Goal: Task Accomplishment & Management: Use online tool/utility

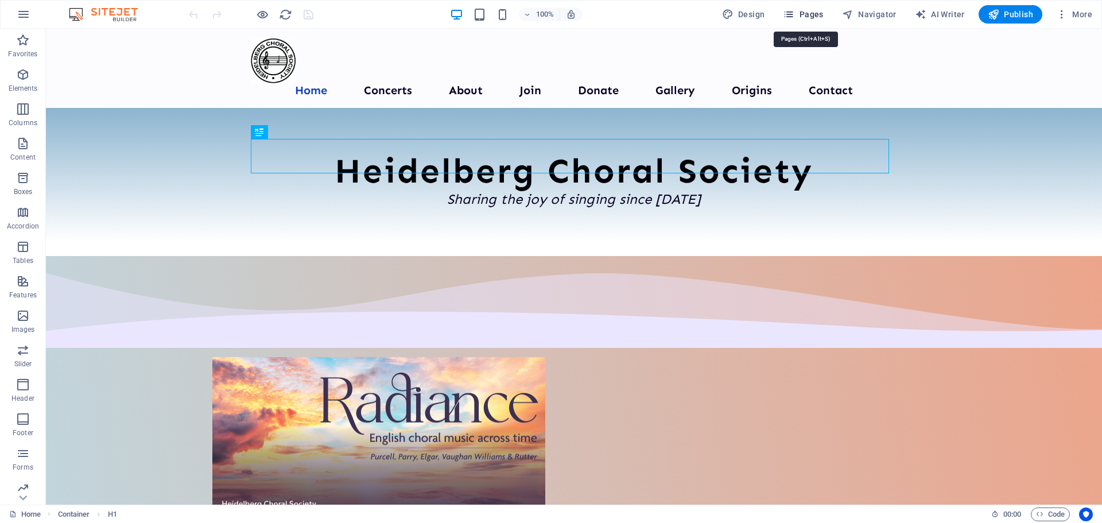
click at [812, 13] on span "Pages" at bounding box center [803, 14] width 40 height 11
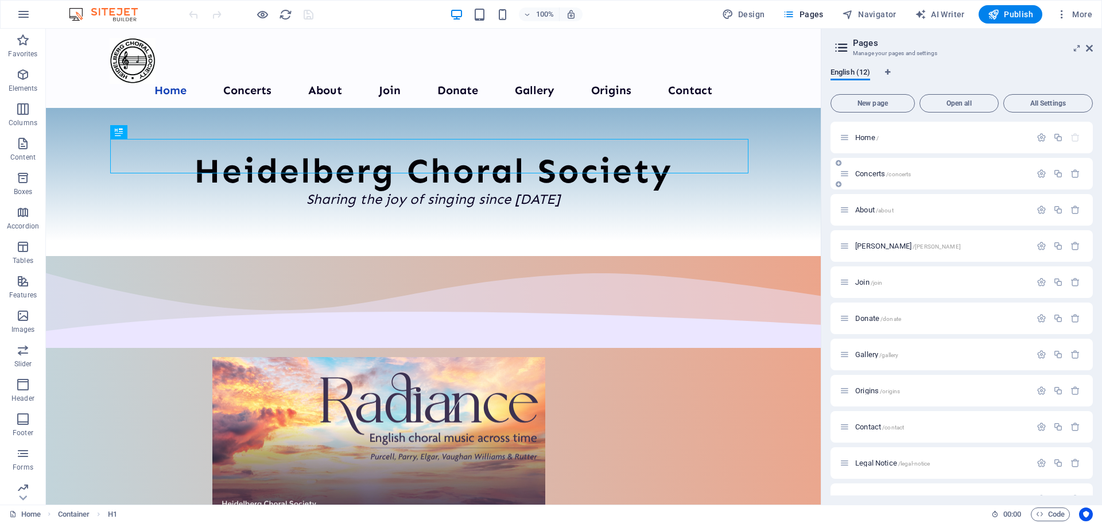
click at [874, 177] on span "Concerts /concerts" at bounding box center [883, 173] width 56 height 9
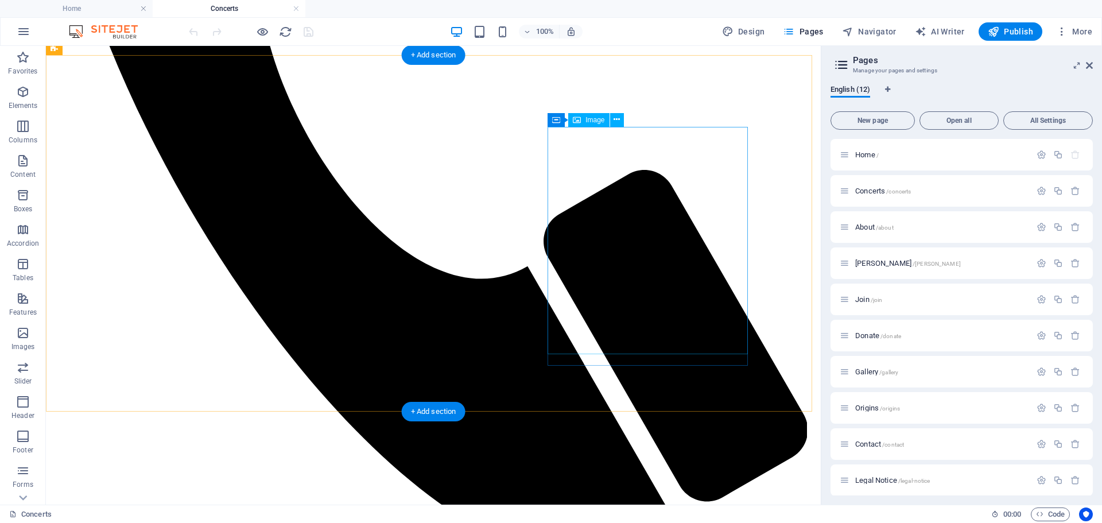
scroll to position [631, 0]
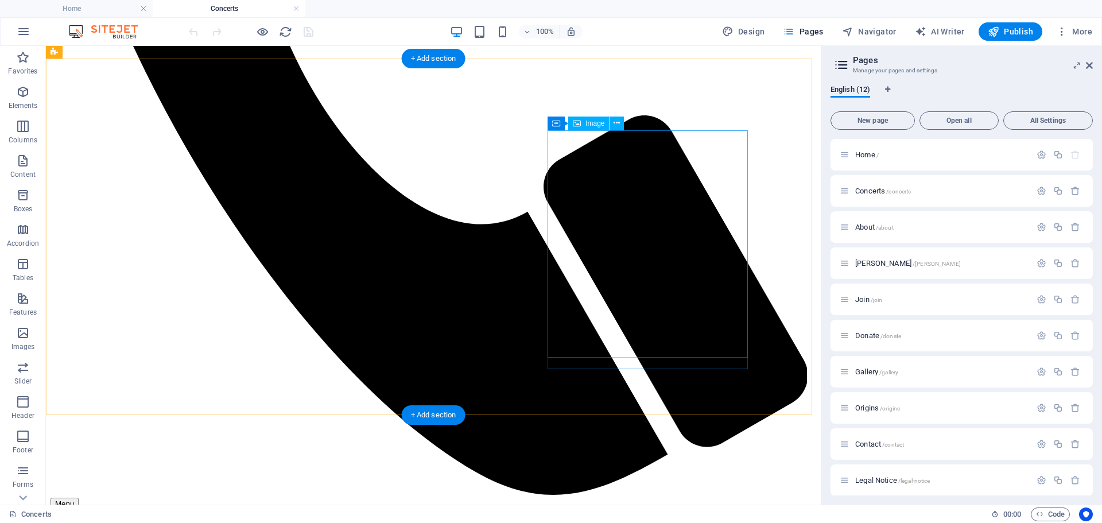
scroll to position [689, 0]
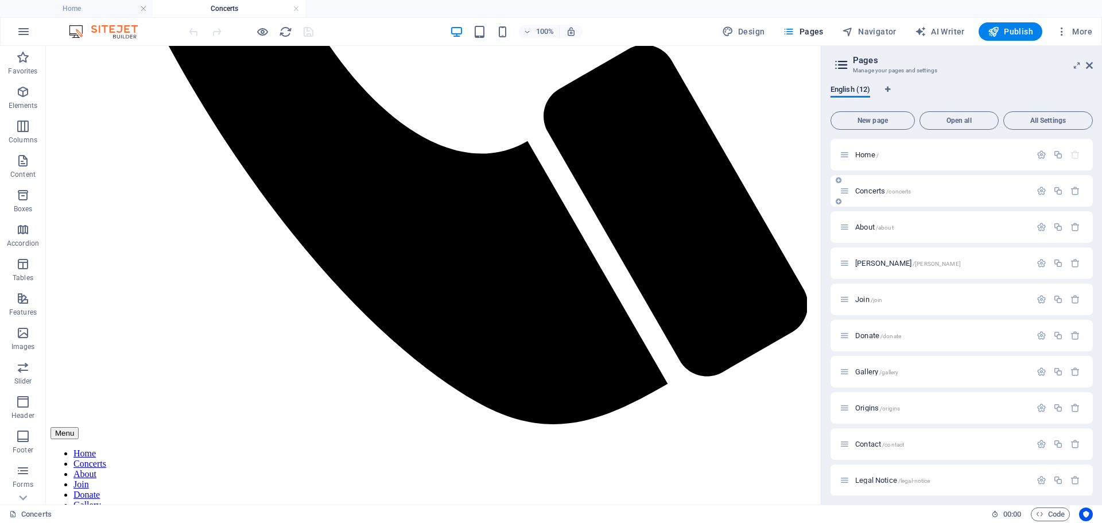
click at [839, 191] on div "Concerts /concerts" at bounding box center [962, 191] width 262 height 32
click at [848, 195] on icon at bounding box center [845, 191] width 10 height 10
click at [862, 195] on div "Concerts /concerts" at bounding box center [935, 190] width 191 height 13
click at [874, 32] on span "Navigator" at bounding box center [869, 31] width 55 height 11
select select "14320597-en"
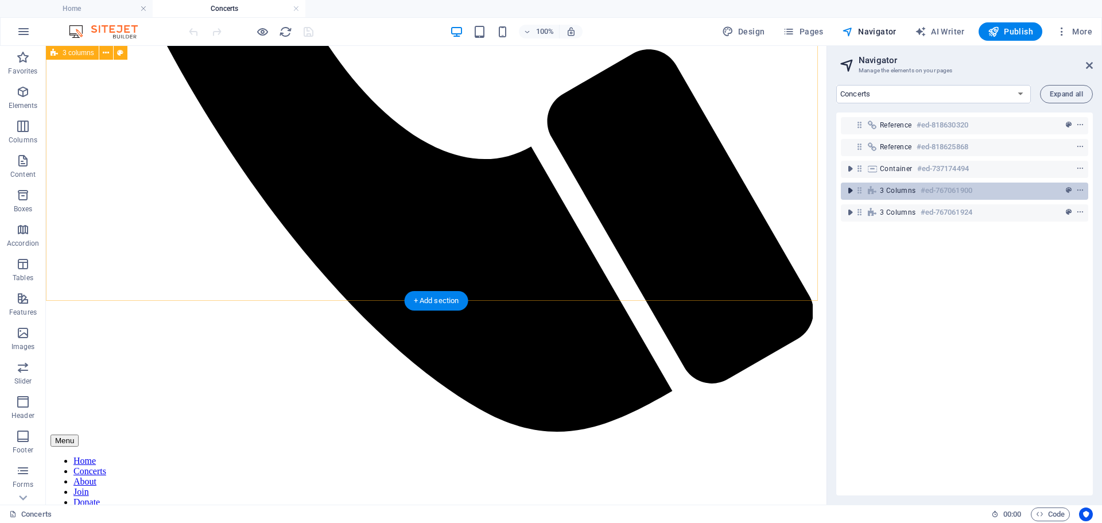
click at [853, 192] on icon "toggle-expand" at bounding box center [849, 190] width 11 height 11
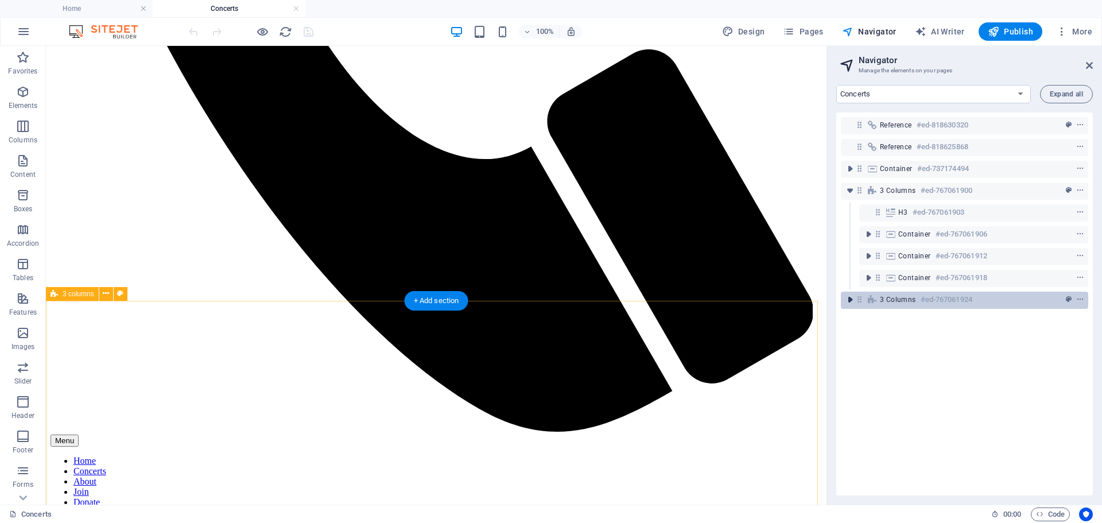
click at [848, 302] on icon "toggle-expand" at bounding box center [849, 299] width 11 height 11
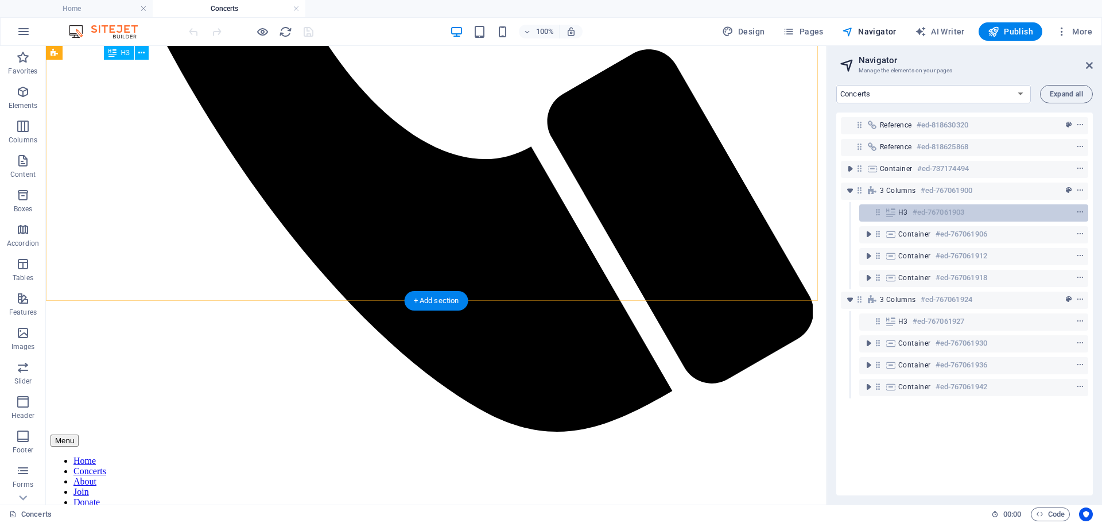
click at [924, 208] on h6 "#ed-767061903" at bounding box center [939, 213] width 52 height 14
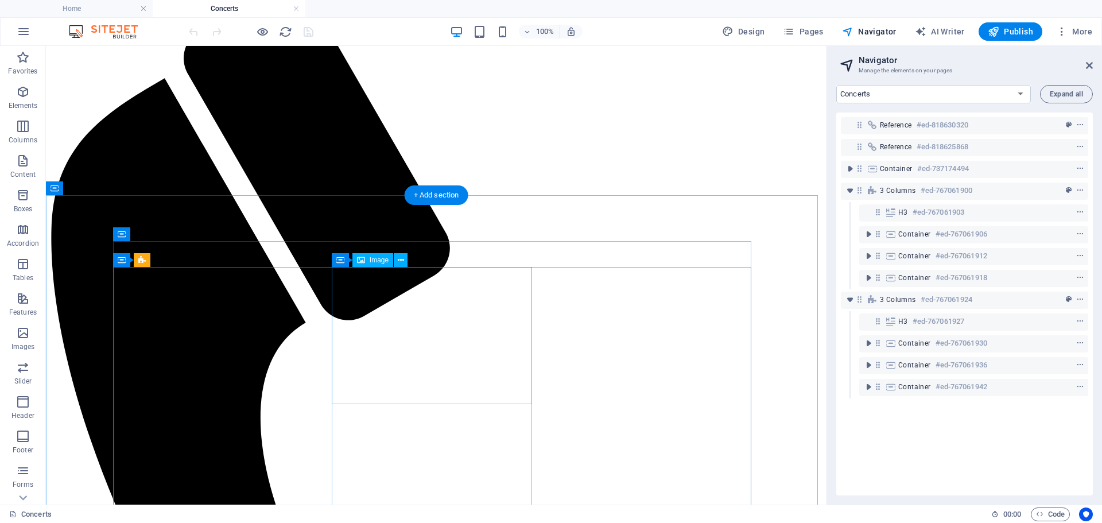
scroll to position [178, 0]
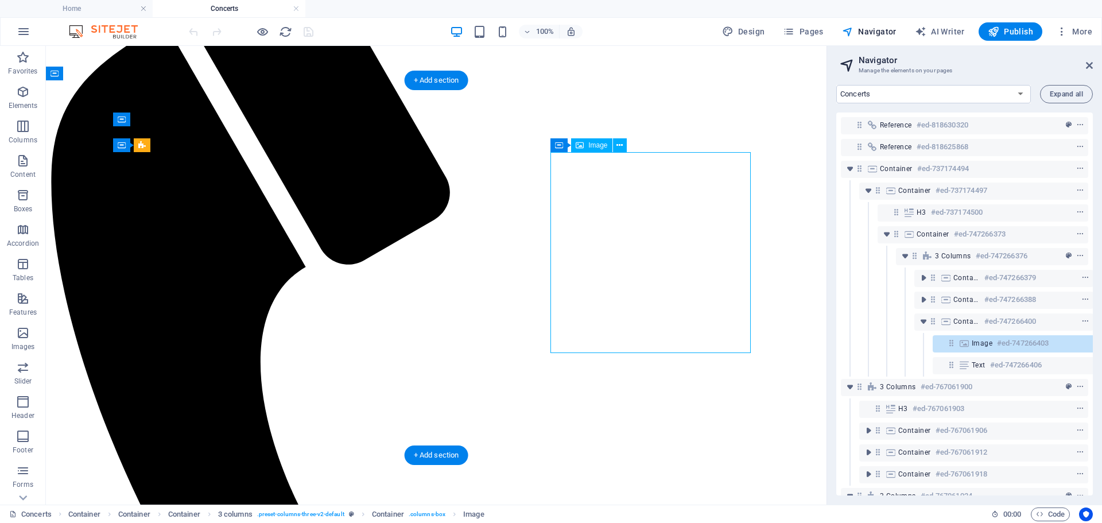
scroll to position [44, 21]
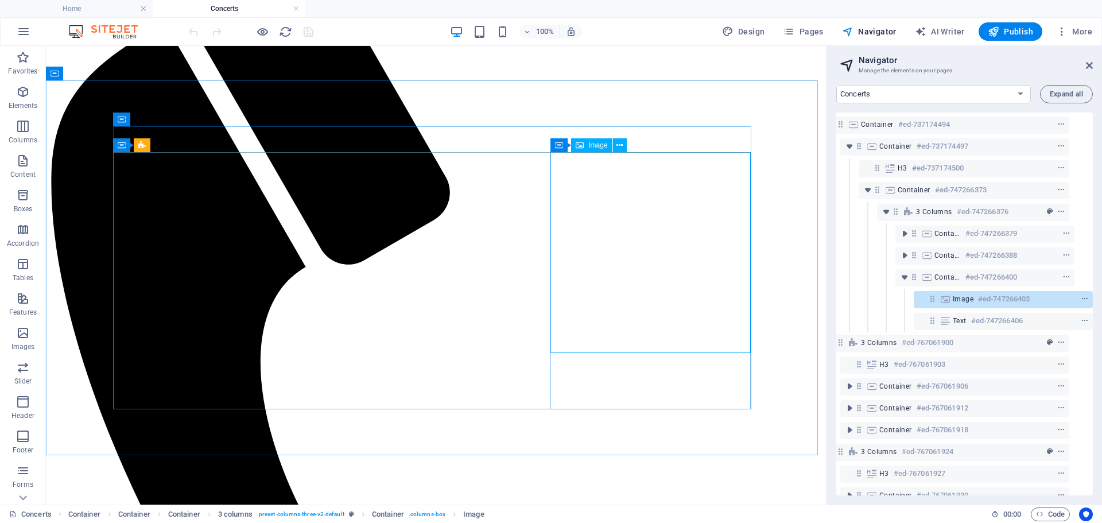
click at [595, 148] on span "Image" at bounding box center [597, 145] width 19 height 7
click at [617, 145] on icon at bounding box center [620, 145] width 6 height 12
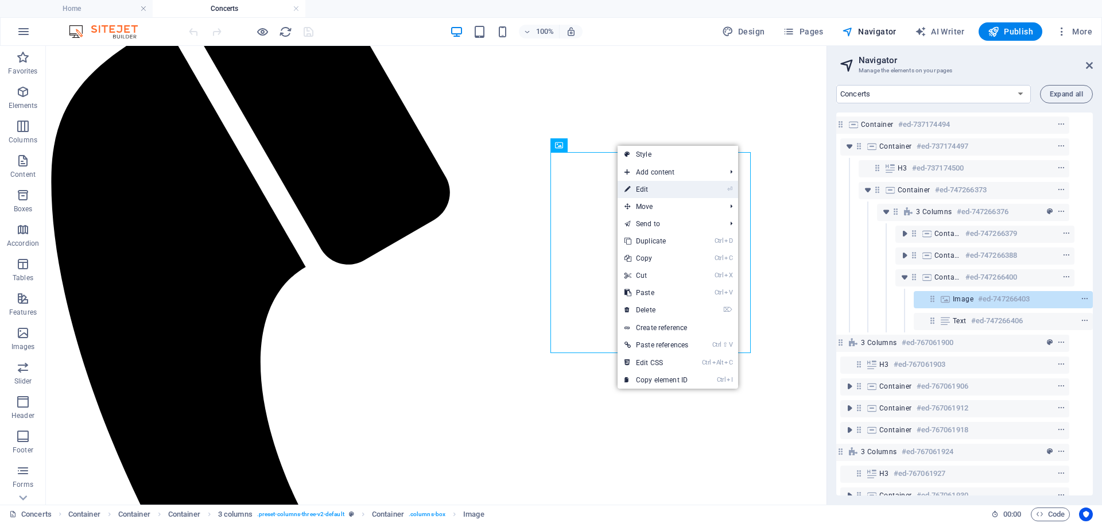
click at [640, 189] on link "⏎ Edit" at bounding box center [656, 189] width 77 height 17
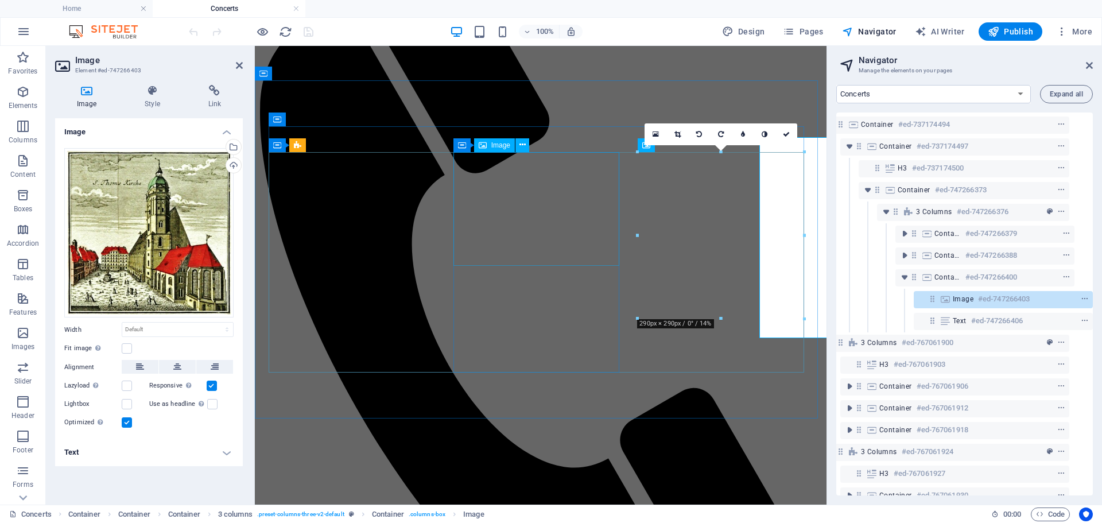
scroll to position [193, 0]
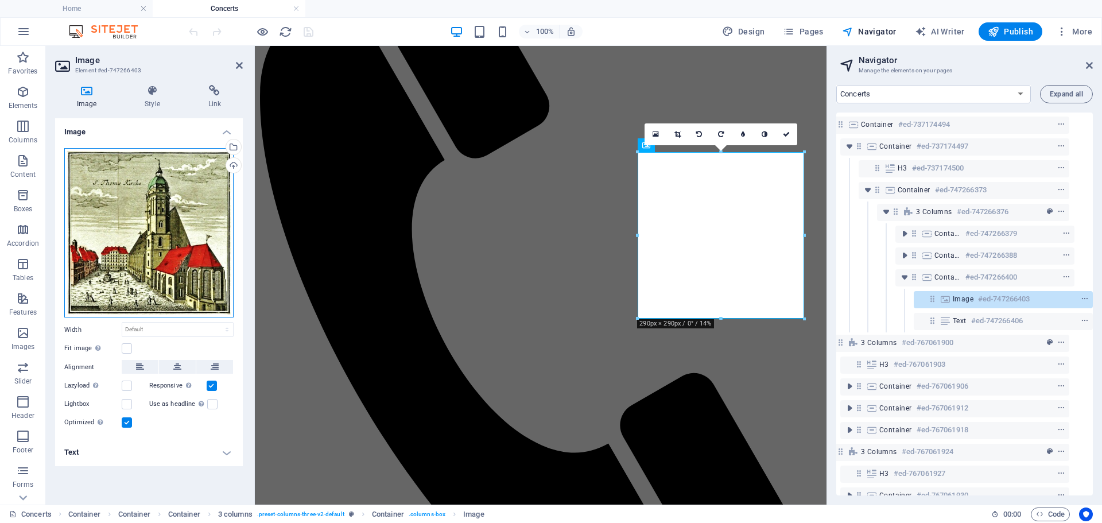
click at [133, 227] on div "Drag files here, click to choose files or select files from Files or our free s…" at bounding box center [148, 233] width 169 height 170
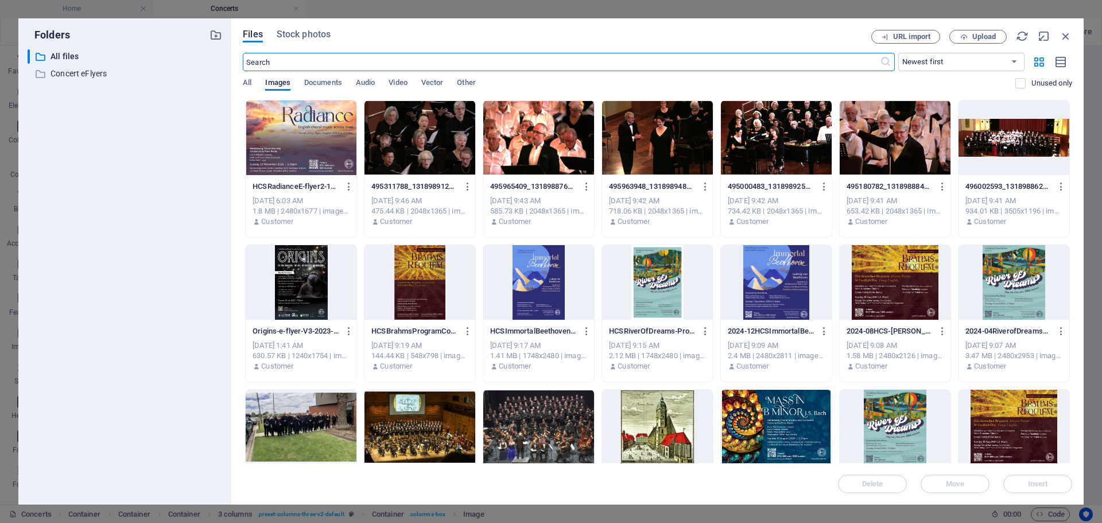
click at [285, 150] on div at bounding box center [301, 137] width 111 height 75
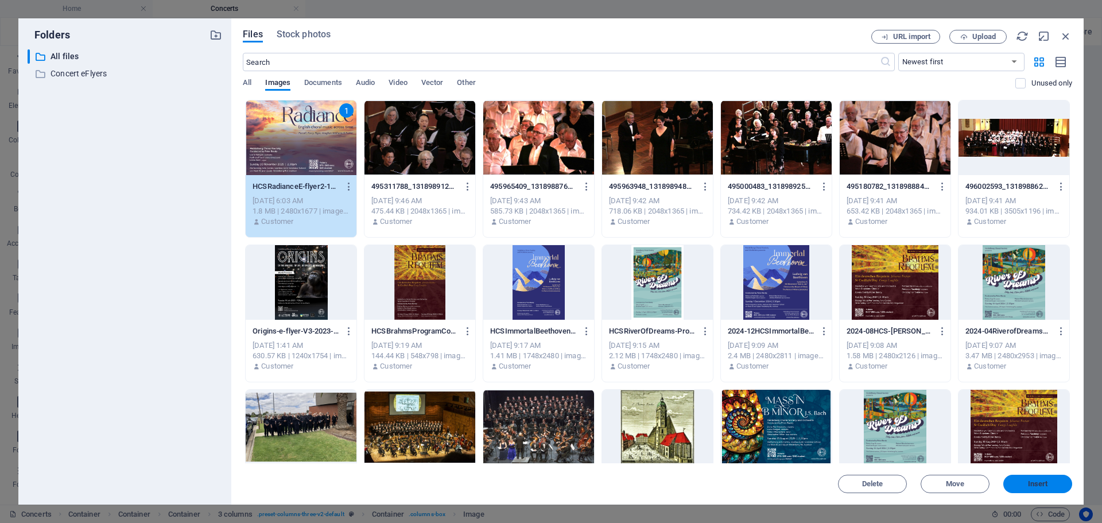
click at [1032, 485] on span "Insert" at bounding box center [1038, 483] width 20 height 7
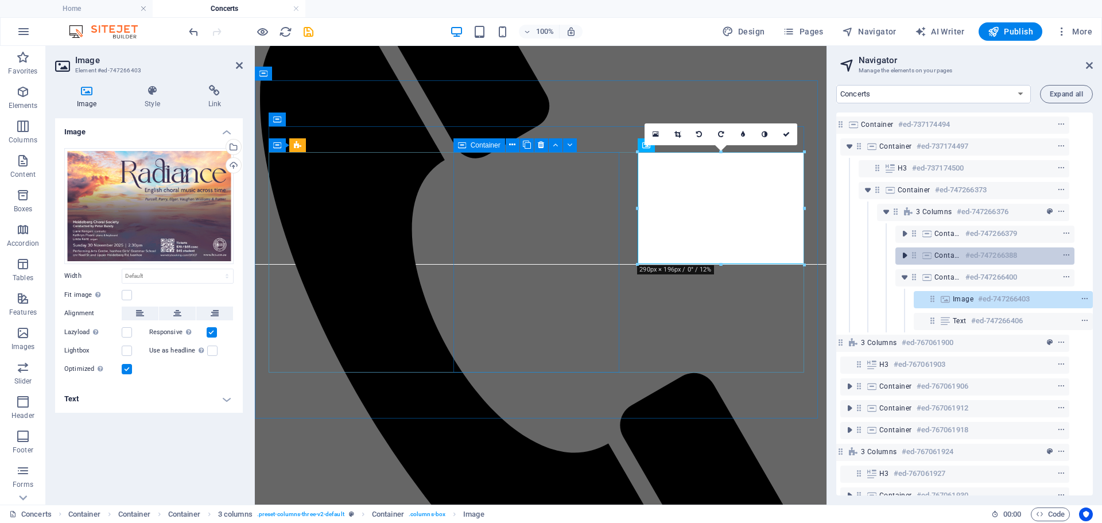
click at [901, 255] on icon "toggle-expand" at bounding box center [904, 255] width 11 height 11
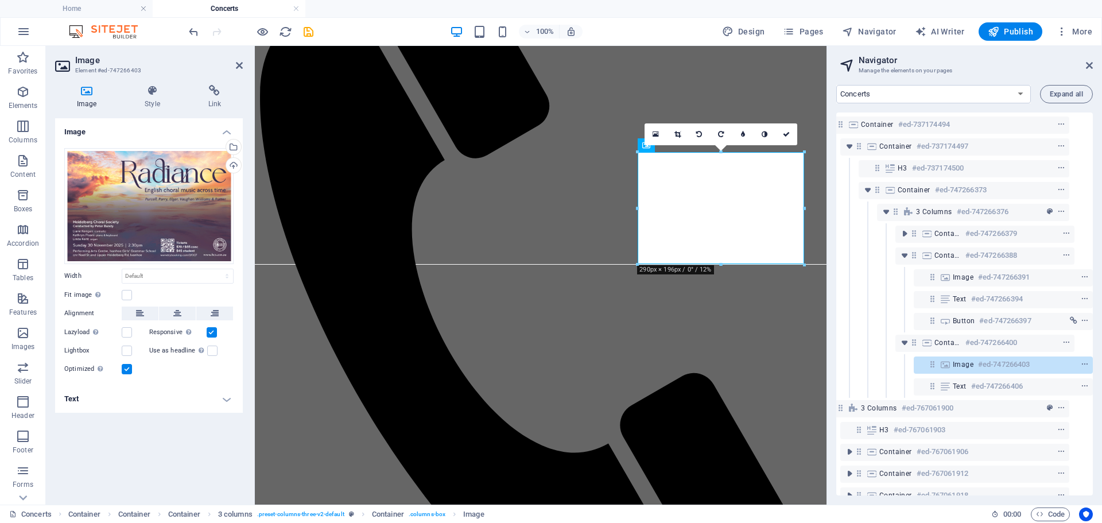
drag, startPoint x: 958, startPoint y: 321, endPoint x: 971, endPoint y: 396, distance: 76.5
click at [971, 398] on div "Reference #ed-818630320 Reference #ed-818625868 Container #ed-737174494 Contain…" at bounding box center [964, 304] width 257 height 383
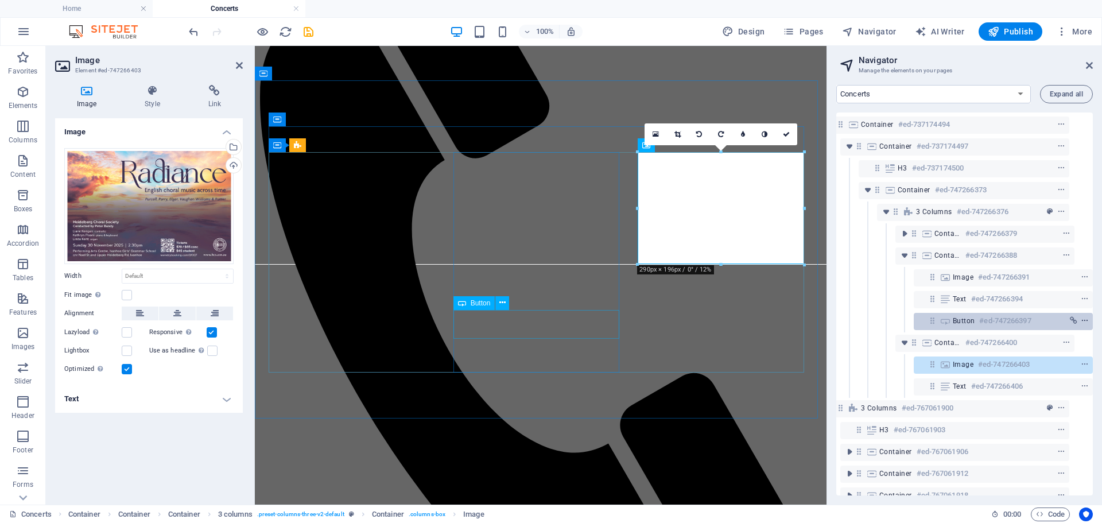
click at [1081, 320] on icon "context-menu" at bounding box center [1085, 321] width 8 height 8
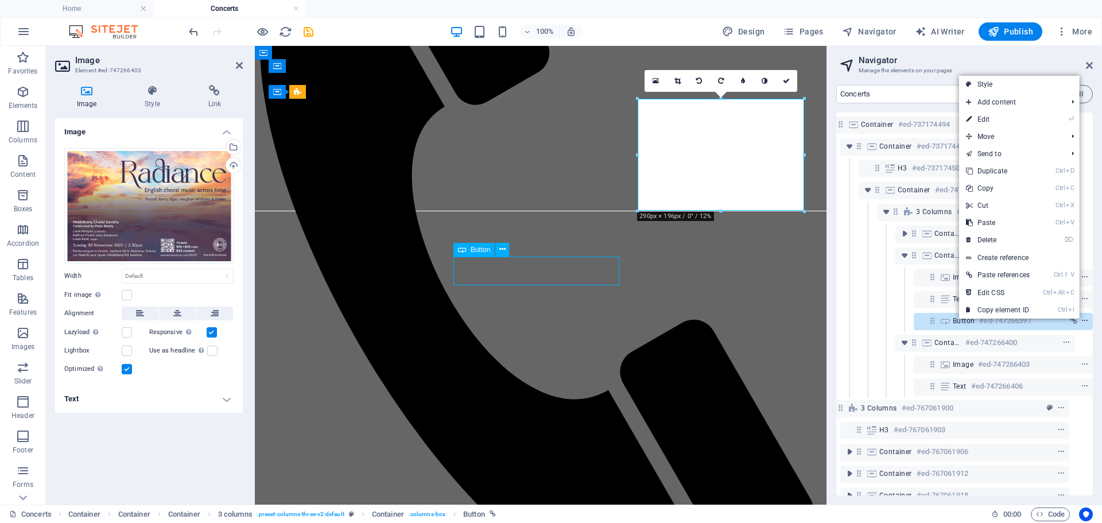
scroll to position [231, 0]
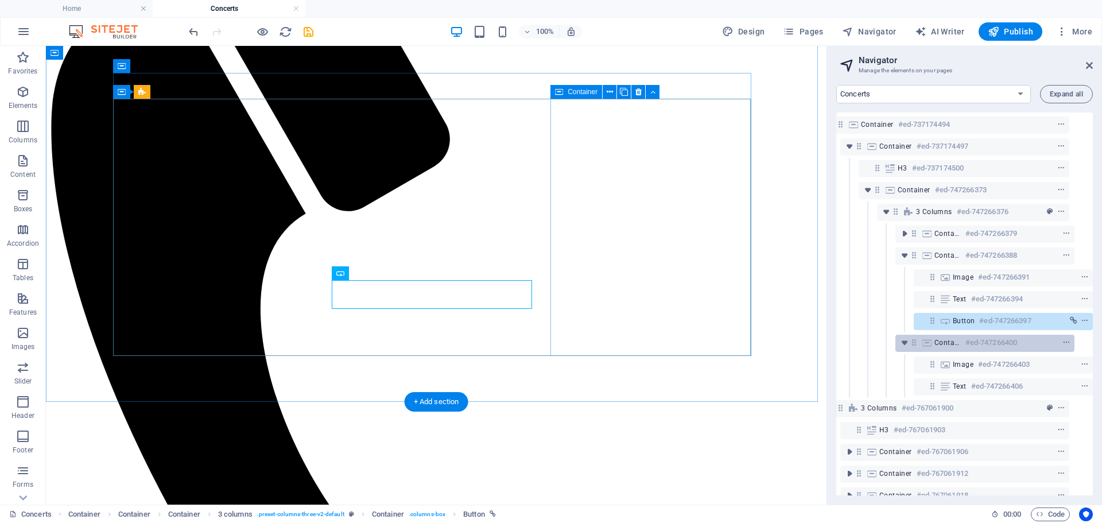
drag, startPoint x: 963, startPoint y: 321, endPoint x: 979, endPoint y: 339, distance: 24.4
click at [979, 339] on div "Reference #ed-818630320 Reference #ed-818625868 Container #ed-737174494 Contain…" at bounding box center [964, 304] width 257 height 383
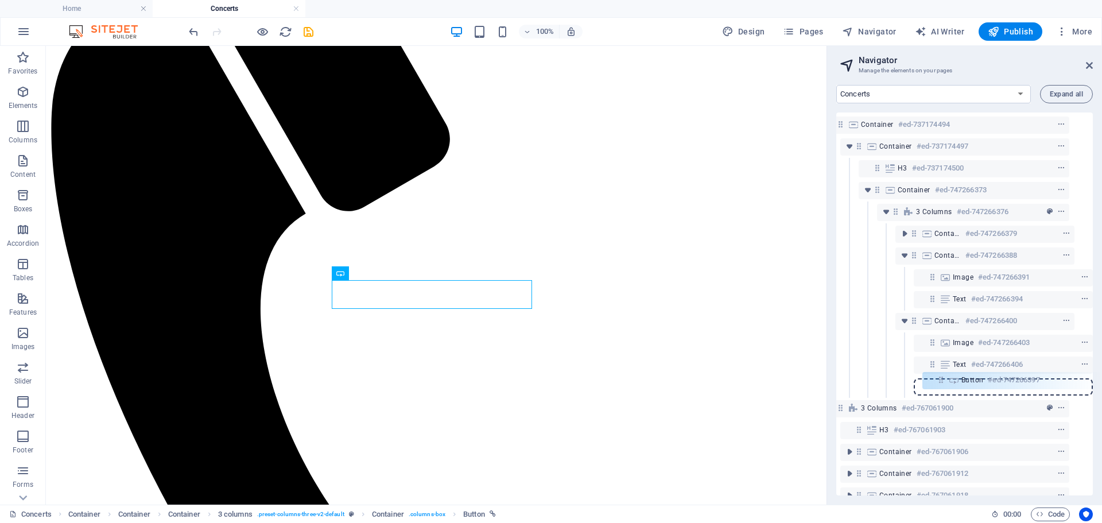
drag, startPoint x: 931, startPoint y: 324, endPoint x: 936, endPoint y: 383, distance: 59.4
click at [936, 383] on div "Reference #ed-818630320 Reference #ed-818625868 Container #ed-737174494 Contain…" at bounding box center [964, 304] width 257 height 383
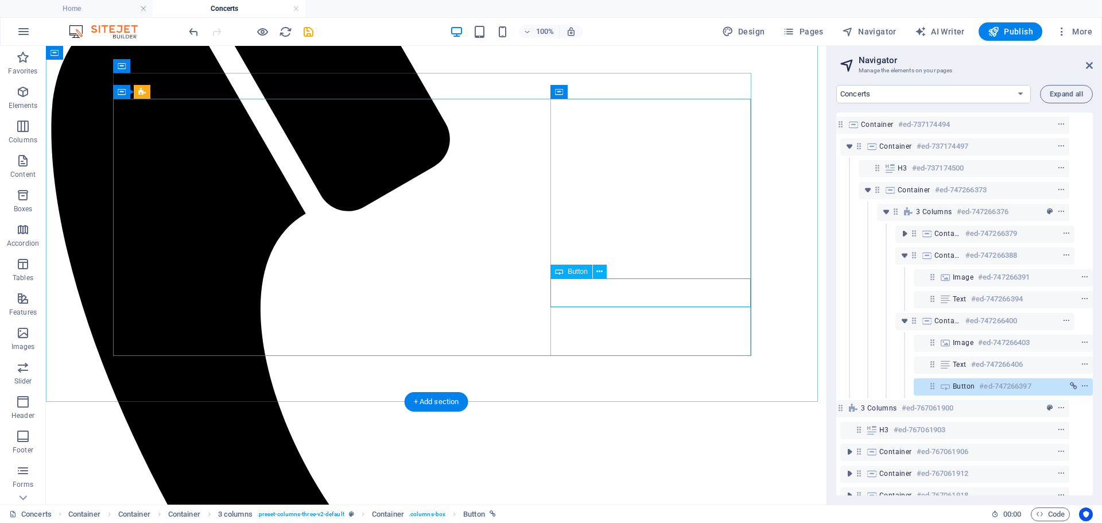
click at [599, 271] on icon at bounding box center [599, 272] width 6 height 12
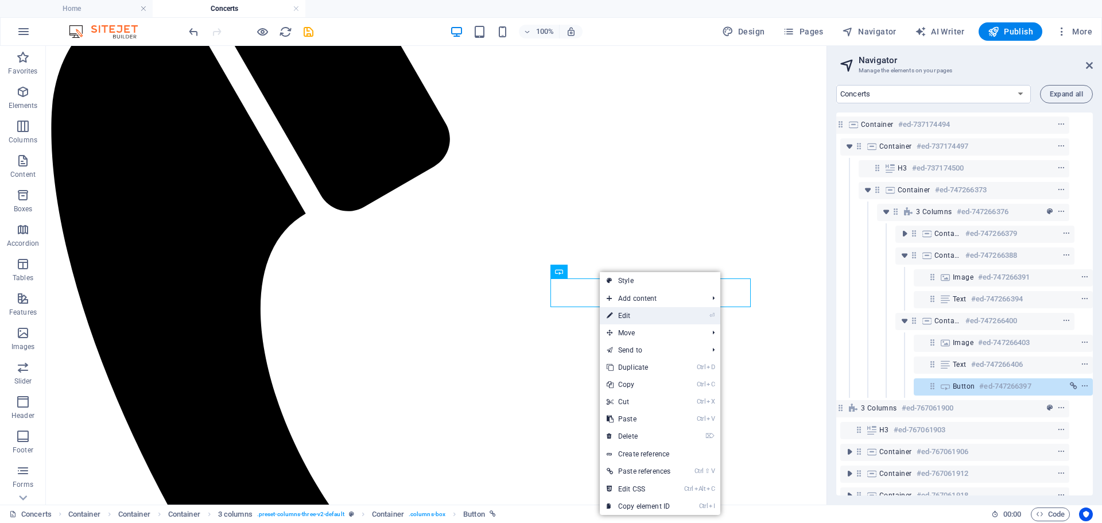
click at [626, 316] on link "⏎ Edit" at bounding box center [638, 315] width 77 height 17
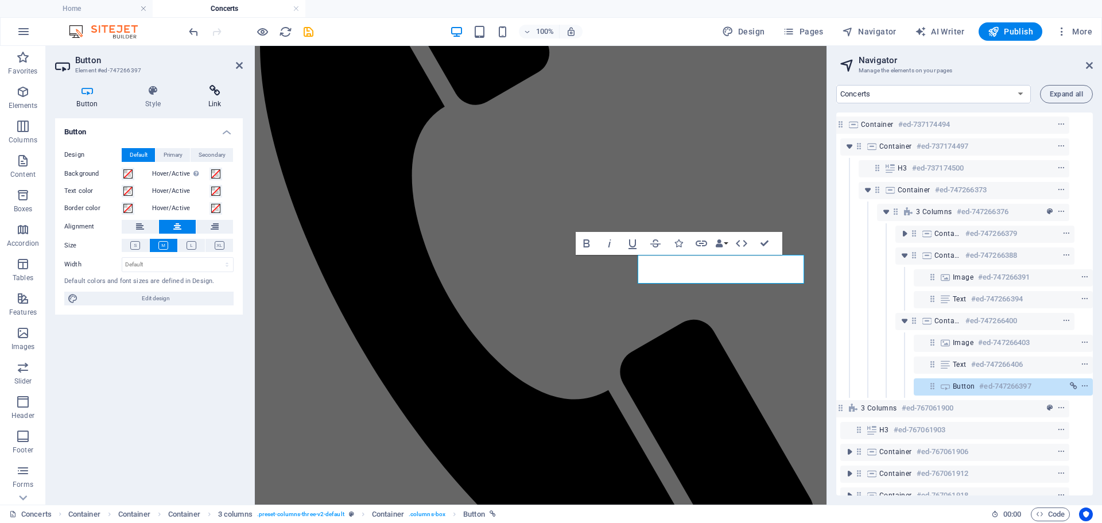
click at [216, 91] on icon at bounding box center [215, 90] width 56 height 11
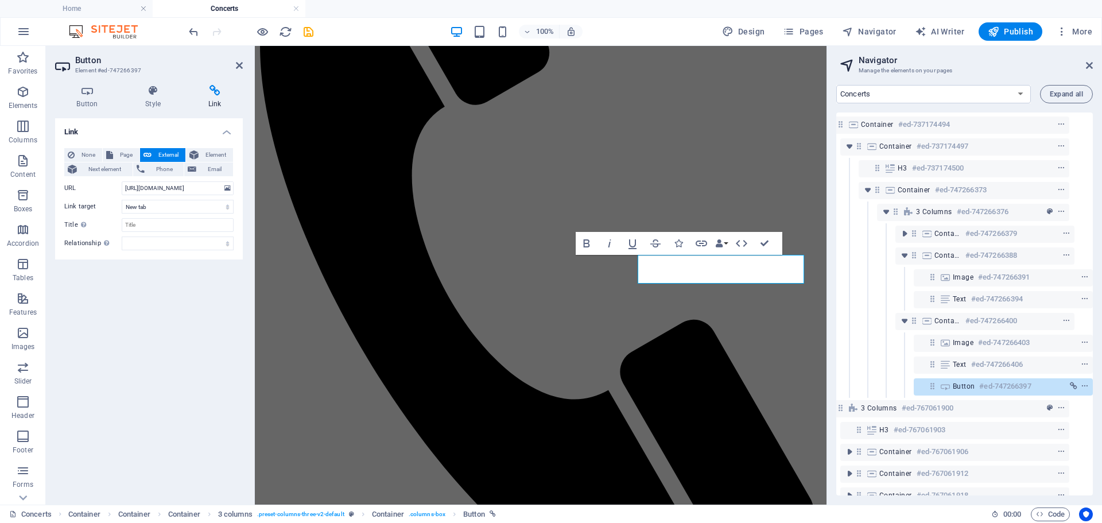
click at [163, 154] on span "External" at bounding box center [168, 155] width 27 height 14
drag, startPoint x: 206, startPoint y: 189, endPoint x: 119, endPoint y: 185, distance: 87.3
click at [119, 185] on div "URL [URL][DOMAIN_NAME]" at bounding box center [148, 188] width 169 height 14
paste input "[DOMAIN_NAME][URL]"
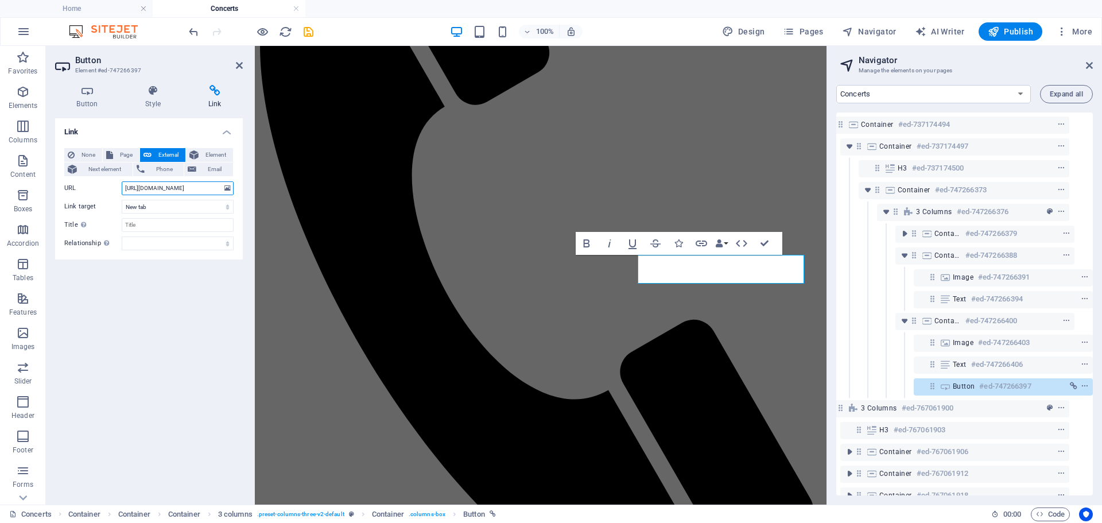
type input "[URL][DOMAIN_NAME]"
click at [174, 295] on div "Link None Page External Element Next element Phone Email Page Home Concerts Abo…" at bounding box center [149, 306] width 188 height 377
click at [239, 68] on icon at bounding box center [239, 65] width 7 height 9
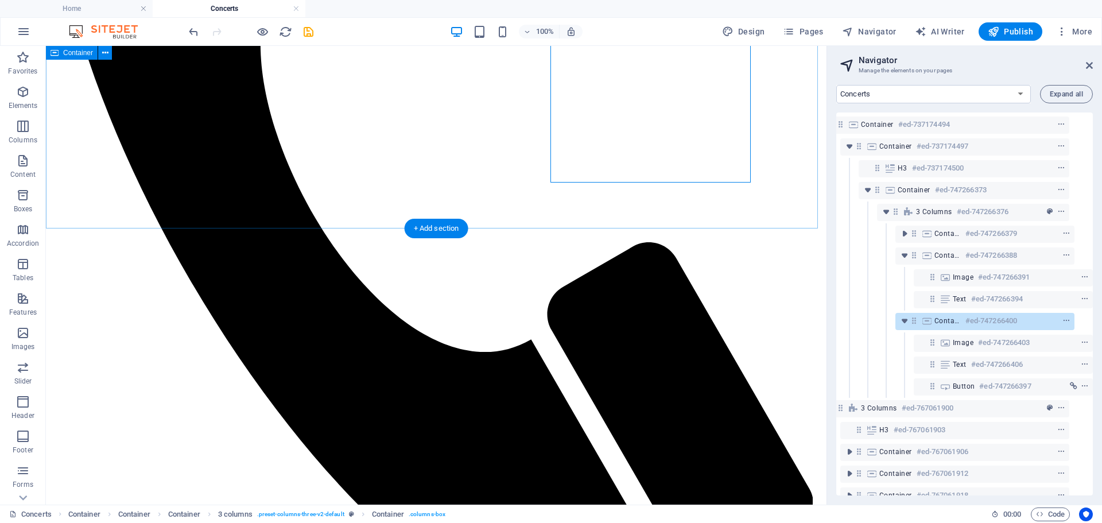
scroll to position [576, 0]
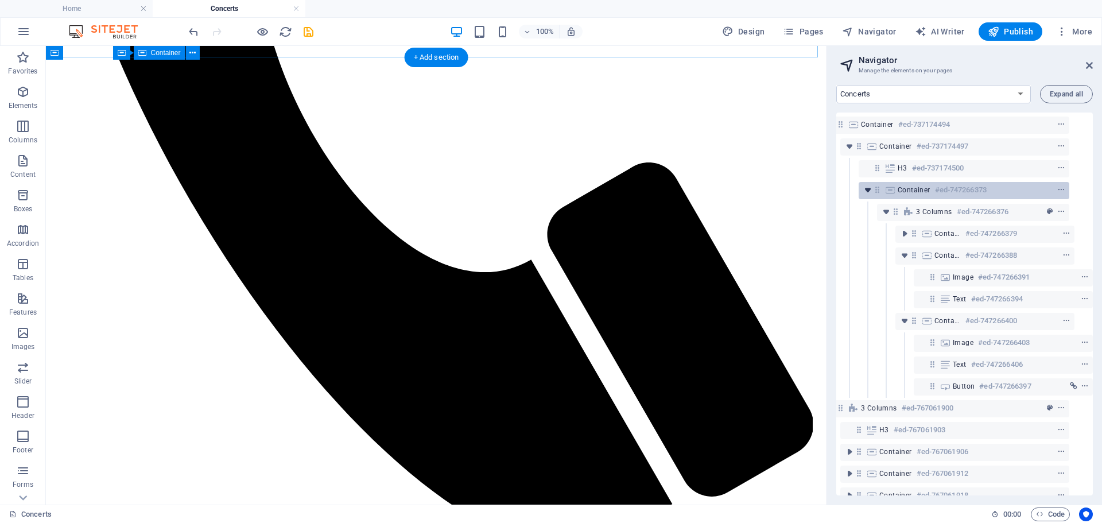
click at [866, 191] on icon "toggle-expand" at bounding box center [867, 189] width 11 height 11
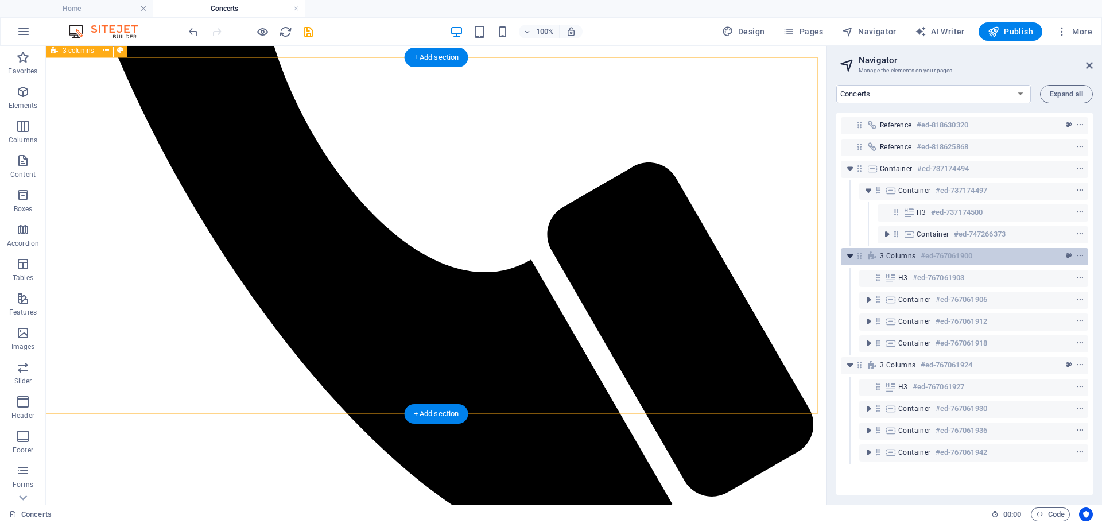
click at [851, 255] on icon "toggle-expand" at bounding box center [849, 255] width 11 height 11
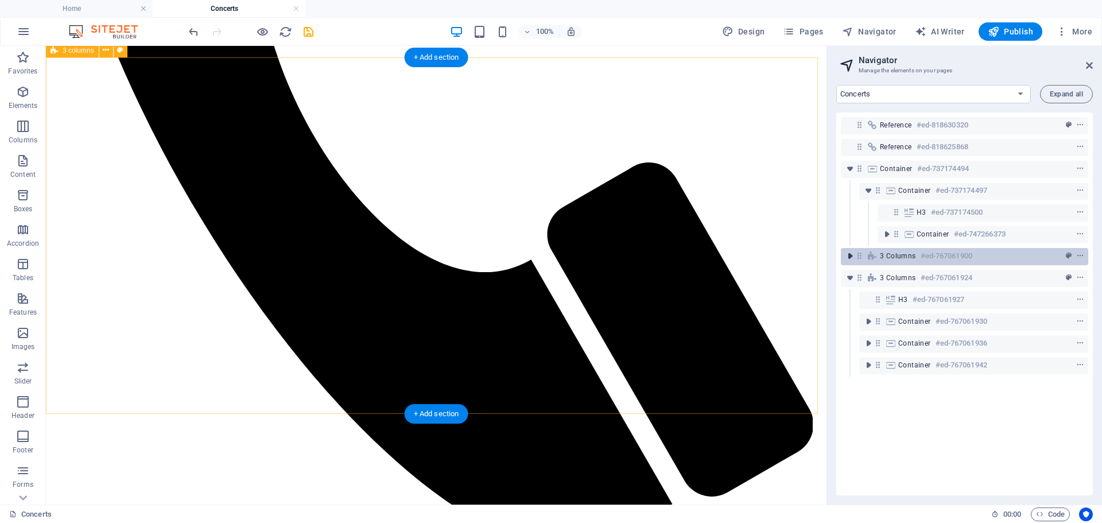
click at [851, 258] on icon "toggle-expand" at bounding box center [849, 255] width 11 height 11
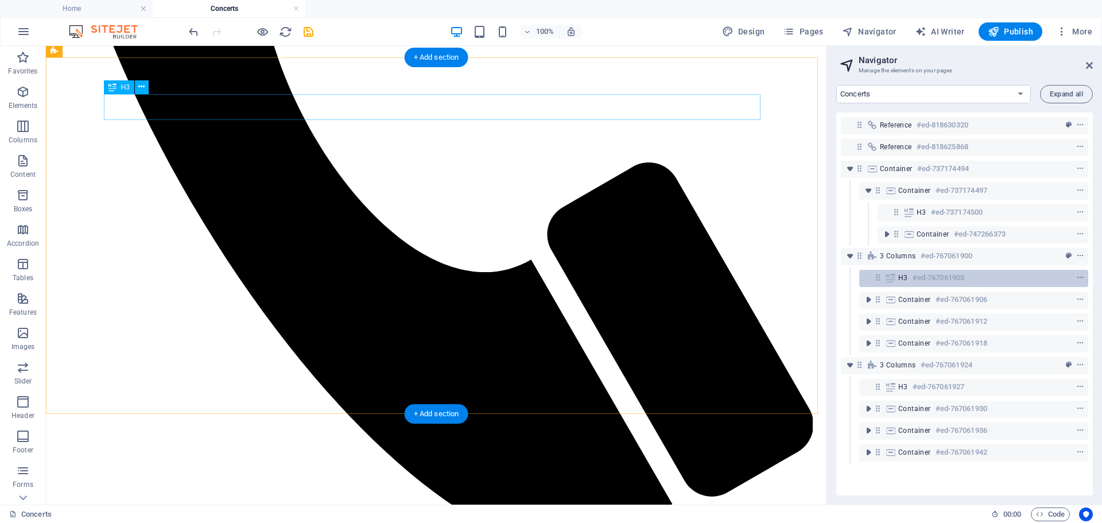
click at [927, 278] on h6 "#ed-767061903" at bounding box center [939, 278] width 52 height 14
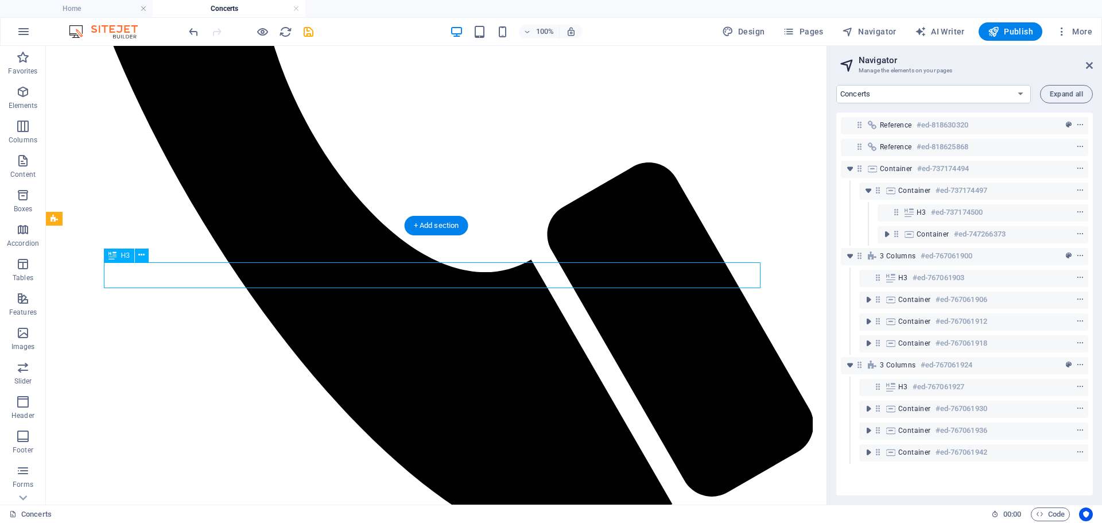
scroll to position [408, 0]
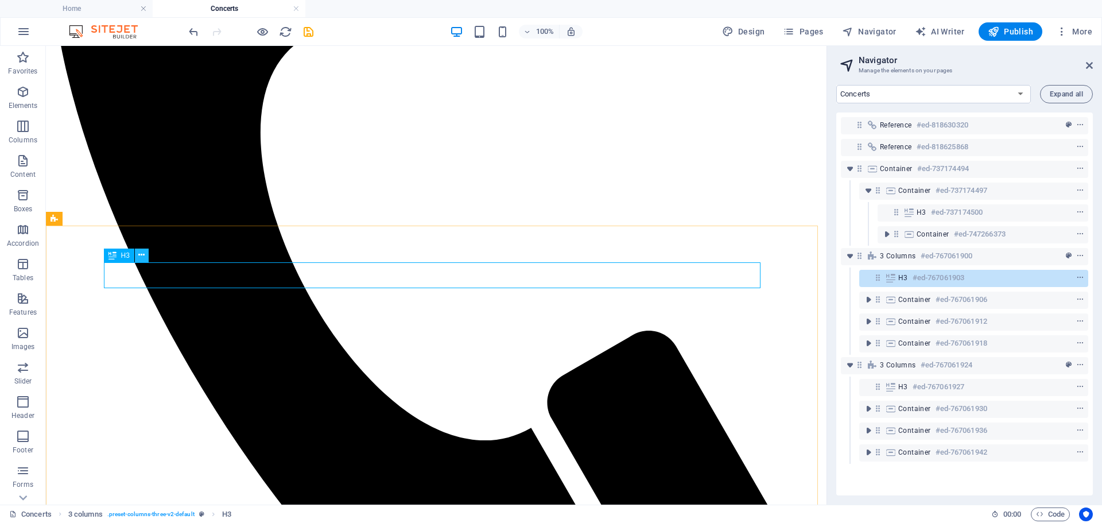
click at [140, 254] on icon at bounding box center [141, 255] width 6 height 12
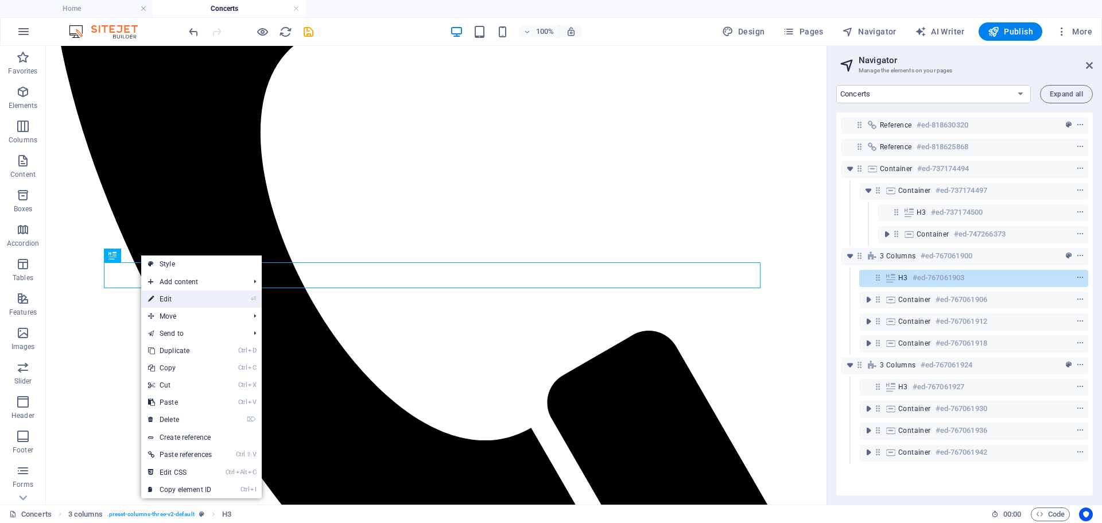
click at [172, 298] on link "⏎ Edit" at bounding box center [179, 298] width 77 height 17
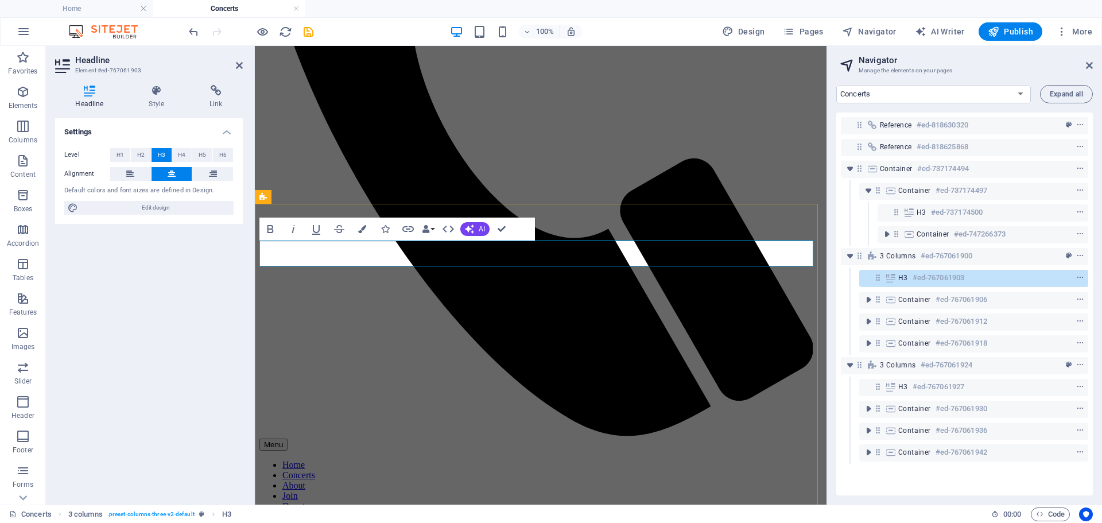
click at [90, 281] on div "Settings Level H1 H2 H3 H4 H5 H6 Alignment Default colors and font sizes are de…" at bounding box center [149, 306] width 188 height 377
click at [239, 65] on icon at bounding box center [239, 65] width 7 height 9
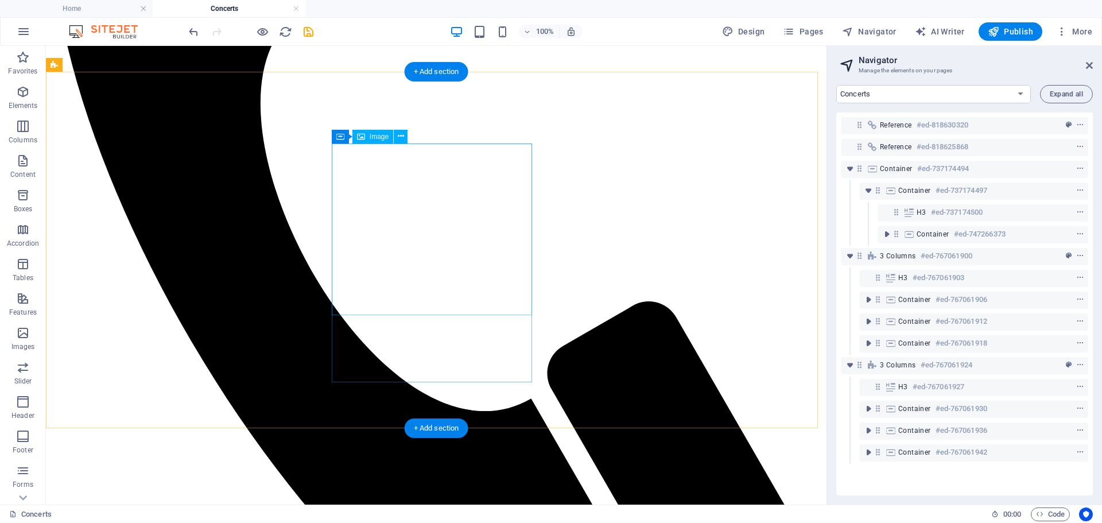
scroll to position [565, 0]
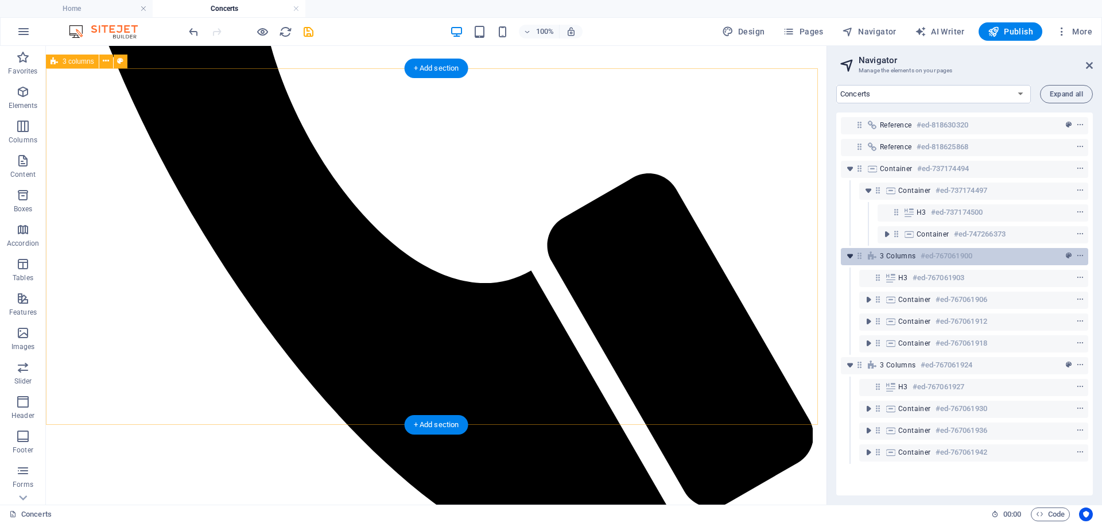
click at [851, 257] on icon "toggle-expand" at bounding box center [849, 255] width 11 height 11
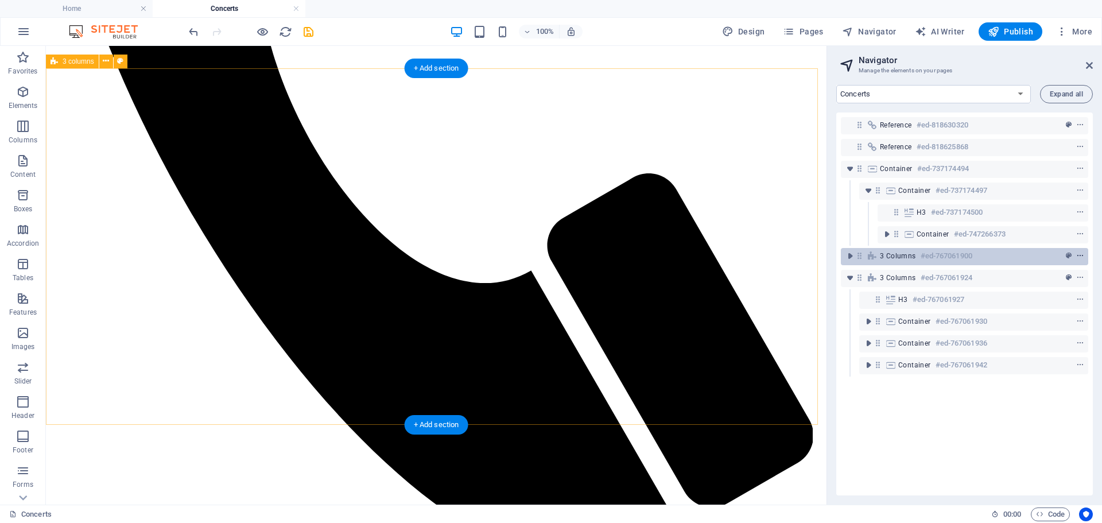
click at [1080, 254] on icon "context-menu" at bounding box center [1080, 256] width 8 height 8
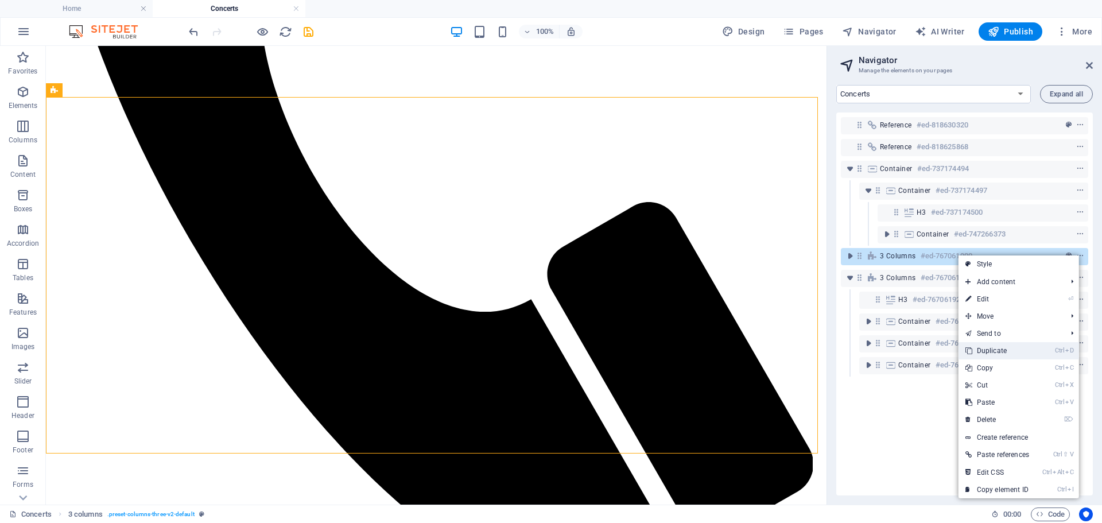
click at [995, 351] on link "Ctrl D Duplicate" at bounding box center [997, 350] width 77 height 17
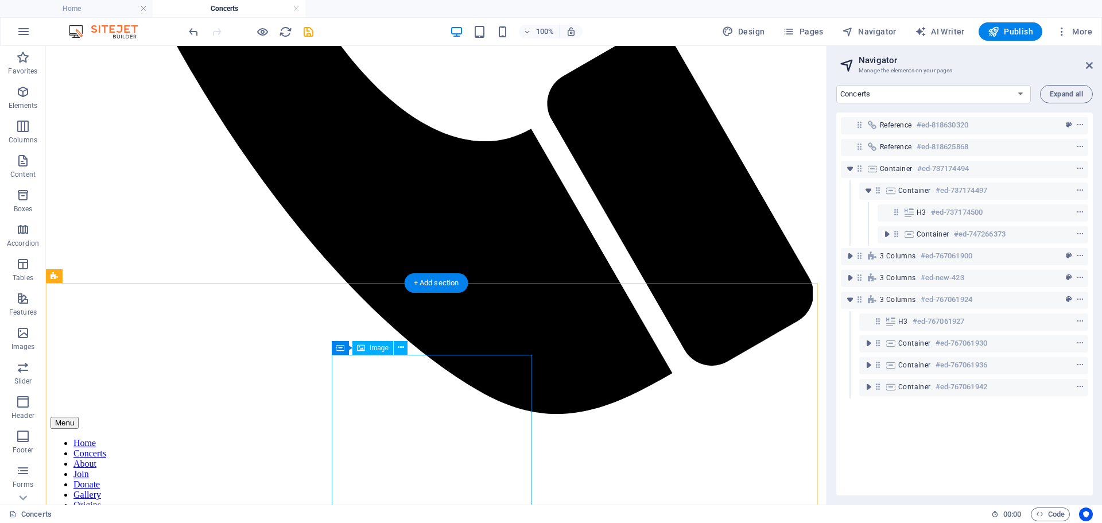
scroll to position [708, 0]
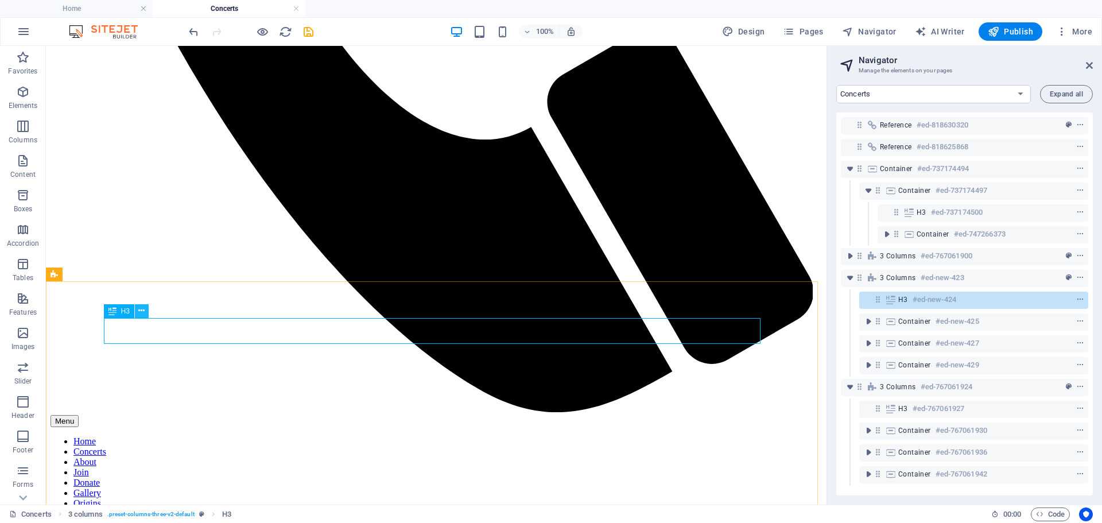
click at [142, 310] on icon at bounding box center [141, 311] width 6 height 12
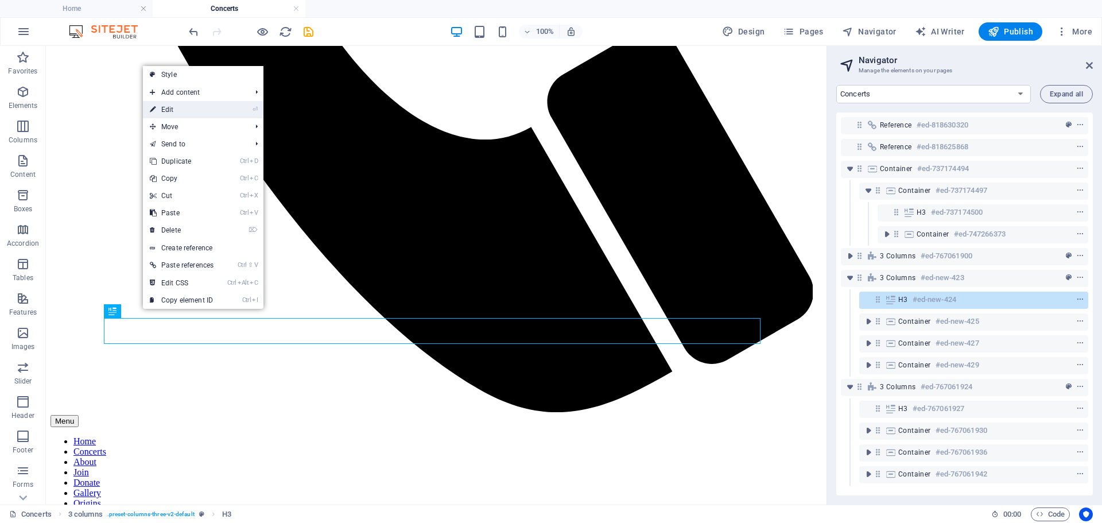
click at [165, 105] on link "⏎ Edit" at bounding box center [181, 109] width 77 height 17
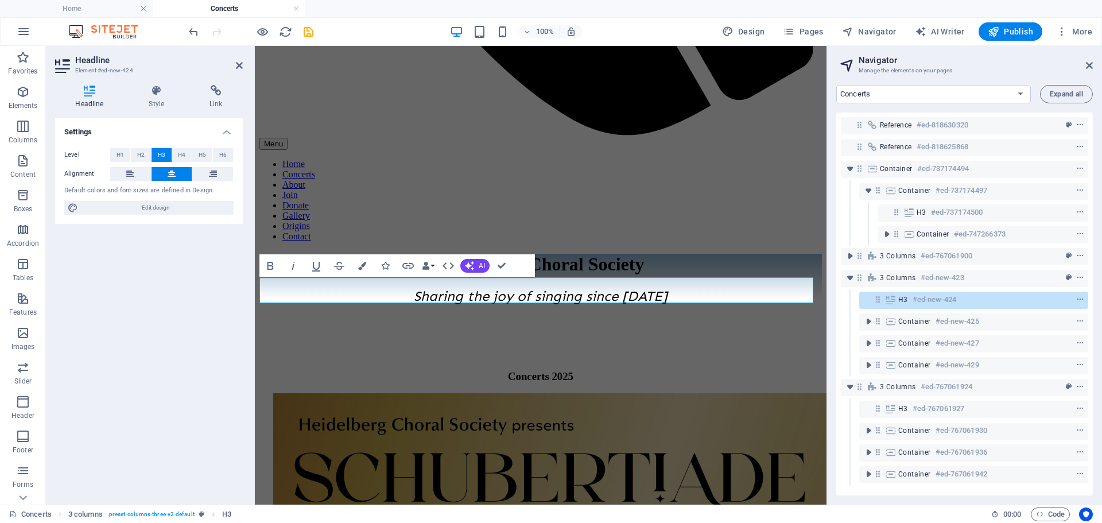
scroll to position [687, 0]
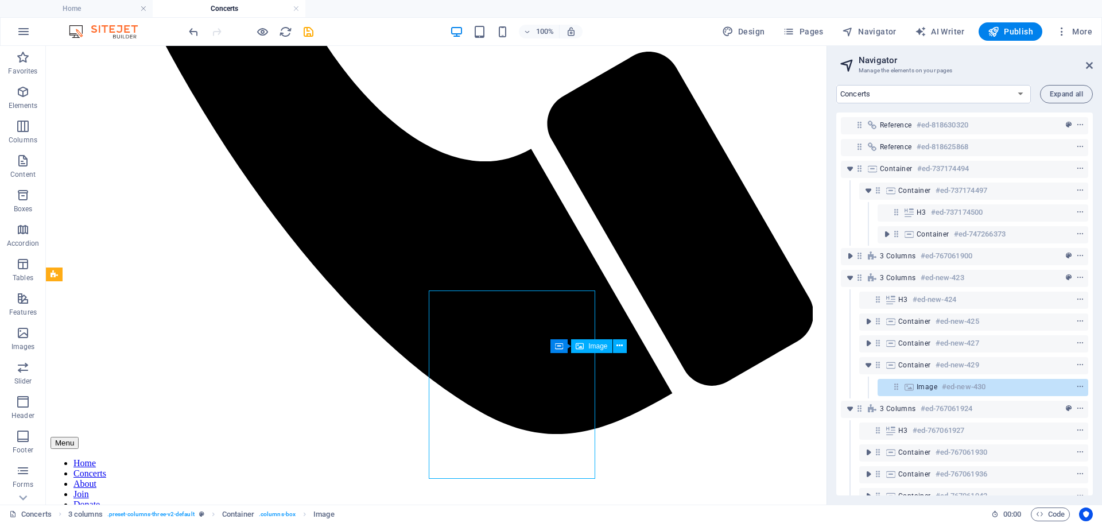
scroll to position [708, 0]
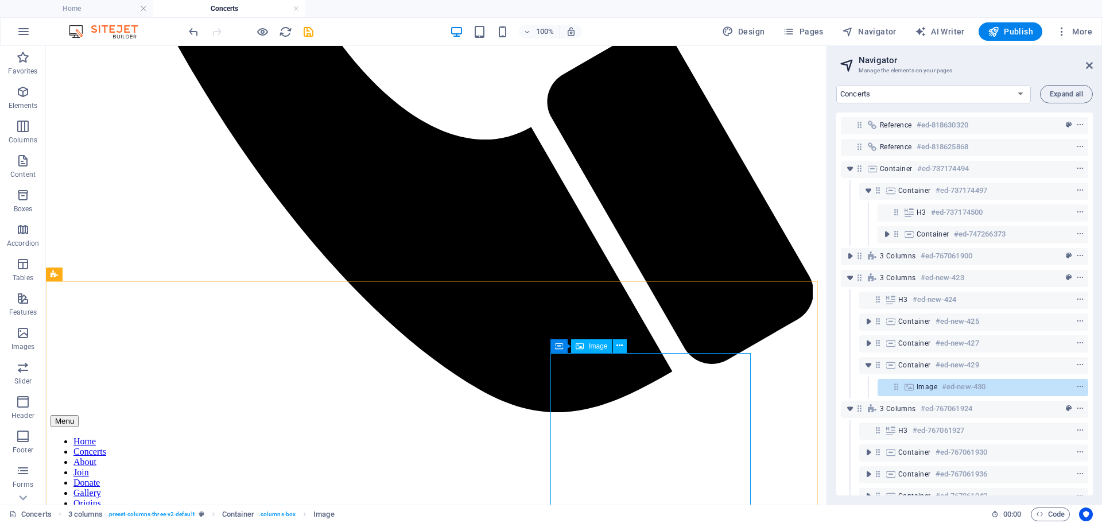
click at [595, 347] on span "Image" at bounding box center [597, 346] width 19 height 7
click at [618, 344] on icon at bounding box center [620, 346] width 6 height 12
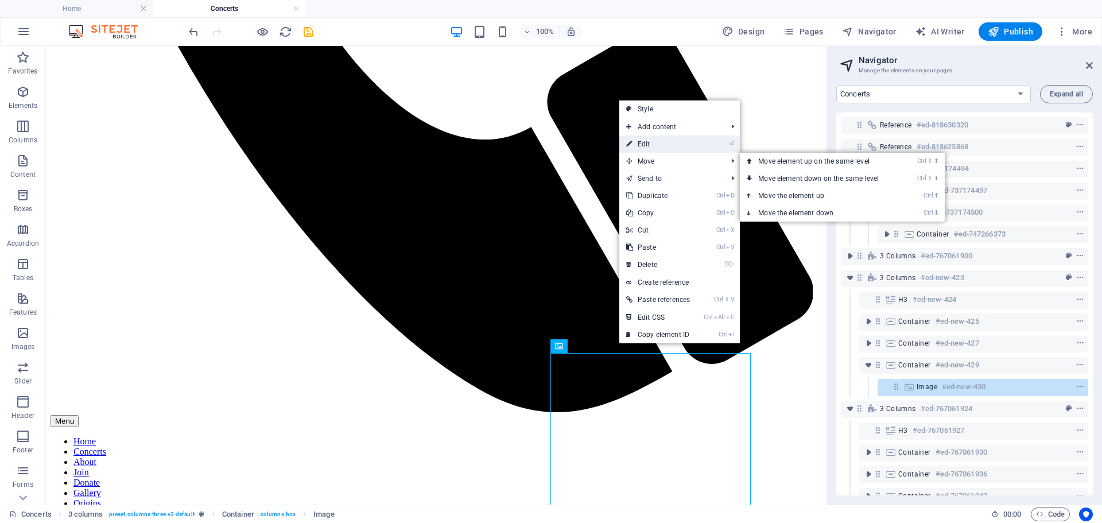
click at [648, 146] on link "⏎ Edit" at bounding box center [657, 143] width 77 height 17
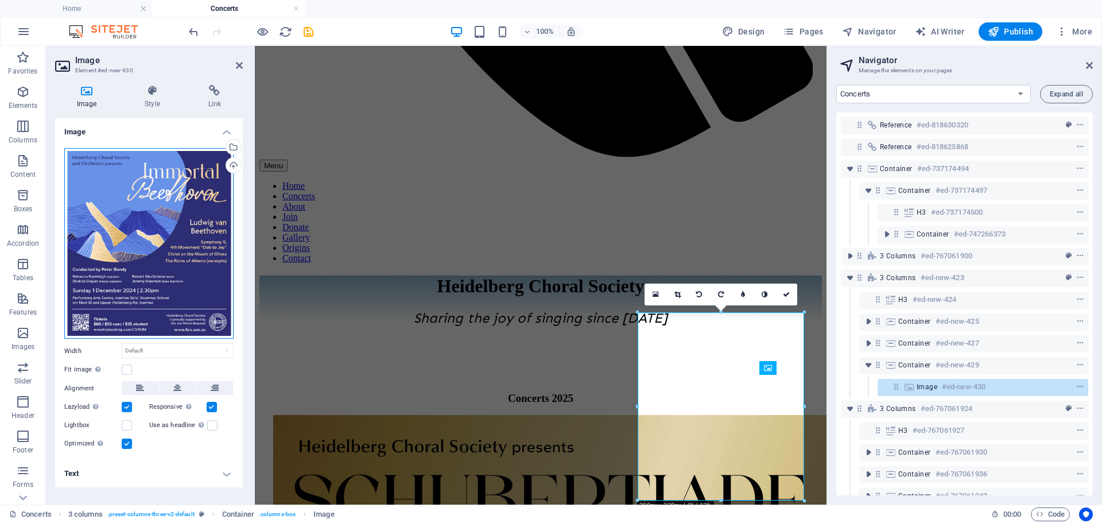
click at [126, 166] on div "Drag files here, click to choose files or select files from Files or our free s…" at bounding box center [148, 243] width 169 height 191
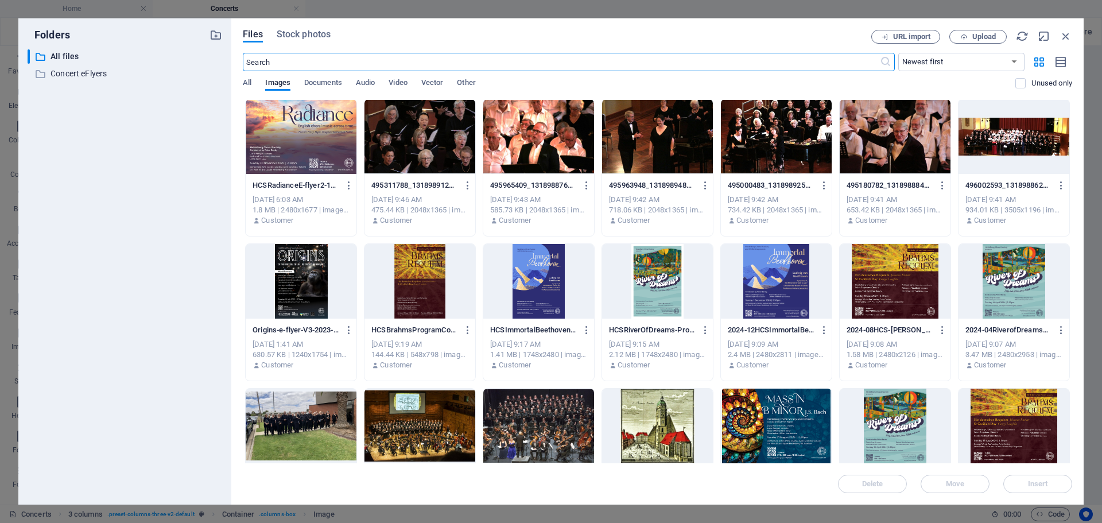
scroll to position [0, 0]
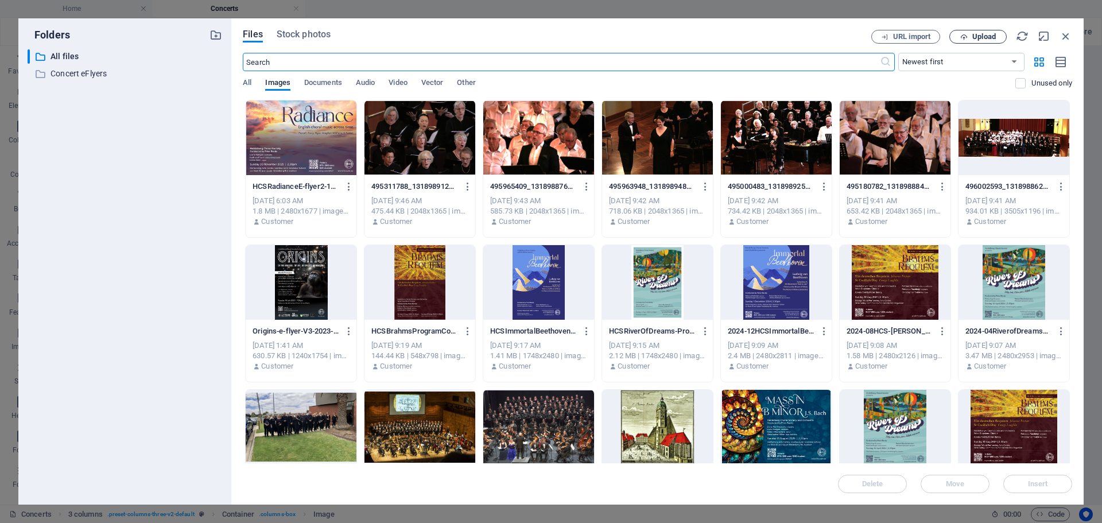
click at [978, 33] on span "Upload" at bounding box center [984, 36] width 24 height 7
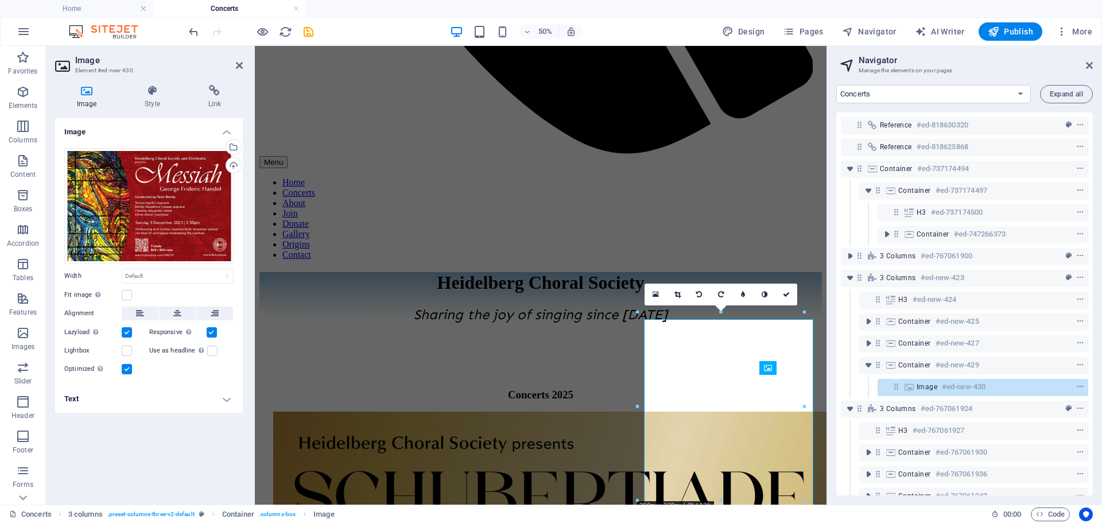
scroll to position [687, 0]
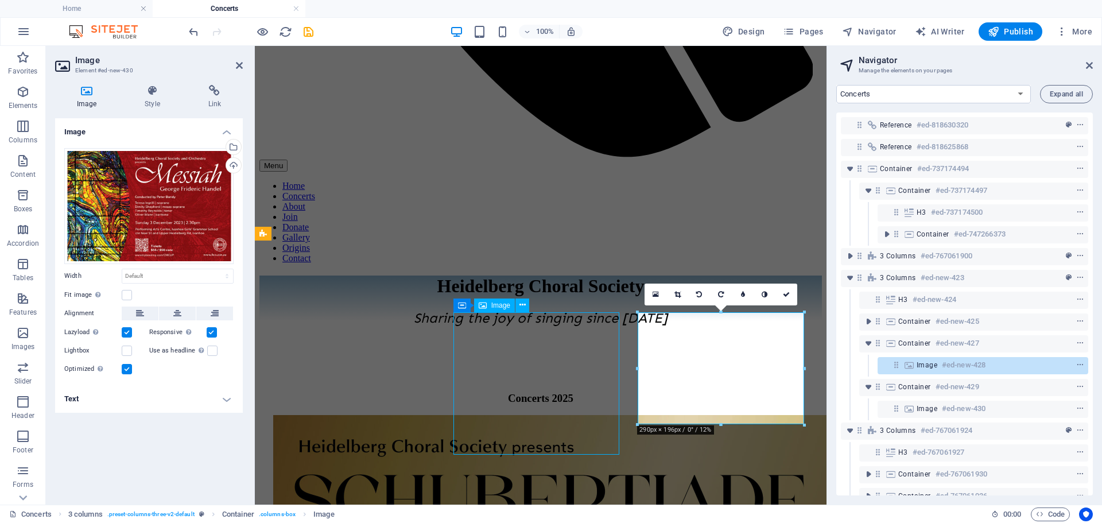
scroll to position [708, 0]
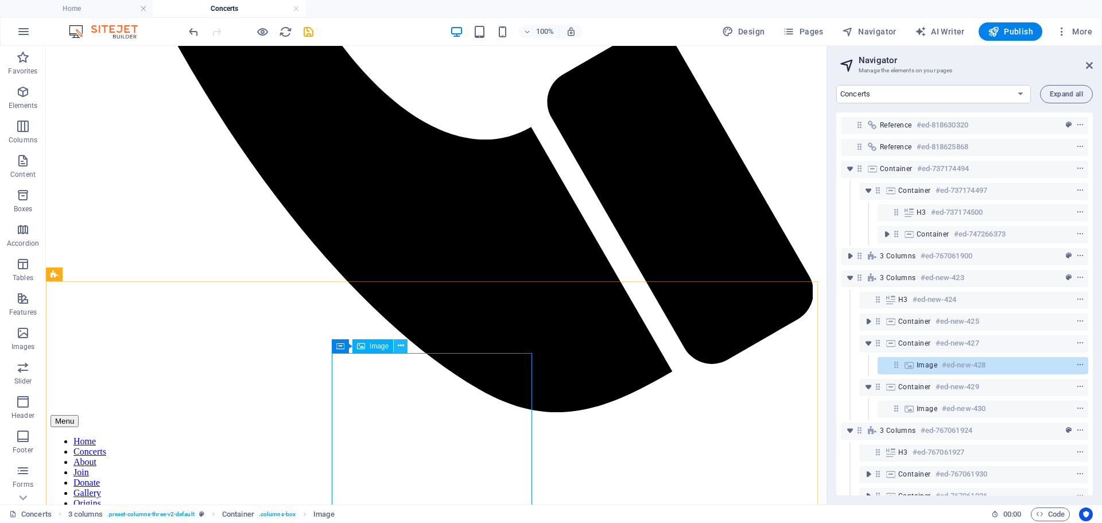
click at [398, 344] on icon at bounding box center [401, 346] width 6 height 12
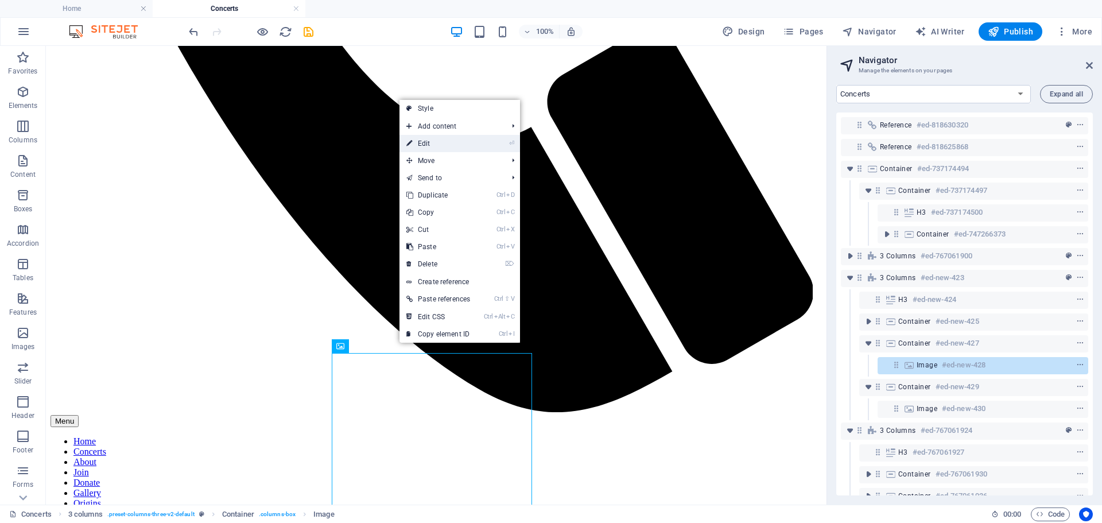
click at [425, 145] on link "⏎ Edit" at bounding box center [438, 143] width 77 height 17
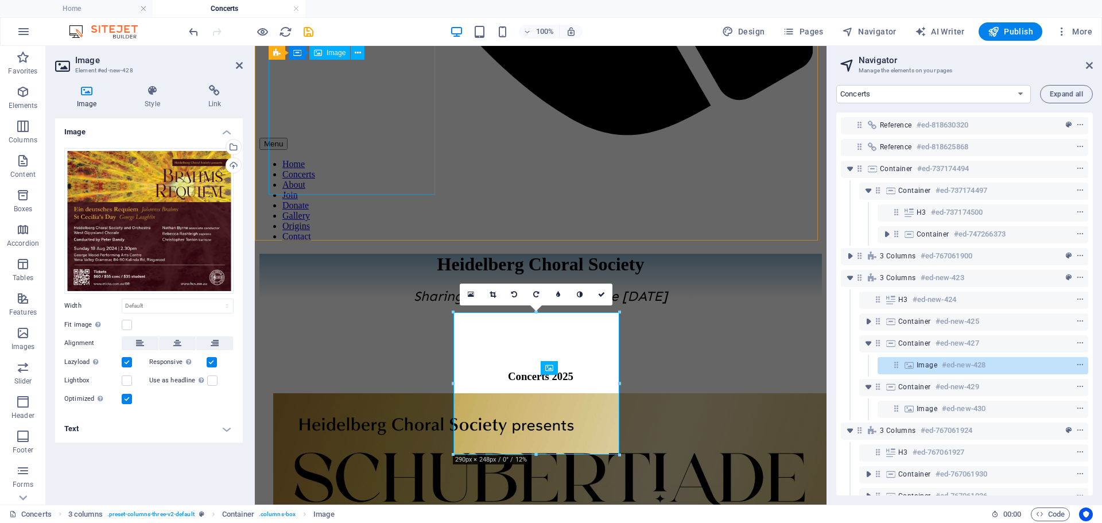
scroll to position [687, 0]
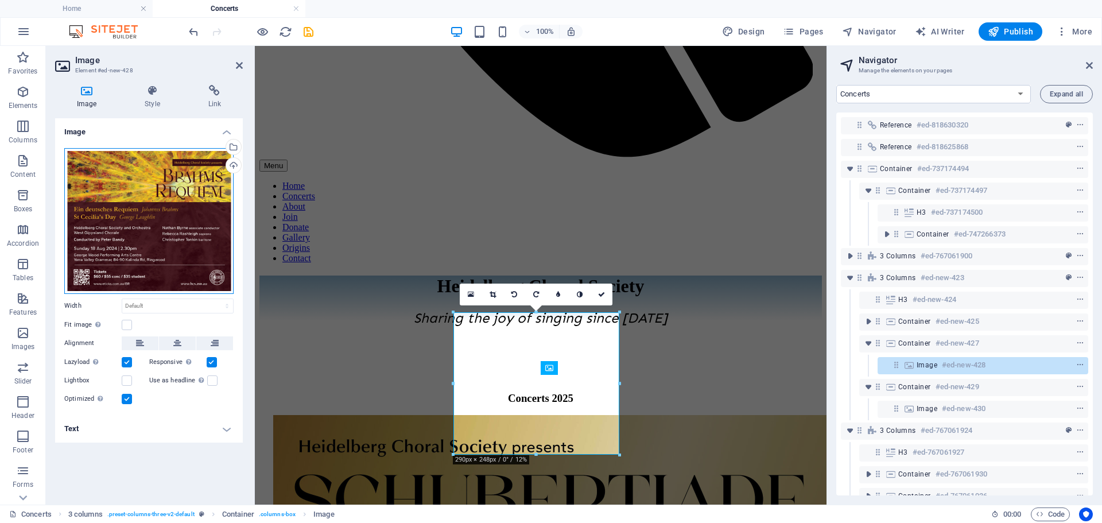
click at [144, 191] on div "Drag files here, click to choose files or select files from Files or our free s…" at bounding box center [148, 221] width 169 height 146
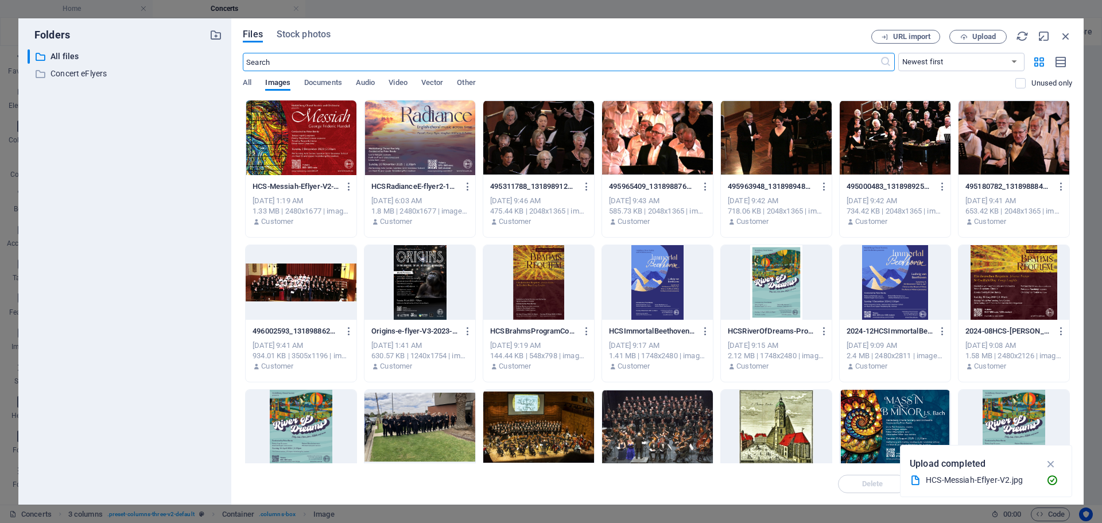
scroll to position [690, 0]
click at [972, 38] on span "Upload" at bounding box center [984, 36] width 24 height 7
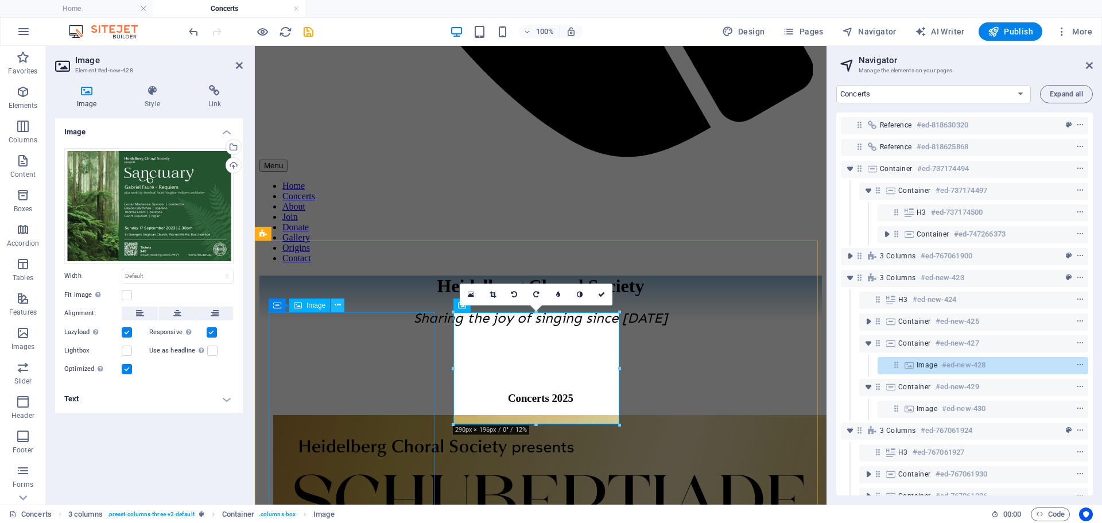
click at [335, 302] on icon at bounding box center [338, 305] width 6 height 12
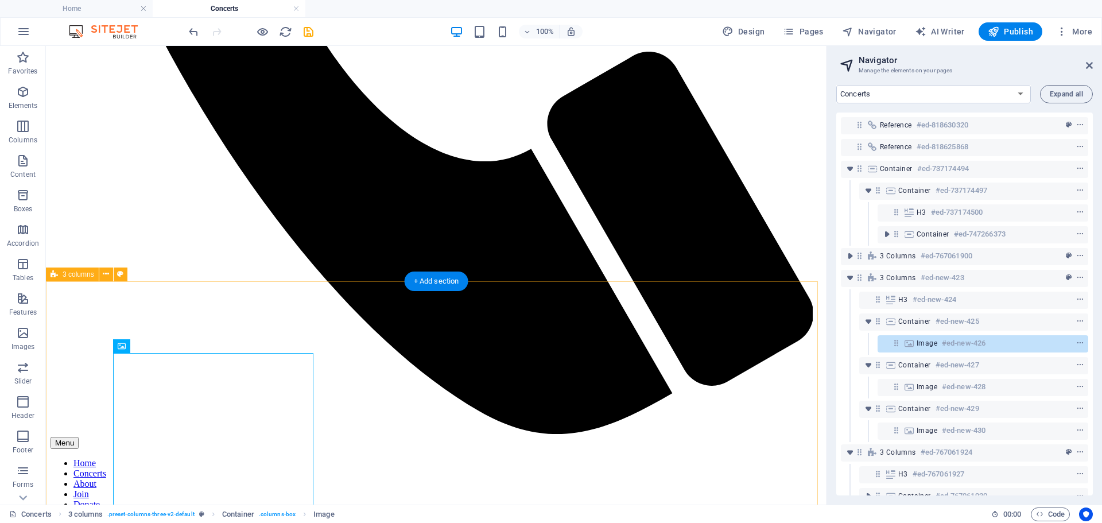
scroll to position [708, 0]
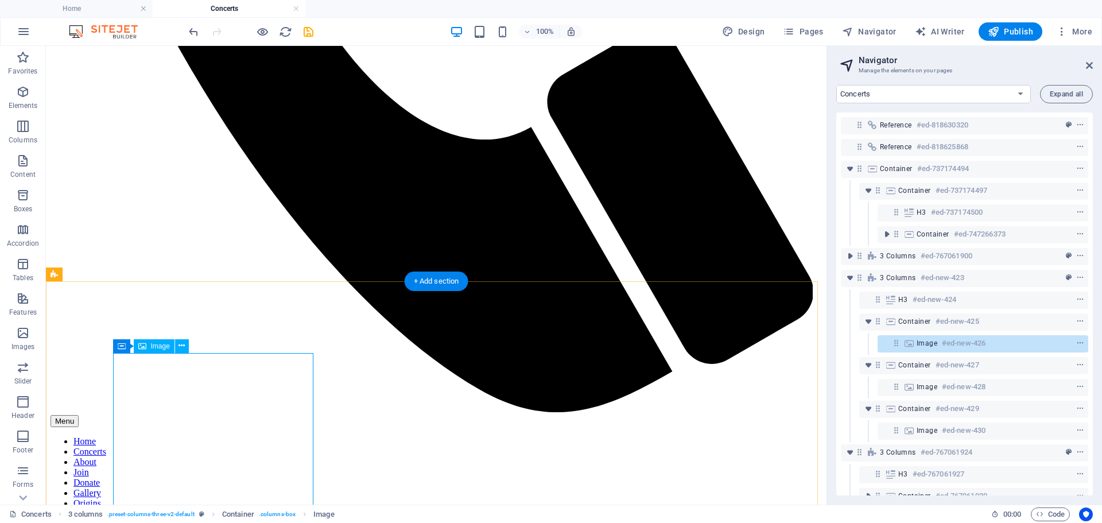
click at [177, 341] on button at bounding box center [182, 346] width 14 height 14
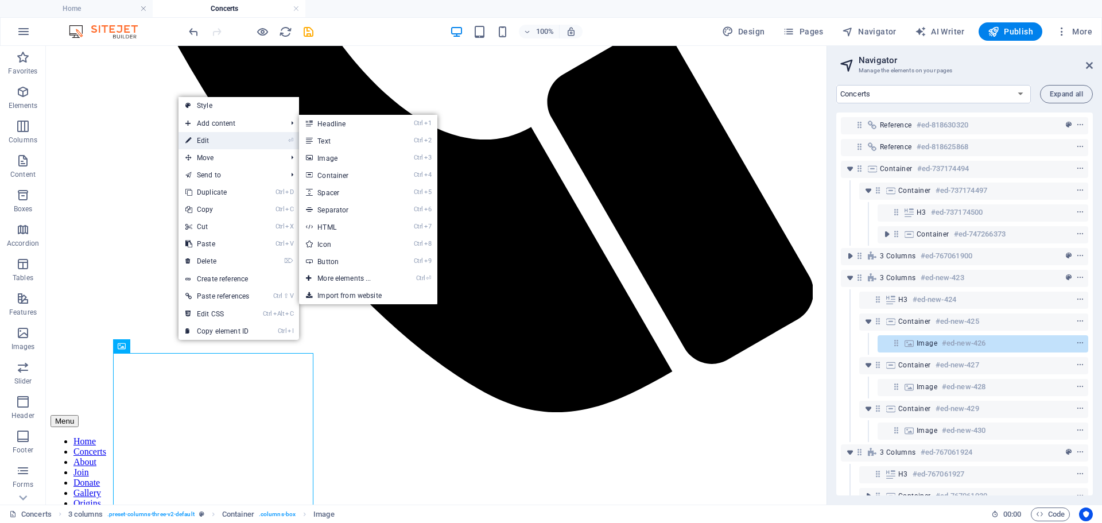
click at [203, 141] on link "⏎ Edit" at bounding box center [217, 140] width 77 height 17
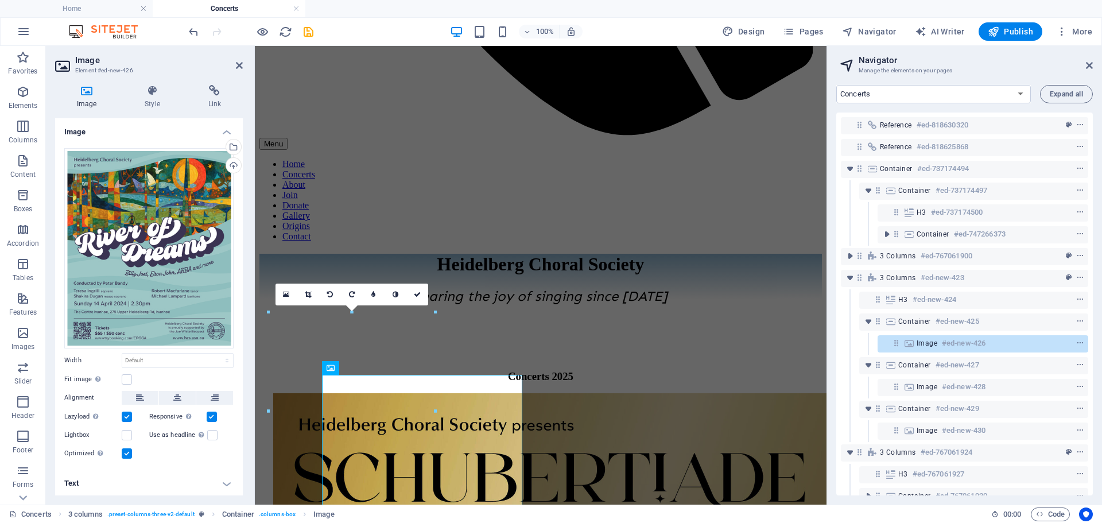
scroll to position [687, 0]
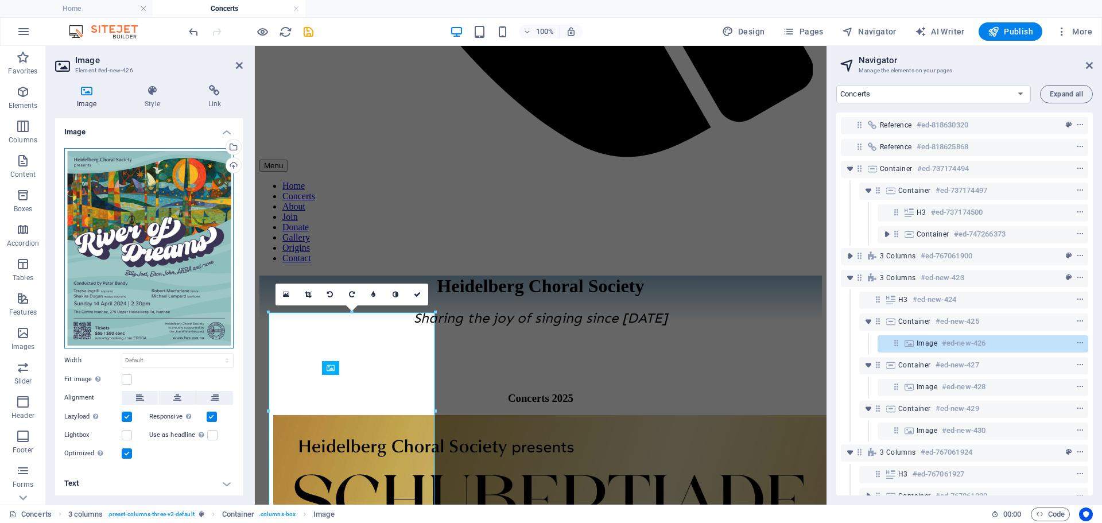
click at [123, 243] on div "Drag files here, click to choose files or select files from Files or our free s…" at bounding box center [148, 248] width 169 height 200
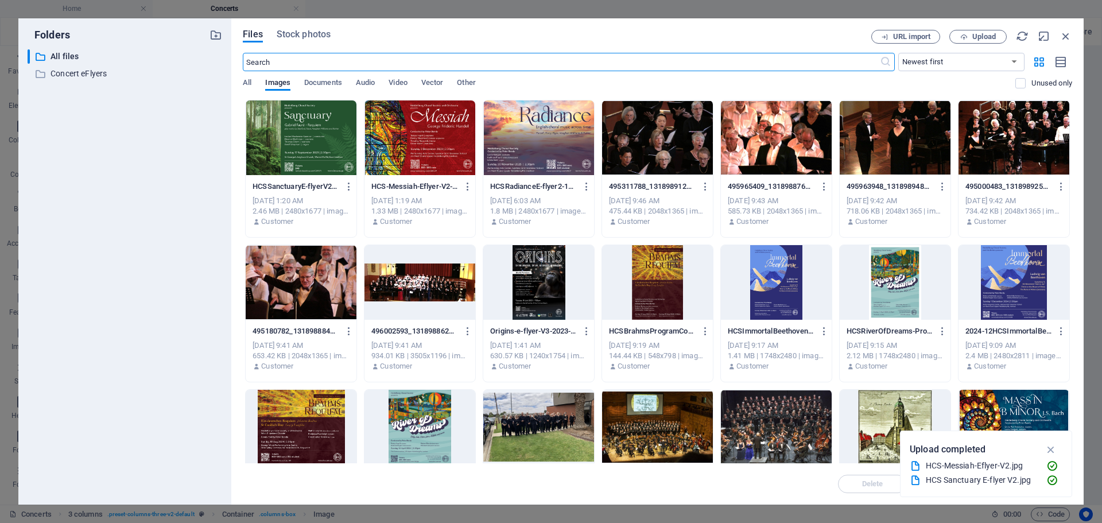
scroll to position [690, 0]
click at [995, 38] on span "Upload" at bounding box center [984, 36] width 24 height 7
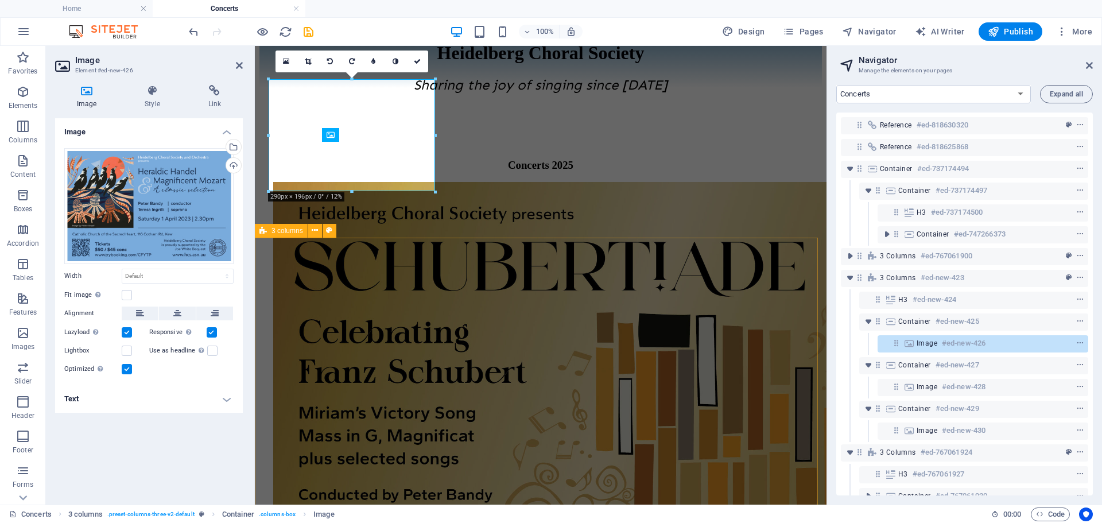
scroll to position [801, 0]
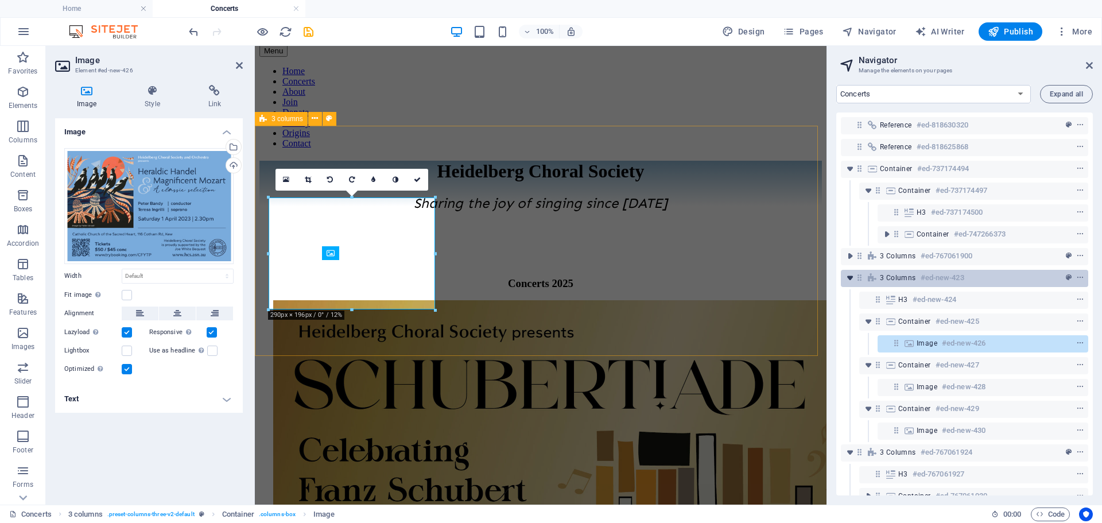
click at [852, 278] on icon "toggle-expand" at bounding box center [849, 277] width 11 height 11
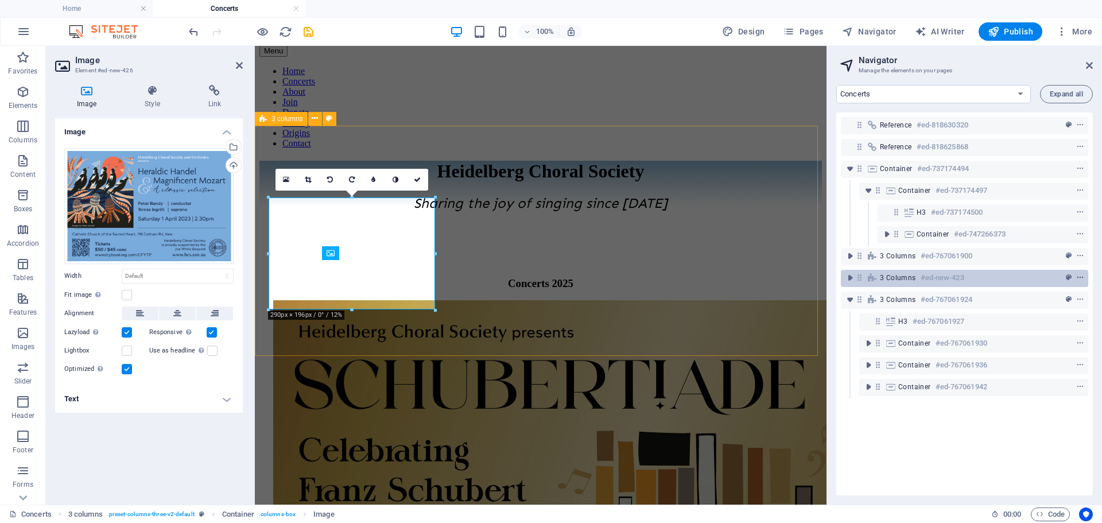
click at [1079, 278] on icon "context-menu" at bounding box center [1080, 278] width 8 height 8
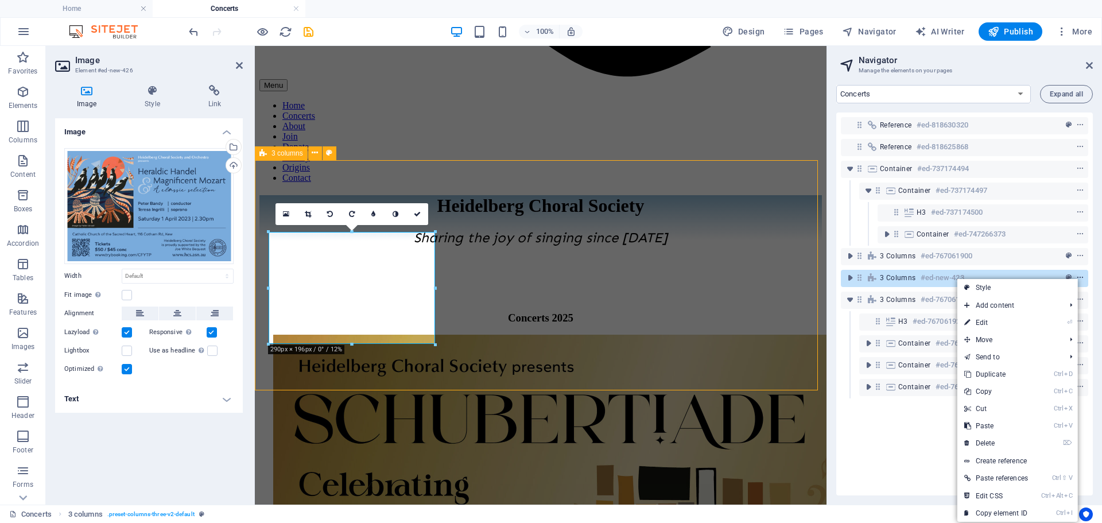
scroll to position [803, 0]
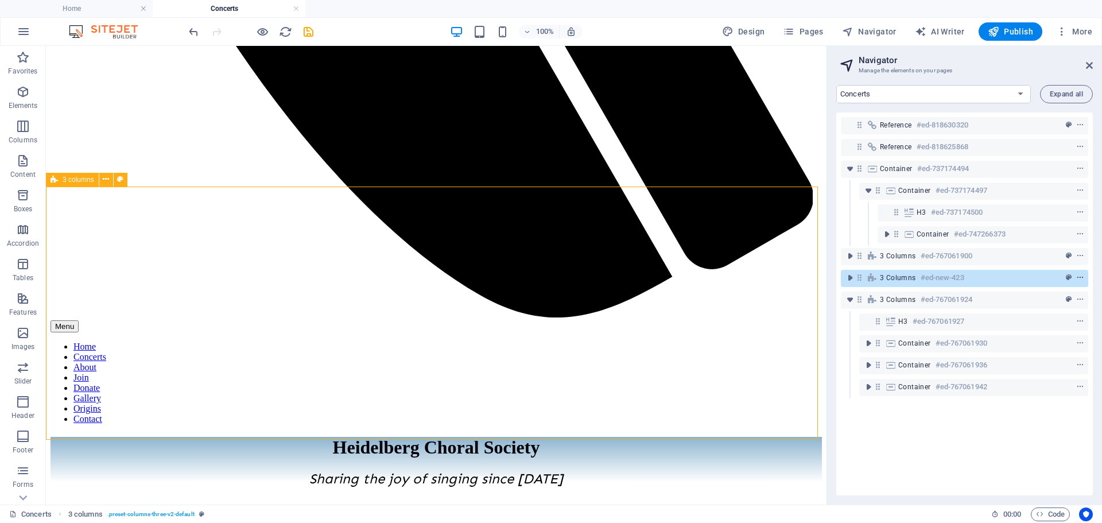
click at [1079, 277] on icon "context-menu" at bounding box center [1080, 278] width 8 height 8
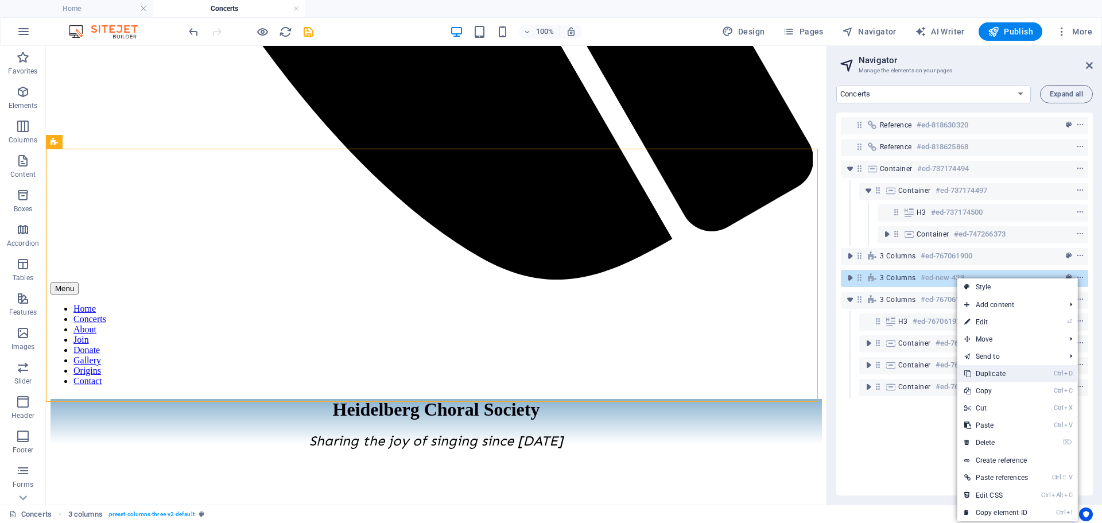
click at [999, 375] on link "Ctrl D Duplicate" at bounding box center [996, 373] width 77 height 17
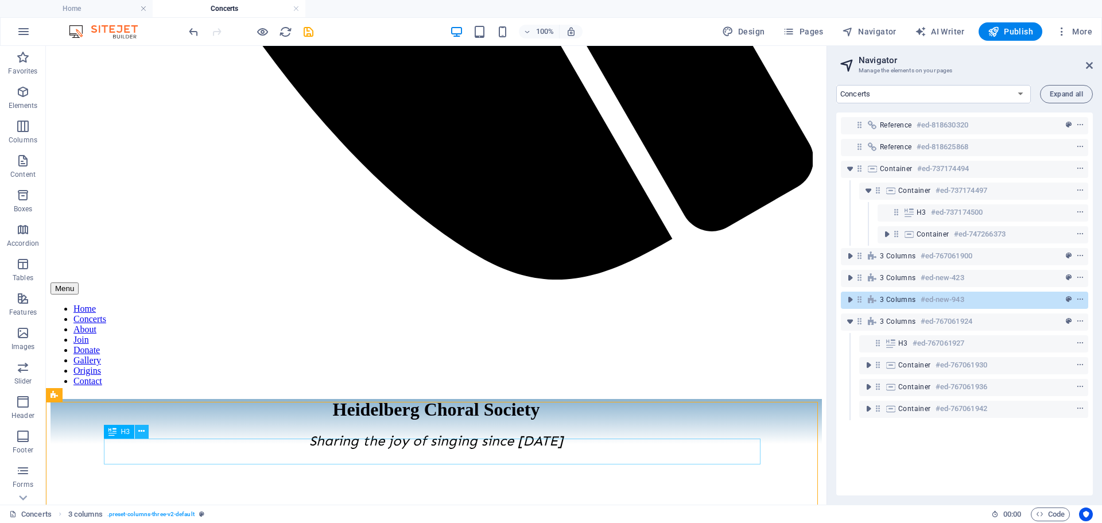
click at [145, 432] on button at bounding box center [142, 432] width 14 height 14
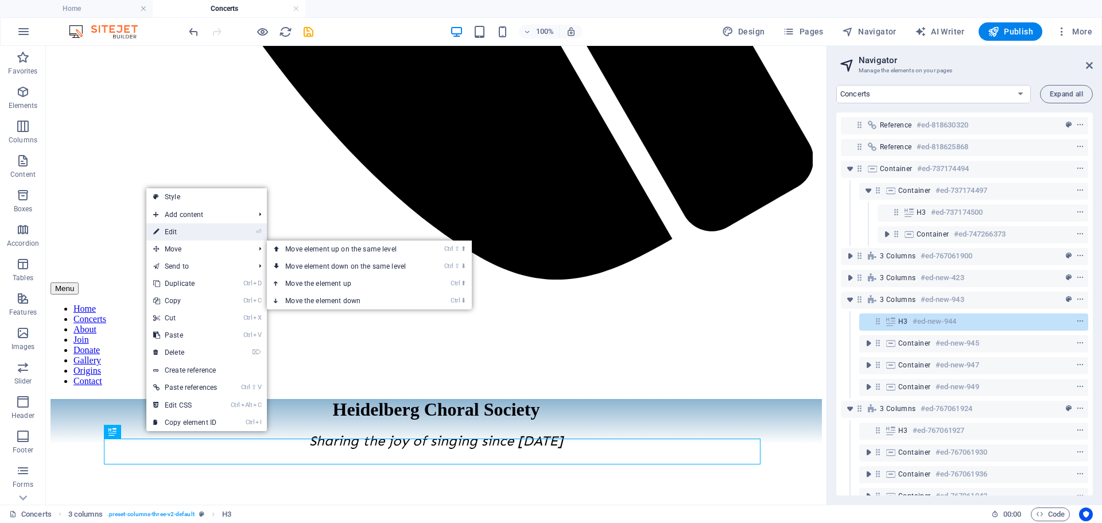
click at [170, 232] on link "⏎ Edit" at bounding box center [184, 231] width 77 height 17
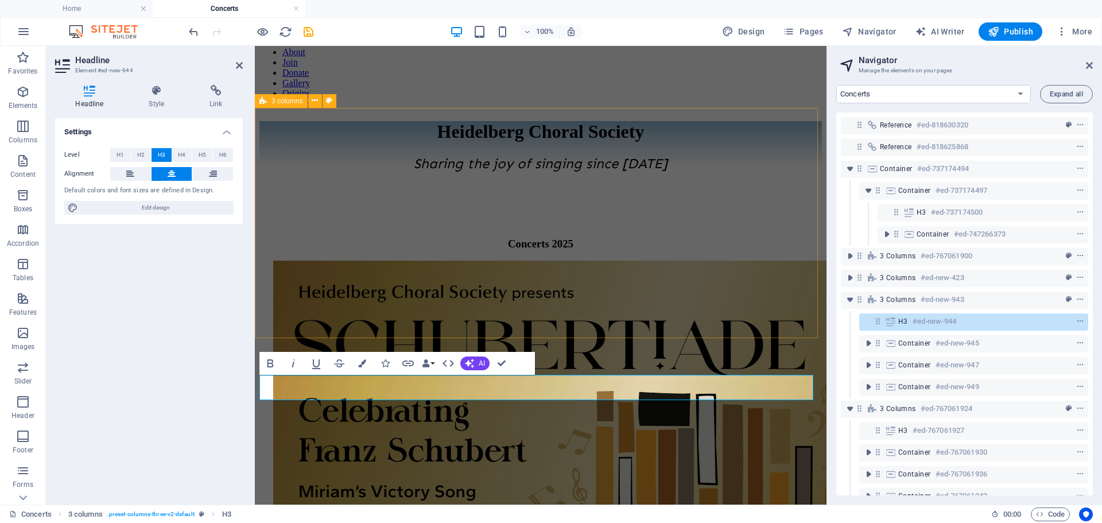
scroll to position [819, 0]
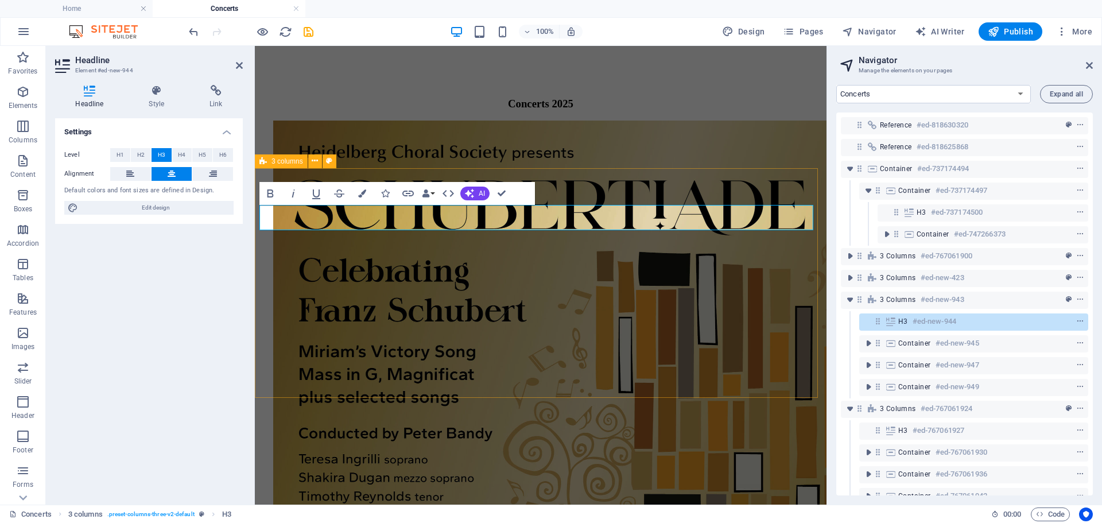
scroll to position [991, 0]
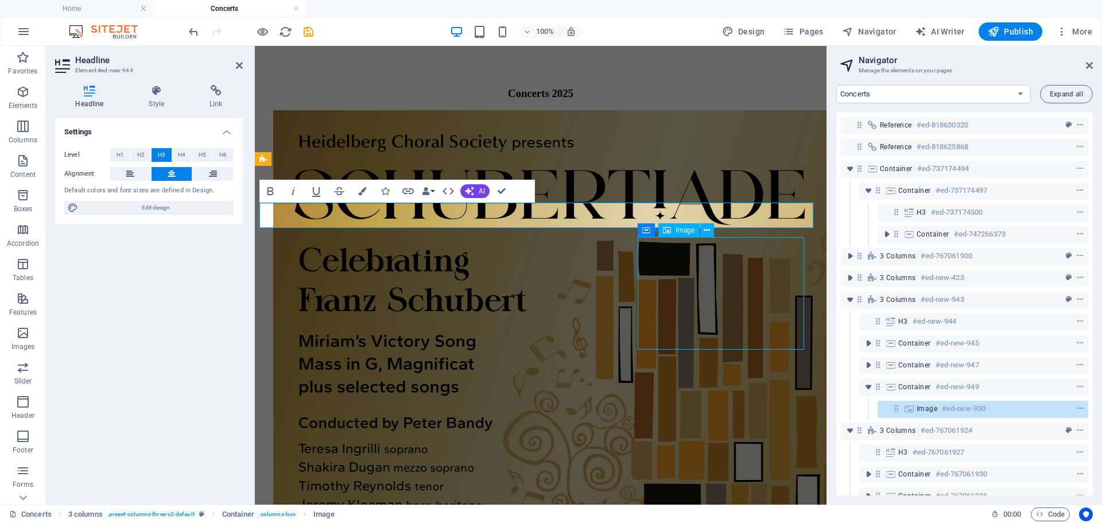
scroll to position [1054, 0]
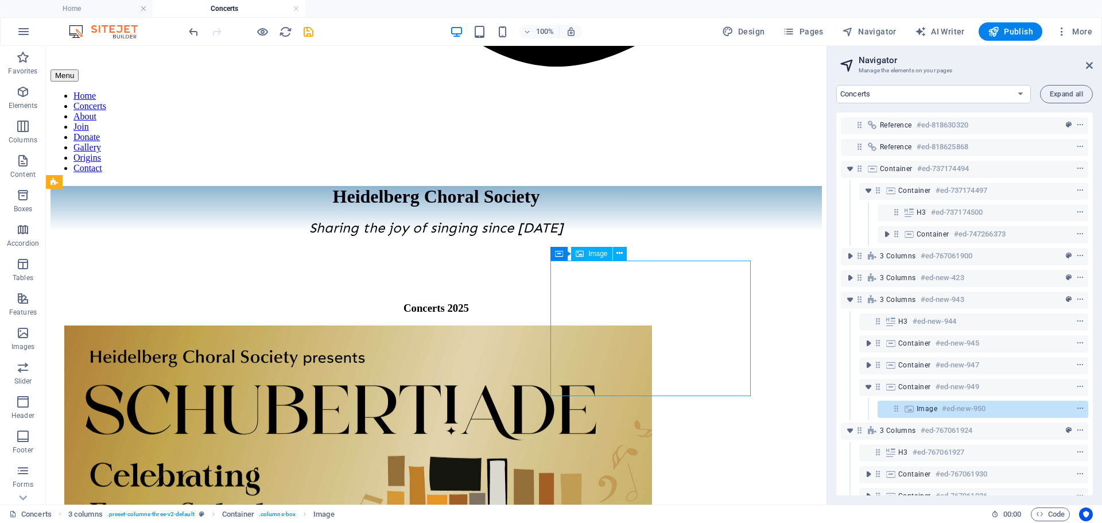
click at [619, 251] on icon at bounding box center [620, 253] width 6 height 12
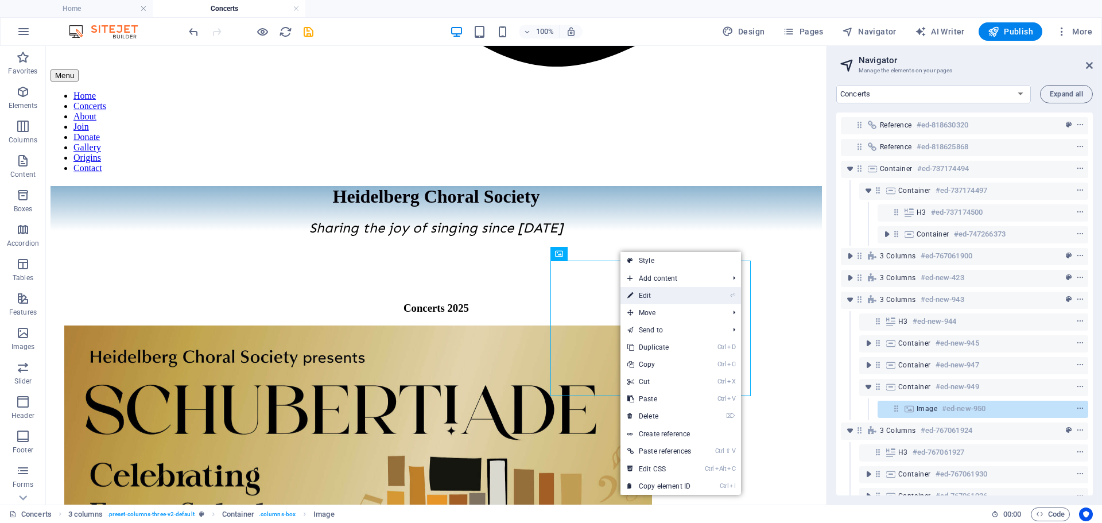
click at [649, 303] on link "⏎ Edit" at bounding box center [659, 295] width 77 height 17
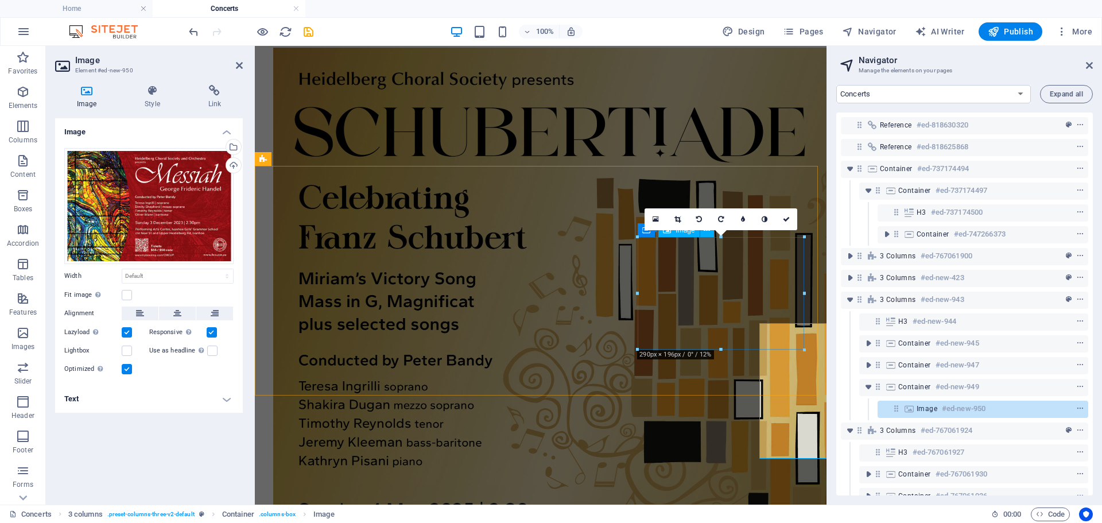
scroll to position [991, 0]
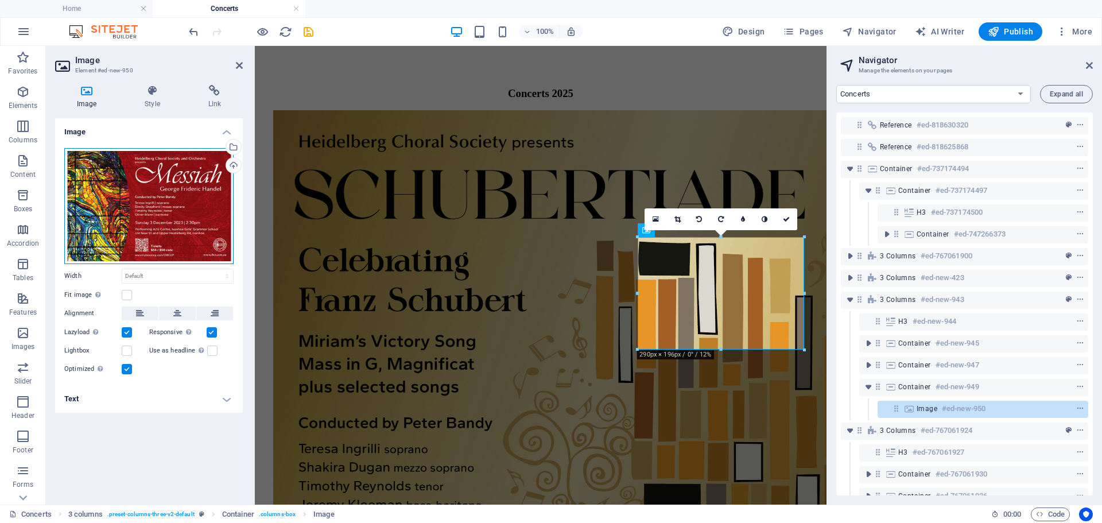
click at [139, 209] on div "Drag files here, click to choose files or select files from Files or our free s…" at bounding box center [148, 206] width 169 height 116
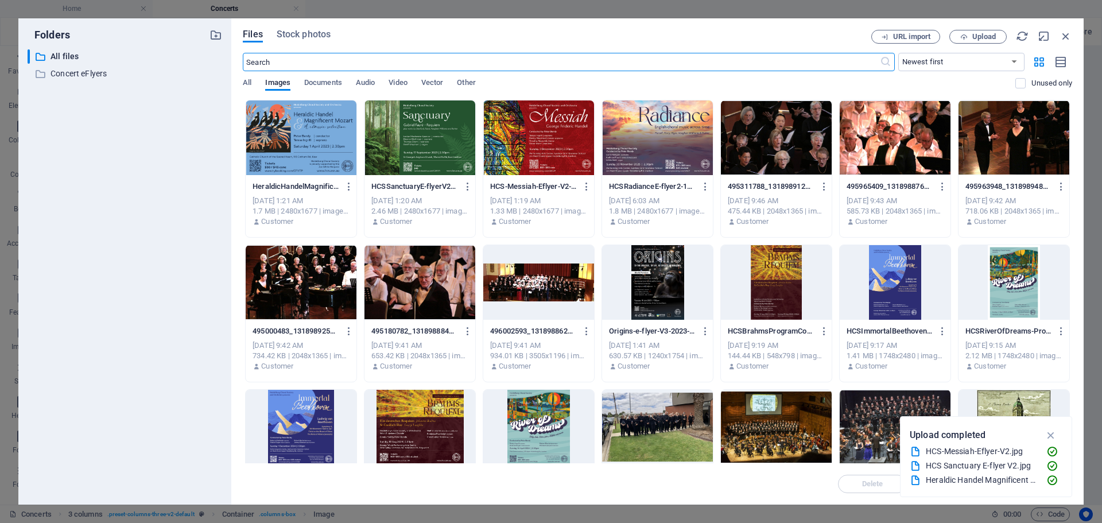
scroll to position [845, 0]
click at [987, 37] on span "Upload" at bounding box center [984, 36] width 24 height 7
click at [110, 146] on div "​ All files All files ​ Concert eFlyers Concert eFlyers" at bounding box center [125, 272] width 195 height 446
click at [707, 372] on div "Origins-e-flyer-V3-2023-06-14-SWHtUSIxoWX8iyFbWxb7bw.jpg Origins-e-flyer-V3-202…" at bounding box center [657, 349] width 111 height 59
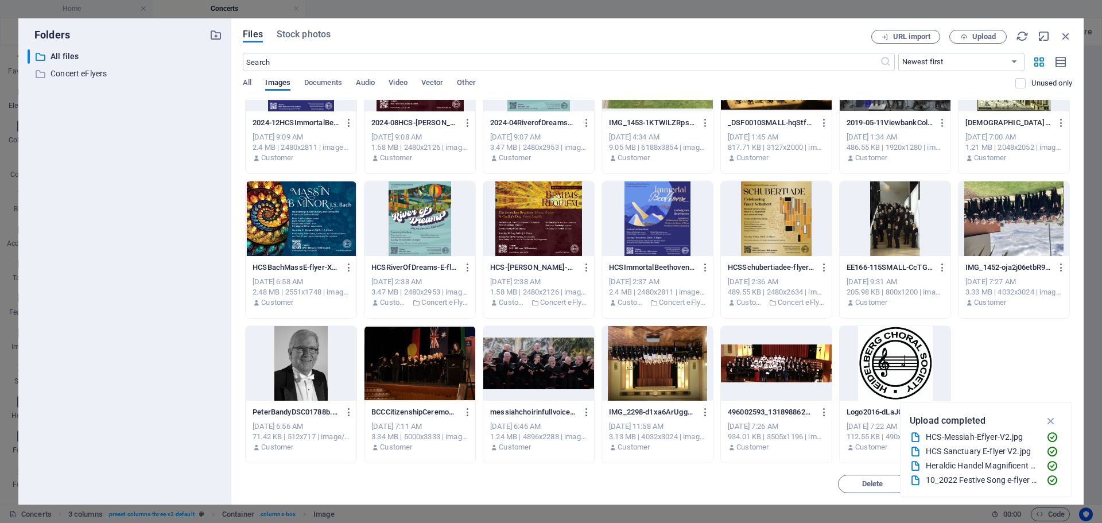
scroll to position [0, 0]
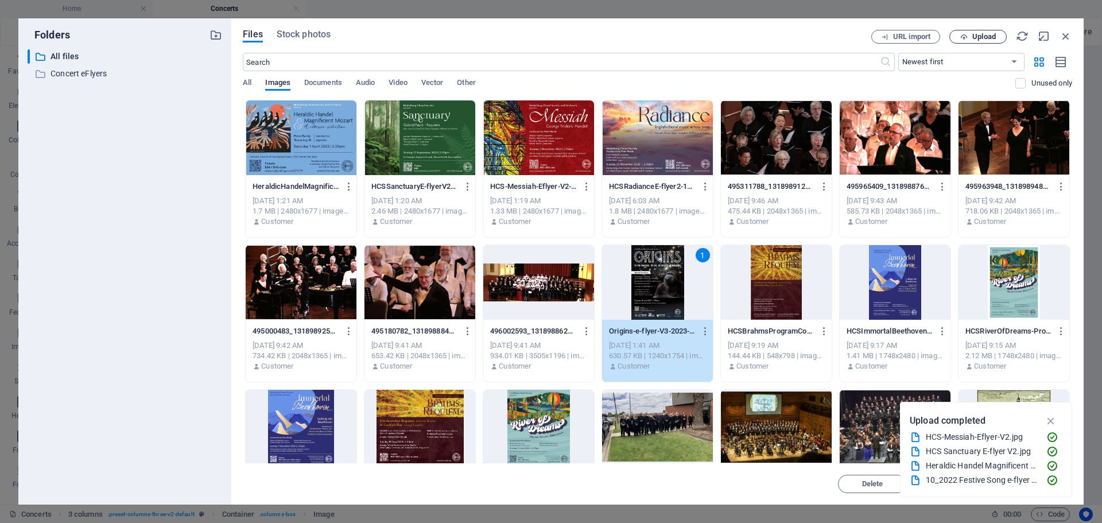
click at [979, 37] on span "Upload" at bounding box center [984, 36] width 24 height 7
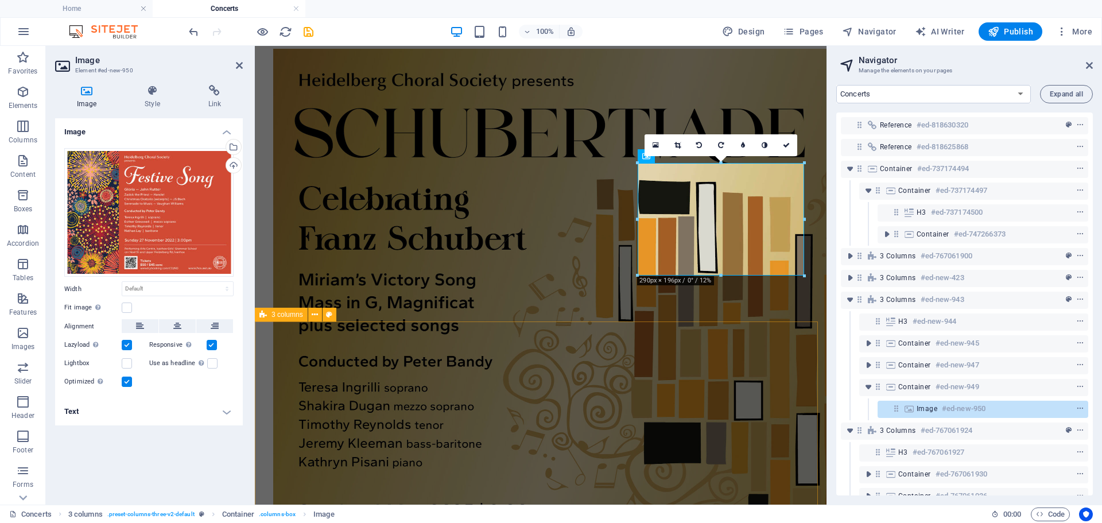
scroll to position [1071, 0]
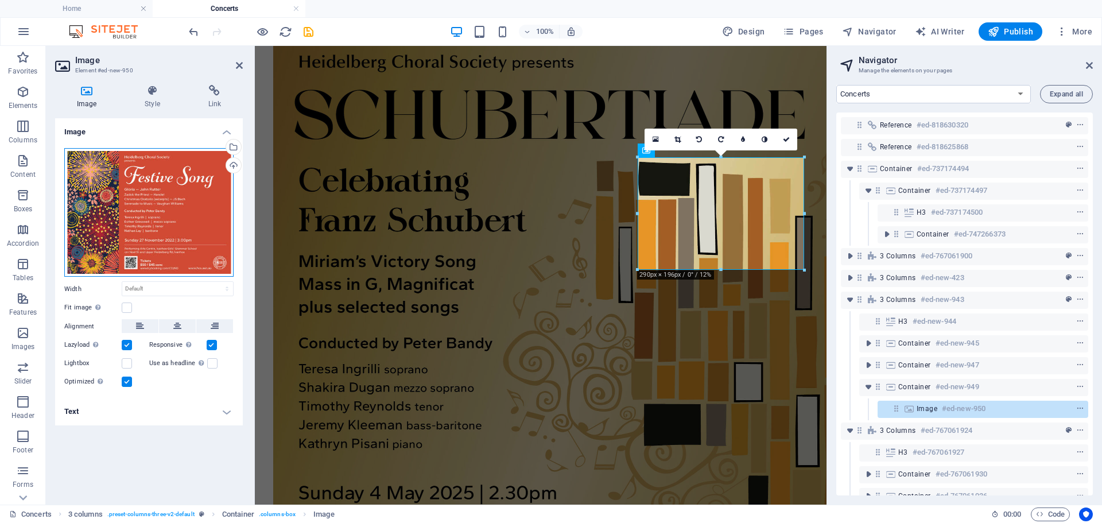
click at [137, 206] on div "Drag files here, click to choose files or select files from Files or our free s…" at bounding box center [148, 212] width 169 height 129
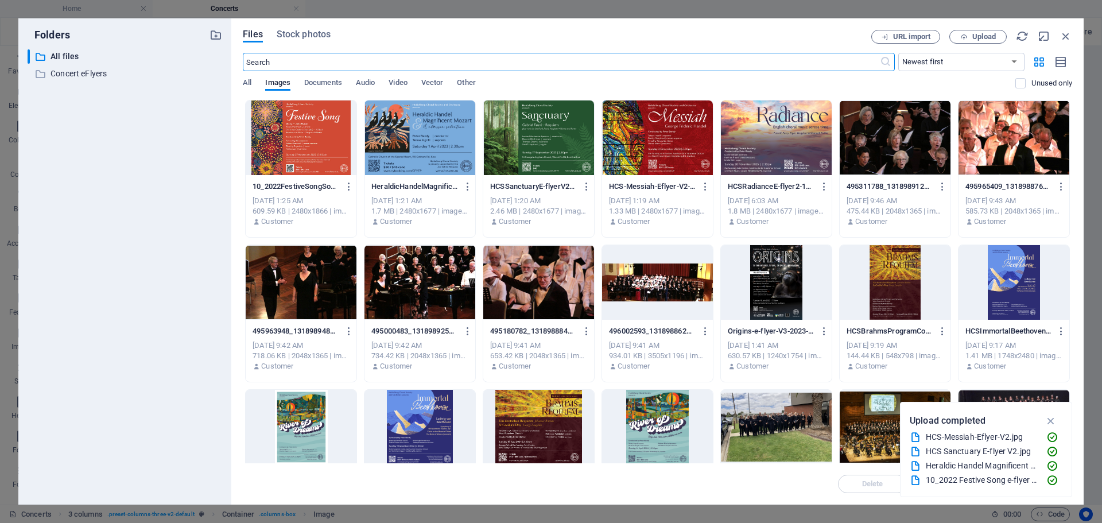
scroll to position [845, 0]
click at [1066, 40] on icon "button" at bounding box center [1066, 36] width 13 height 13
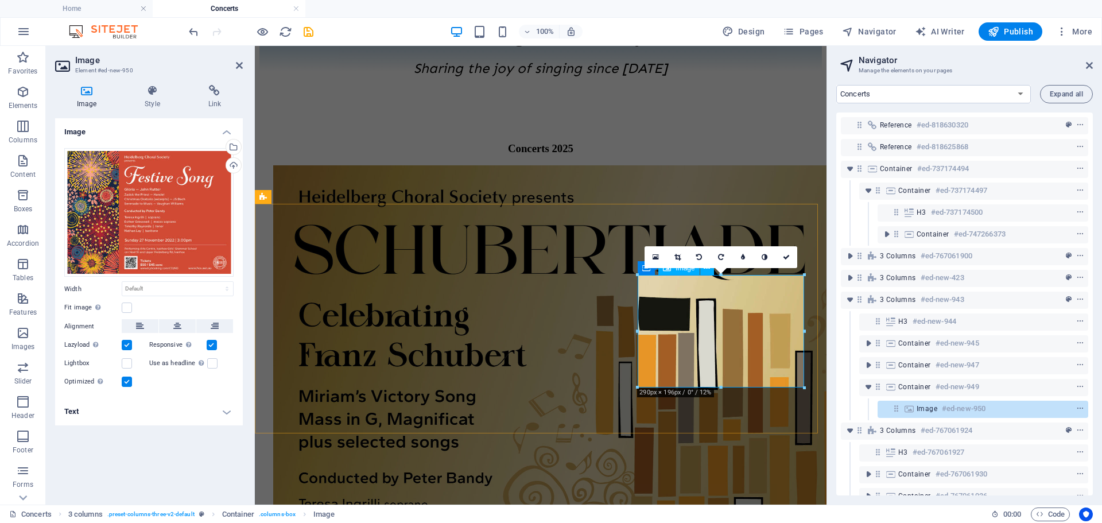
scroll to position [956, 0]
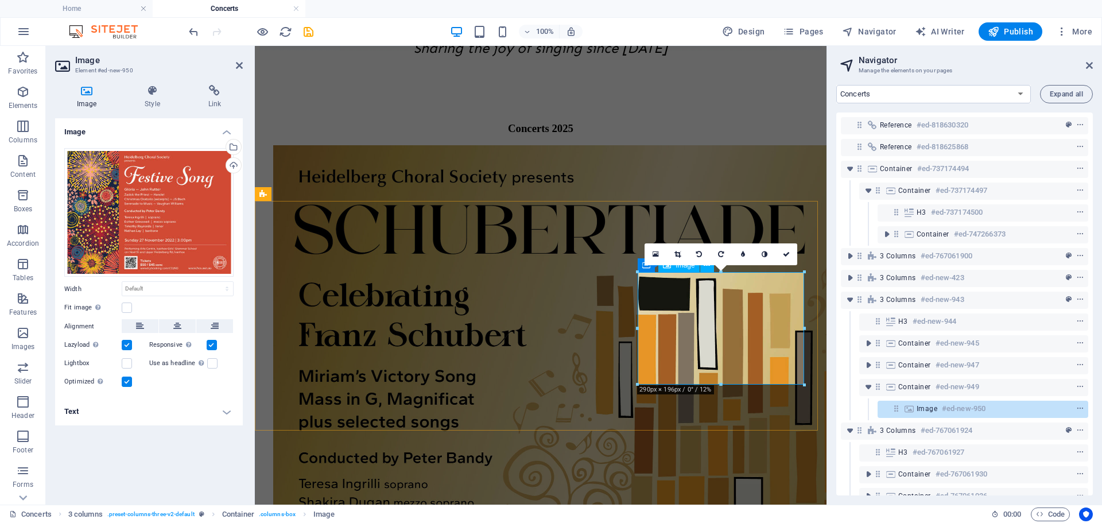
click at [788, 254] on icon at bounding box center [786, 254] width 7 height 7
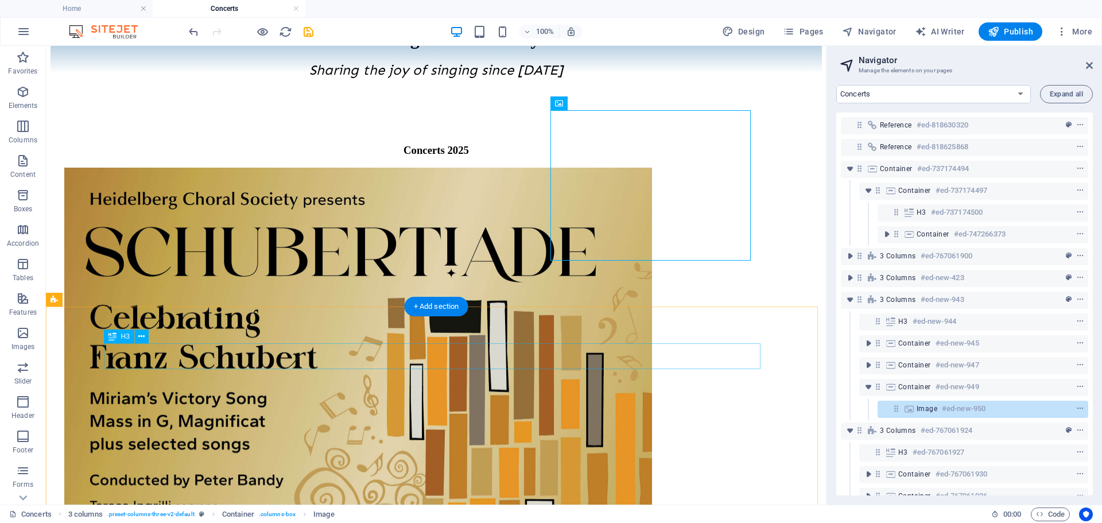
scroll to position [1249, 0]
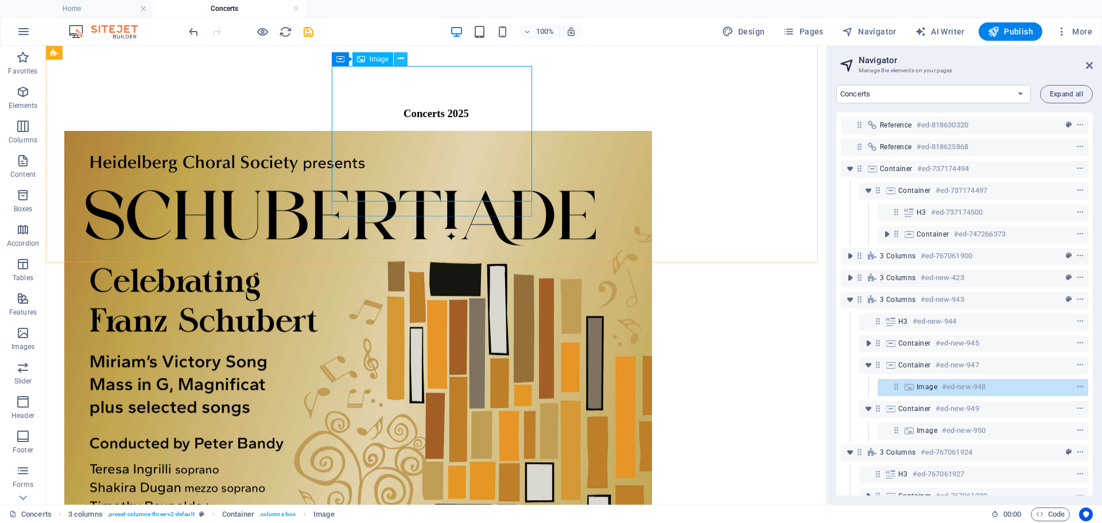
click at [400, 59] on icon at bounding box center [401, 59] width 6 height 12
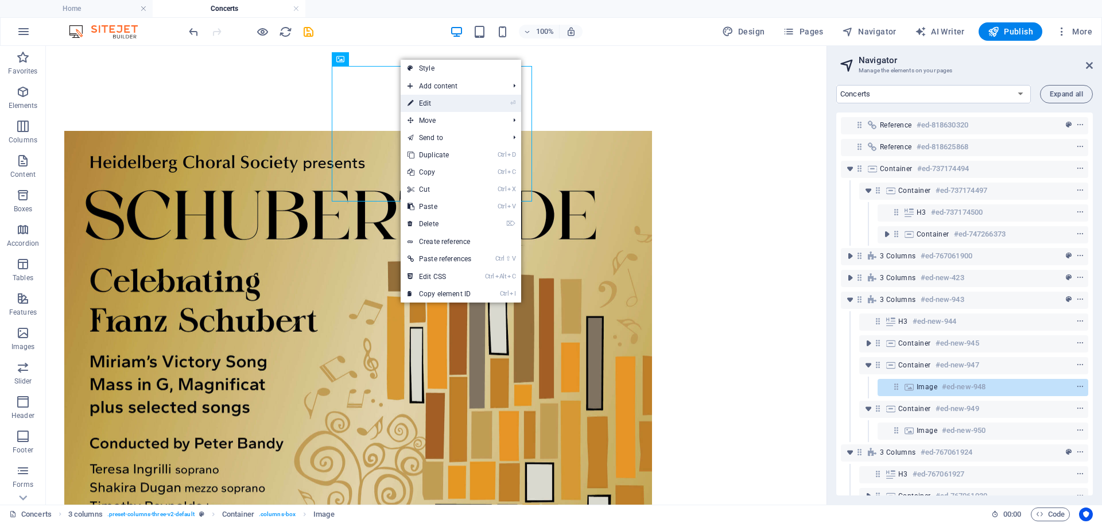
click at [425, 101] on link "⏎ Edit" at bounding box center [439, 103] width 77 height 17
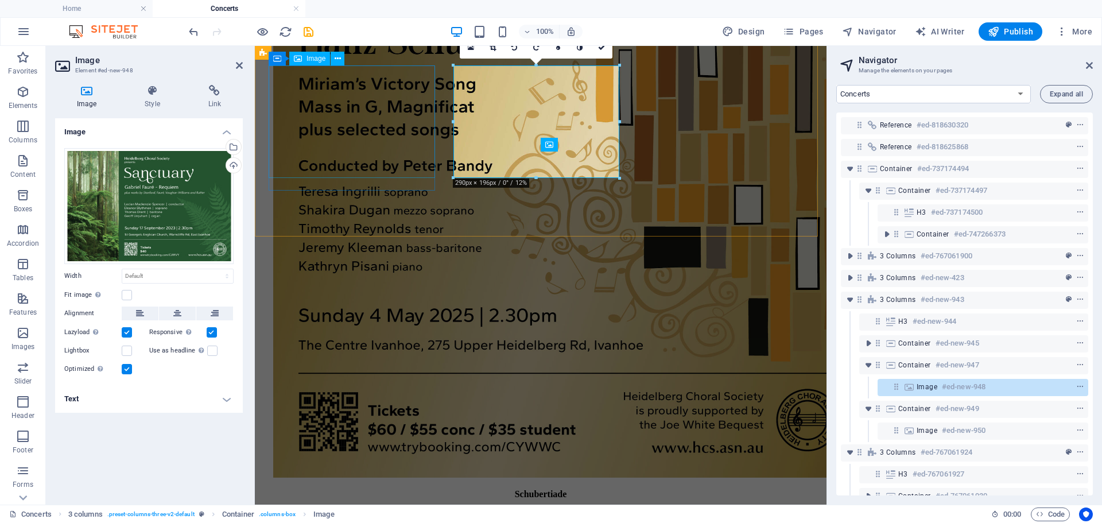
scroll to position [1163, 0]
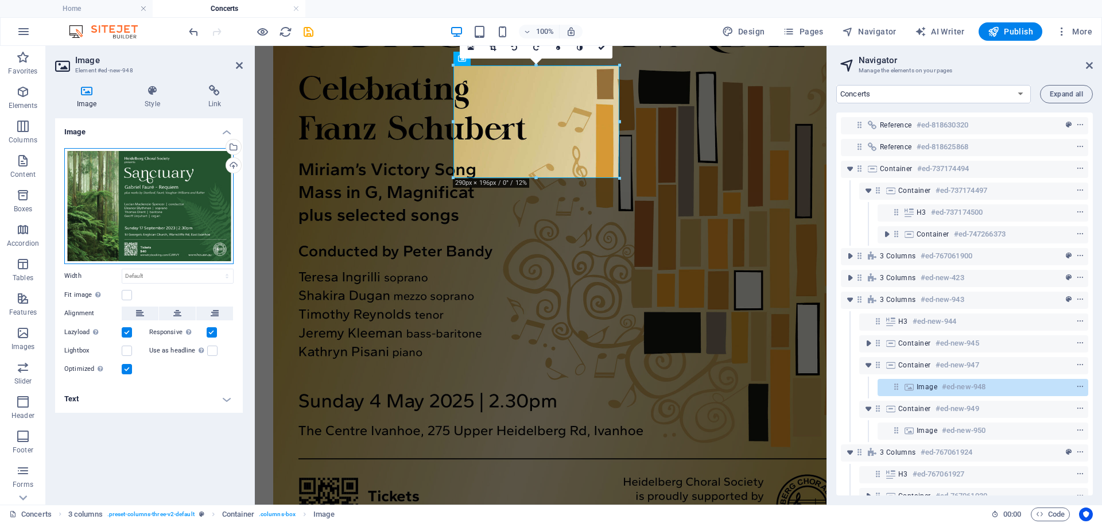
click at [145, 201] on div "Drag files here, click to choose files or select files from Files or our free s…" at bounding box center [148, 206] width 169 height 116
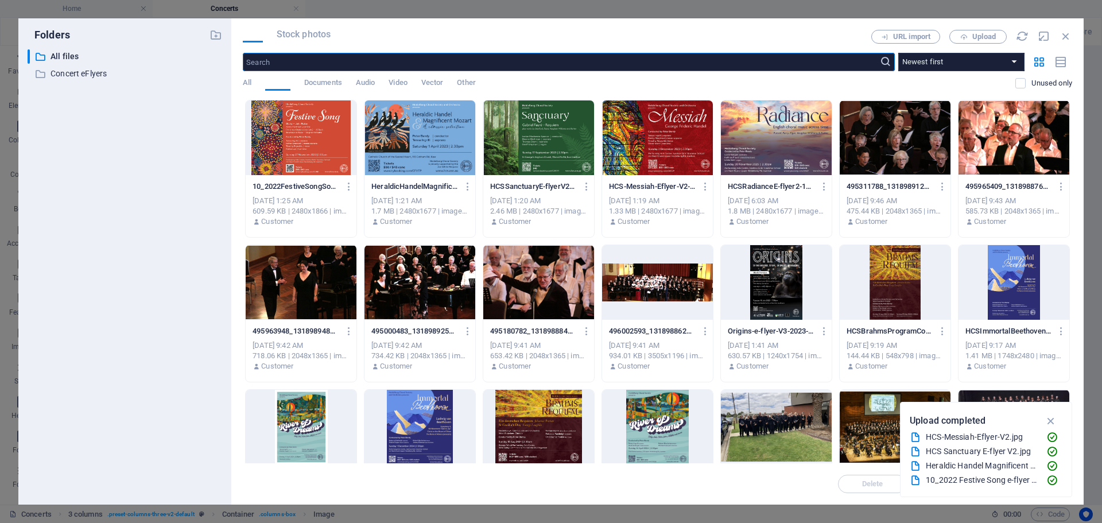
scroll to position [858, 0]
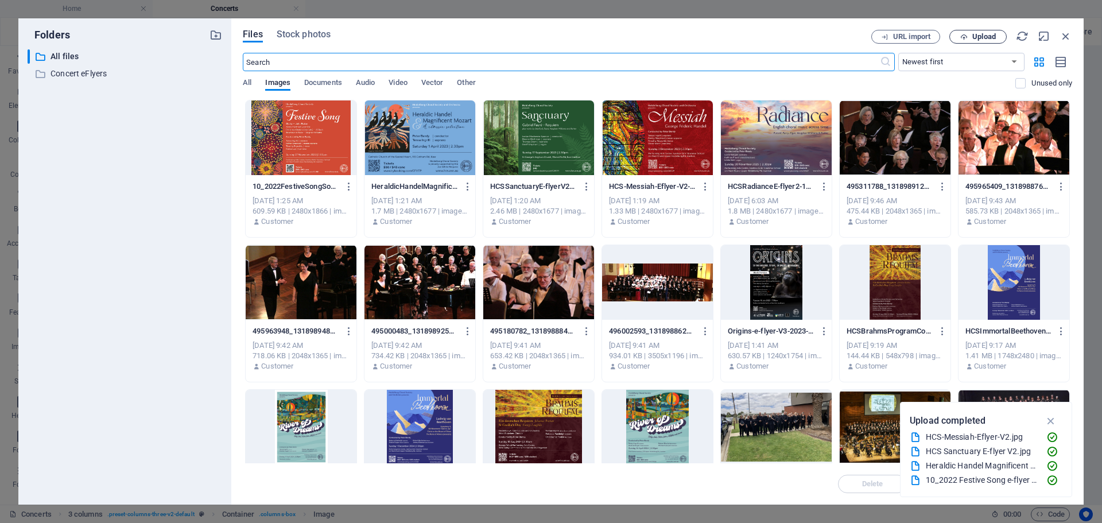
click at [981, 38] on span "Upload" at bounding box center [984, 36] width 24 height 7
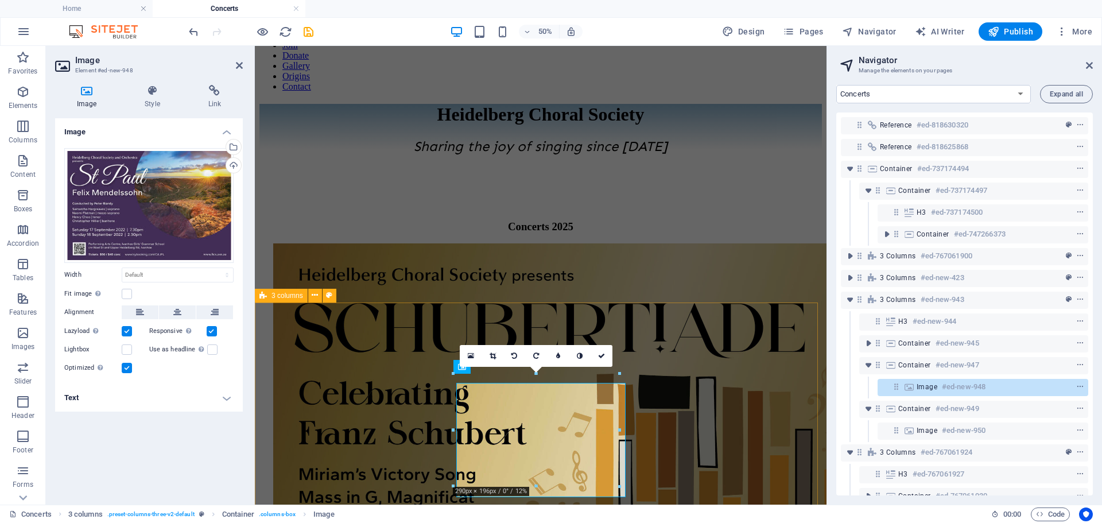
scroll to position [855, 0]
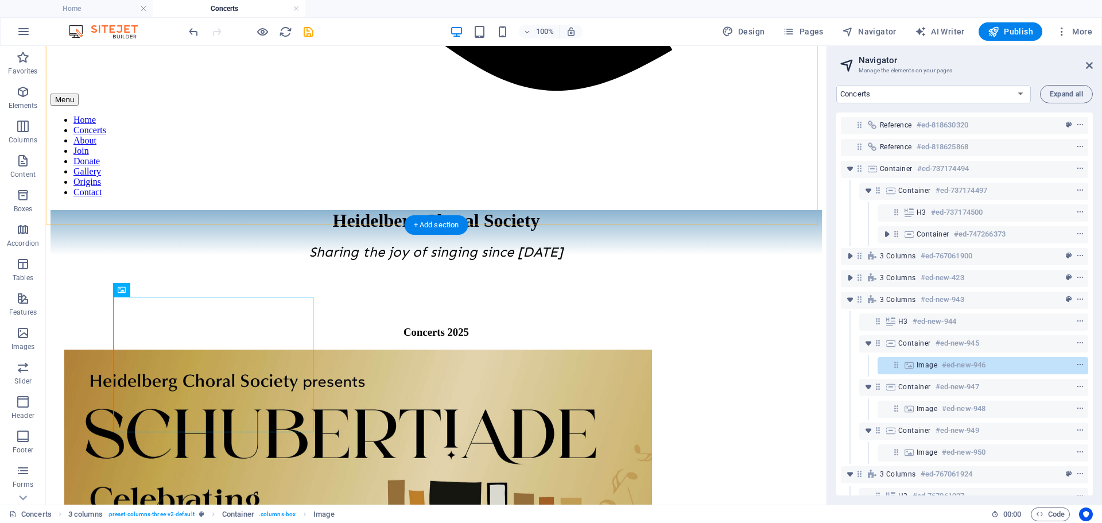
scroll to position [1049, 0]
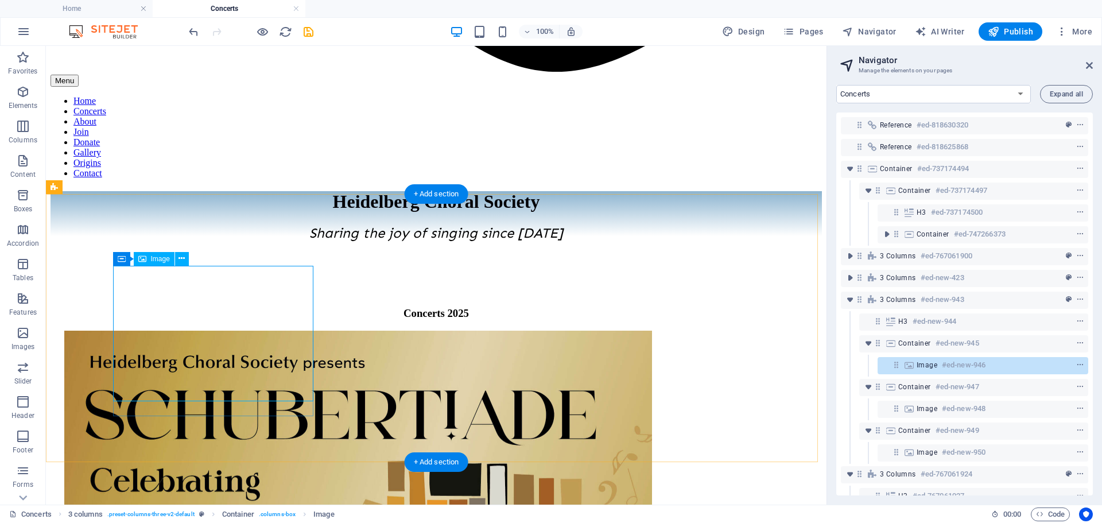
click at [181, 257] on icon at bounding box center [182, 259] width 6 height 12
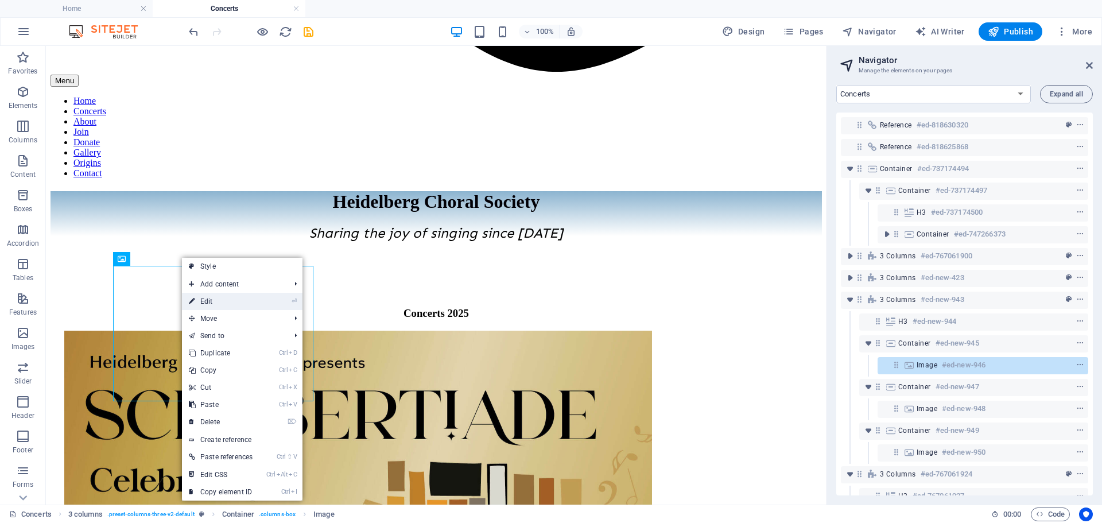
click at [211, 300] on link "⏎ Edit" at bounding box center [220, 301] width 77 height 17
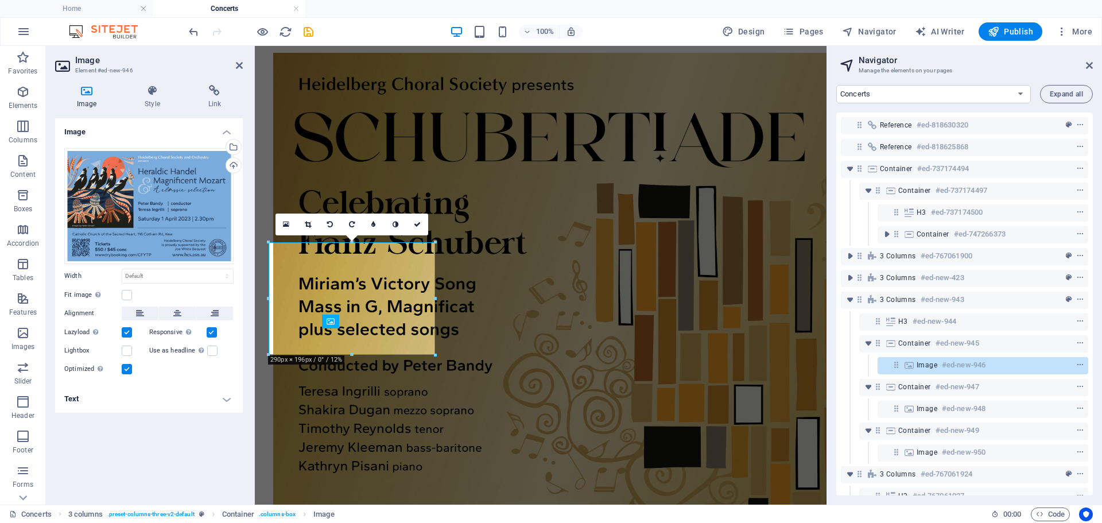
scroll to position [986, 0]
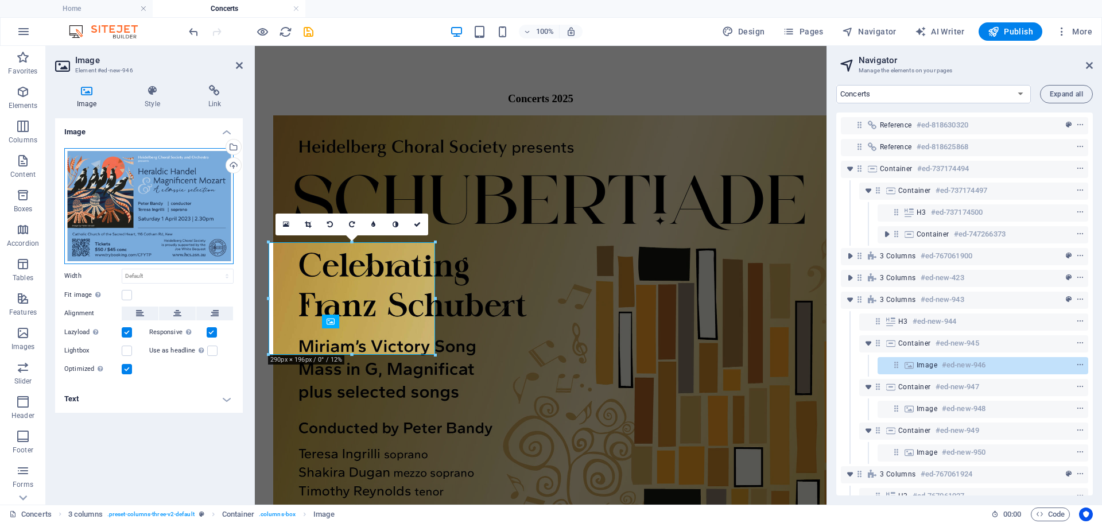
click at [158, 204] on div "Drag files here, click to choose files or select files from Files or our free s…" at bounding box center [148, 206] width 169 height 116
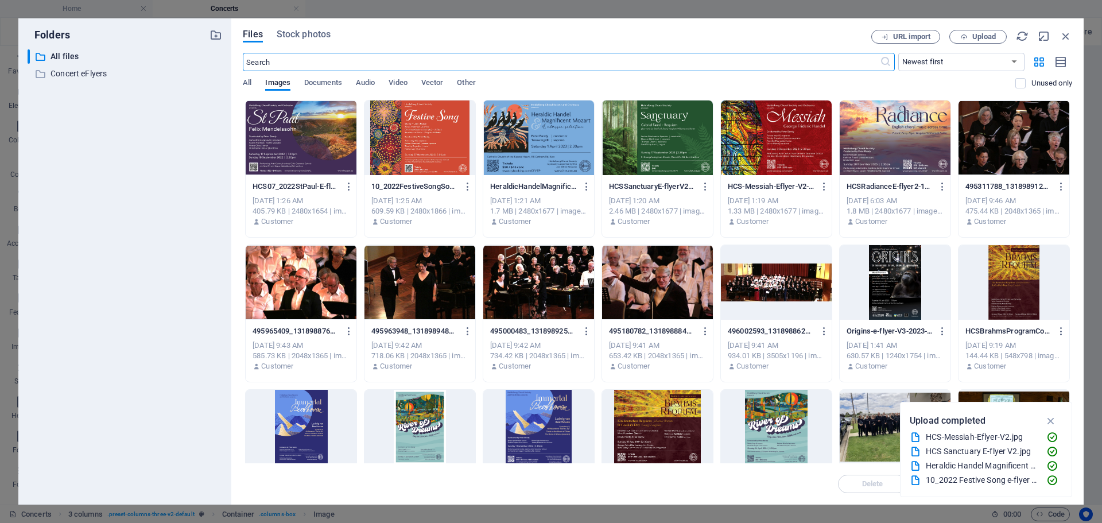
scroll to position [858, 0]
click at [991, 34] on span "Upload" at bounding box center [984, 36] width 24 height 7
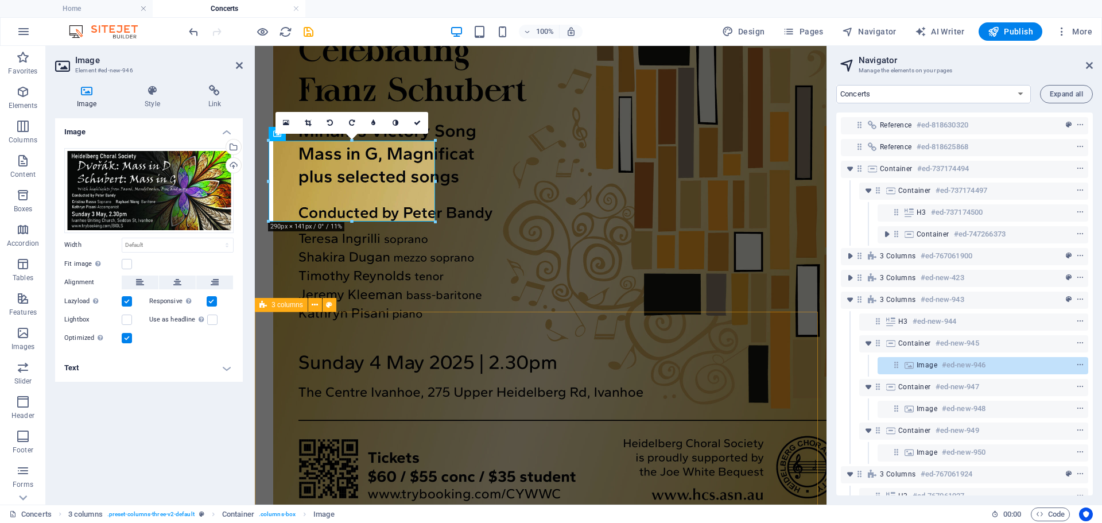
scroll to position [1257, 0]
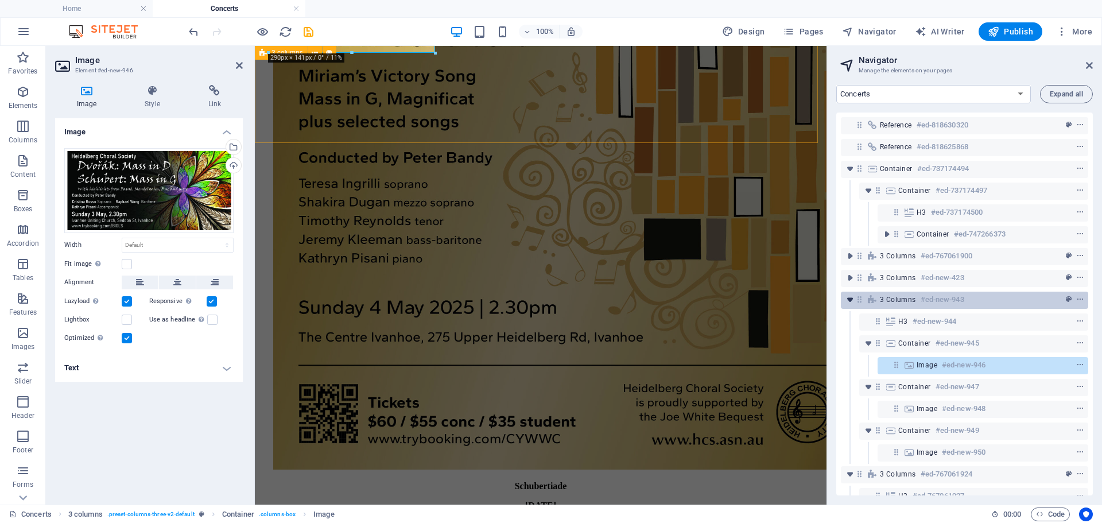
click at [851, 299] on icon "toggle-expand" at bounding box center [849, 299] width 11 height 11
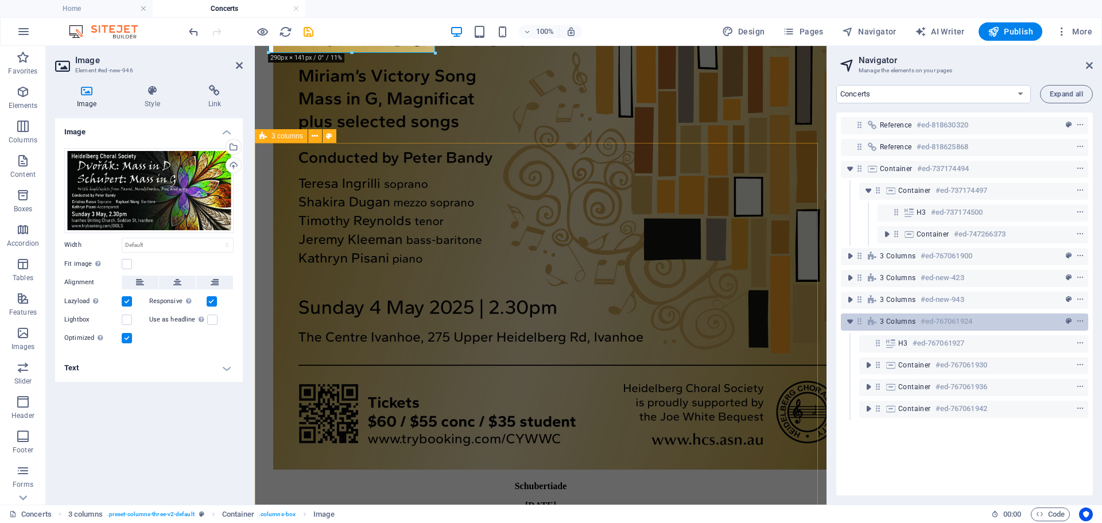
click at [916, 323] on div "3 columns #ed-767061924" at bounding box center [955, 322] width 151 height 14
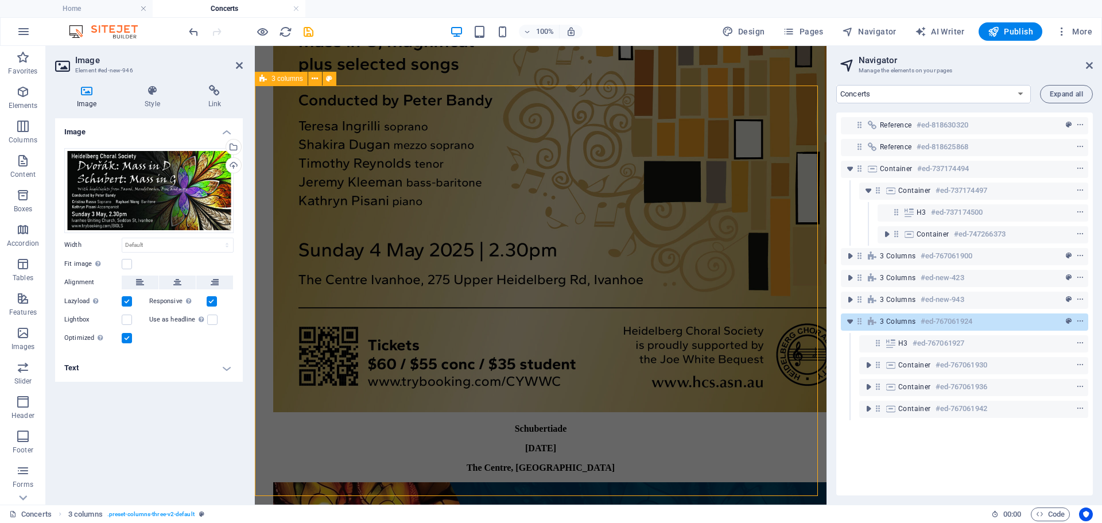
scroll to position [1400, 0]
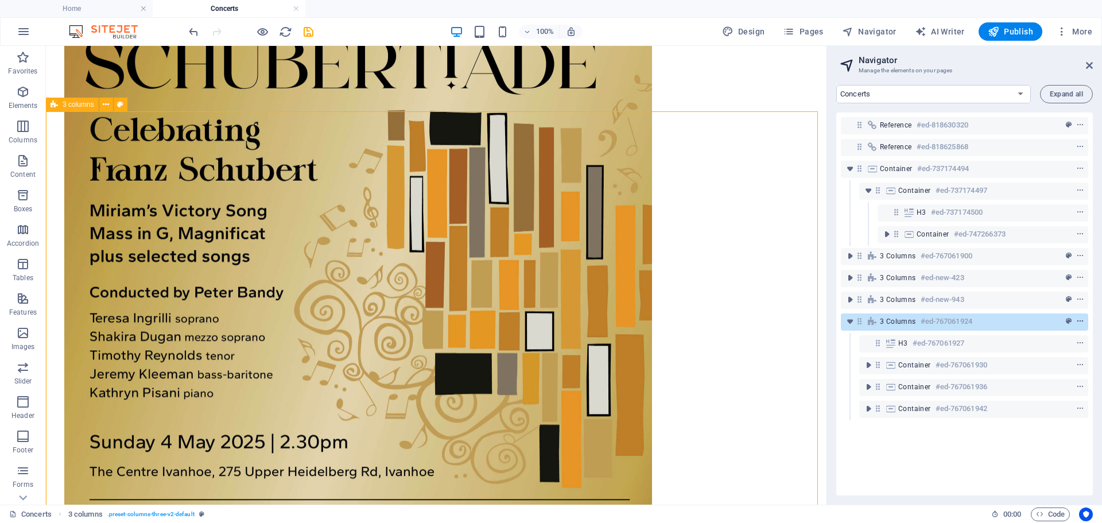
click at [1077, 320] on icon "context-menu" at bounding box center [1080, 321] width 8 height 8
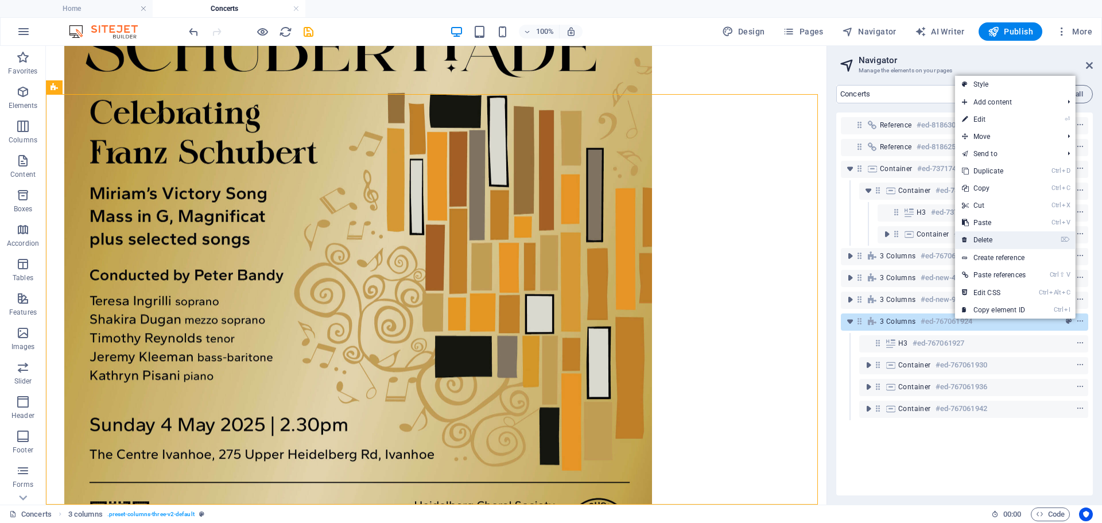
click at [986, 241] on link "⌦ Delete" at bounding box center [993, 239] width 77 height 17
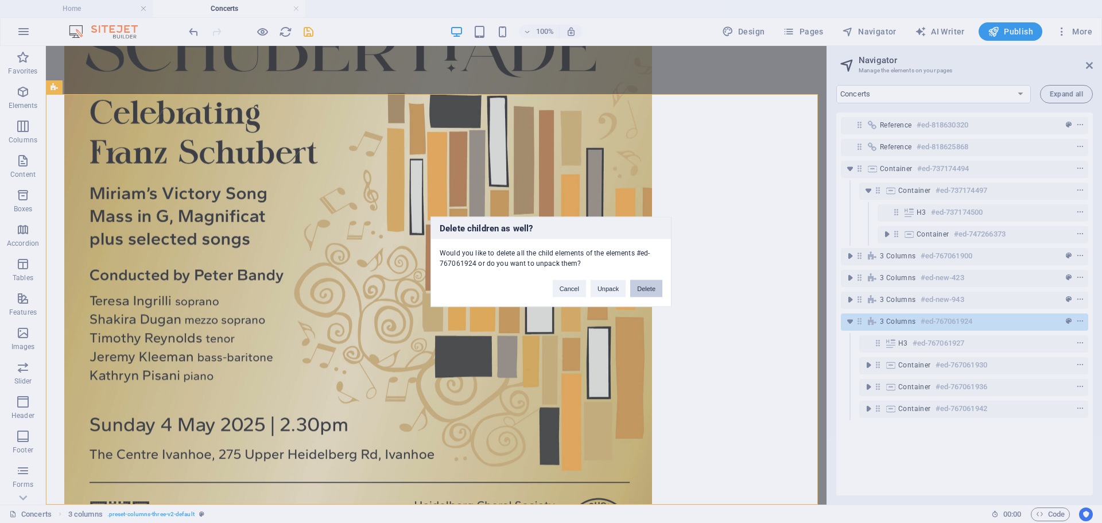
click at [647, 288] on button "Delete" at bounding box center [646, 288] width 32 height 17
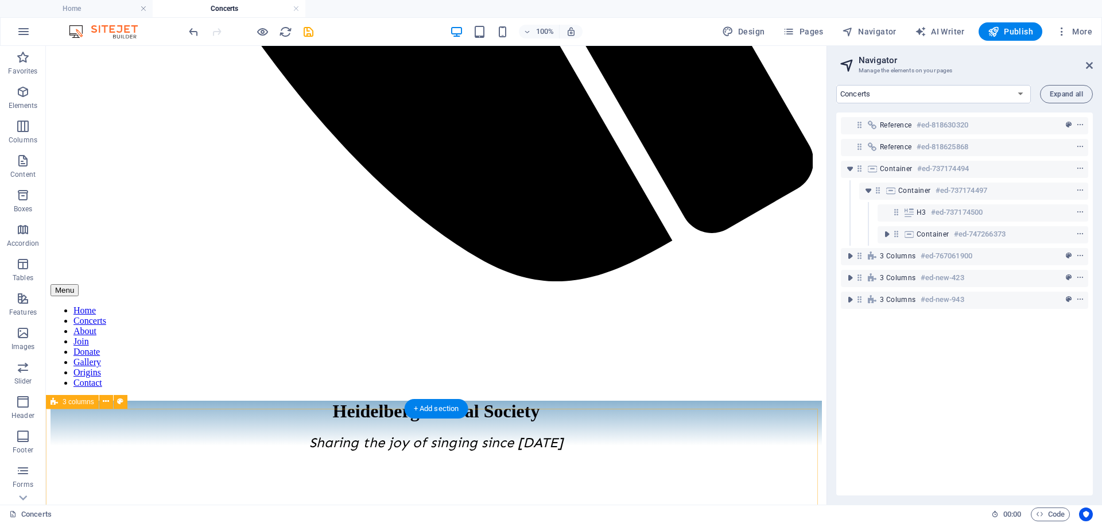
scroll to position [834, 0]
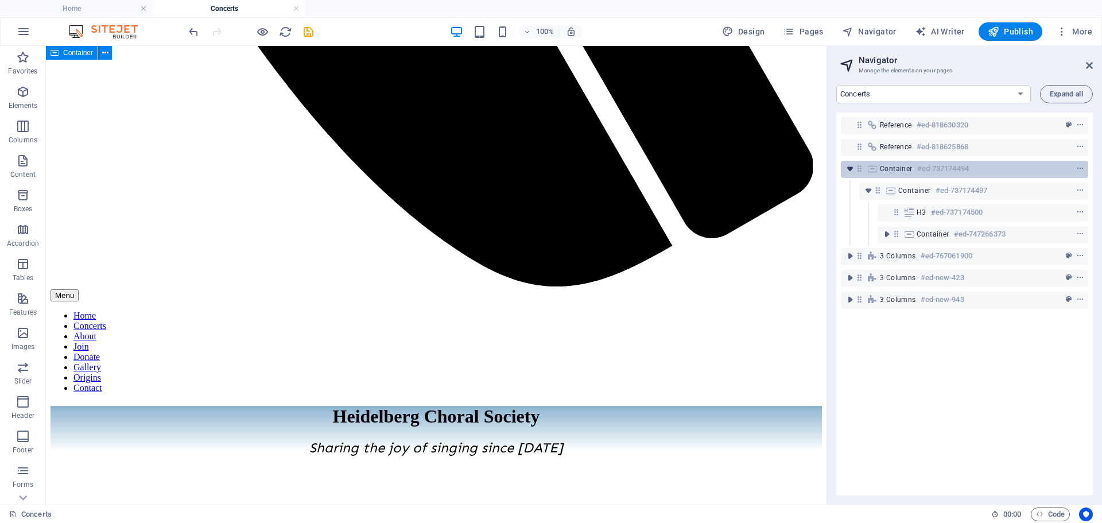
click at [852, 170] on icon "toggle-expand" at bounding box center [849, 168] width 11 height 11
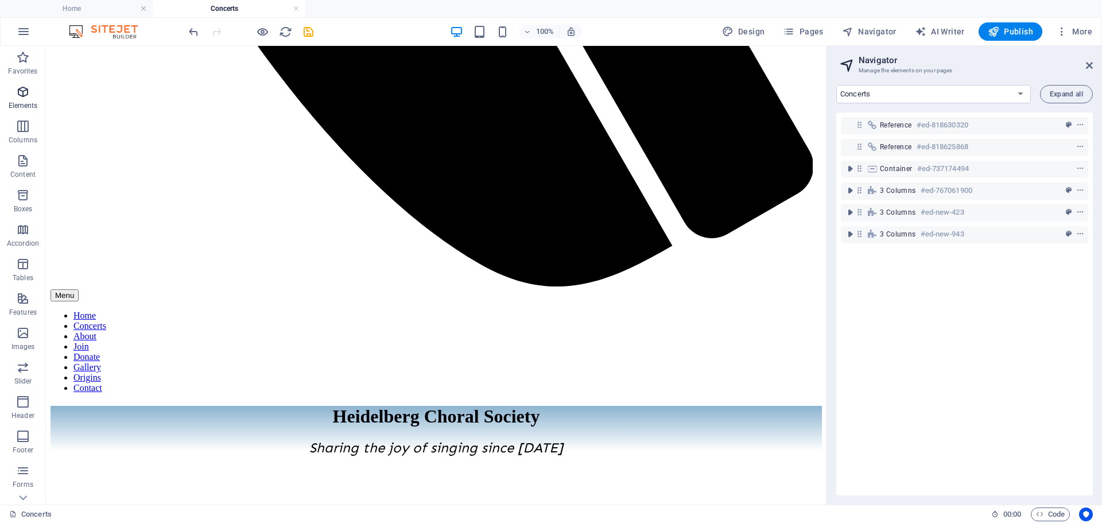
click at [22, 92] on icon "button" at bounding box center [23, 92] width 14 height 14
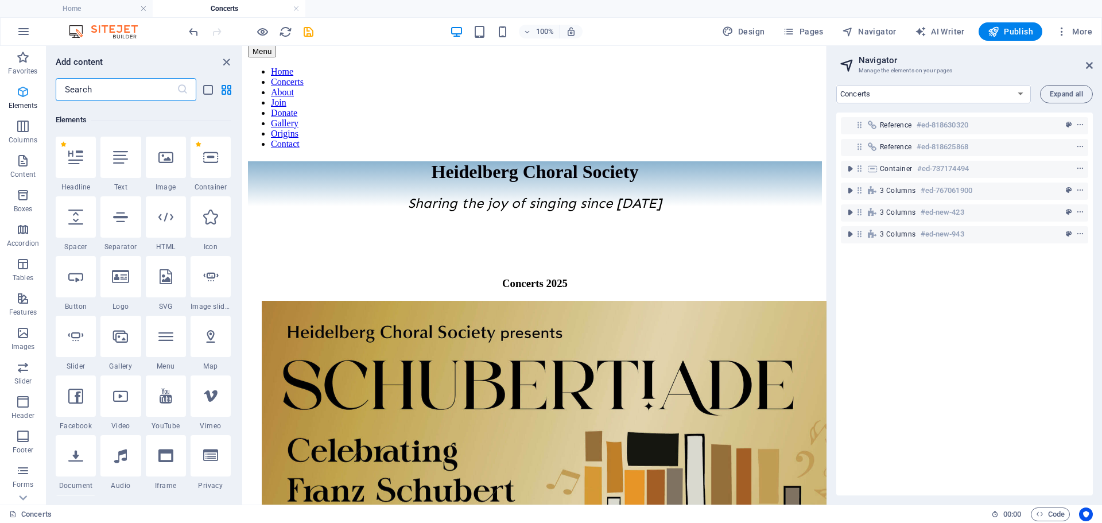
scroll to position [122, 0]
click at [816, 31] on span "Pages" at bounding box center [803, 31] width 40 height 11
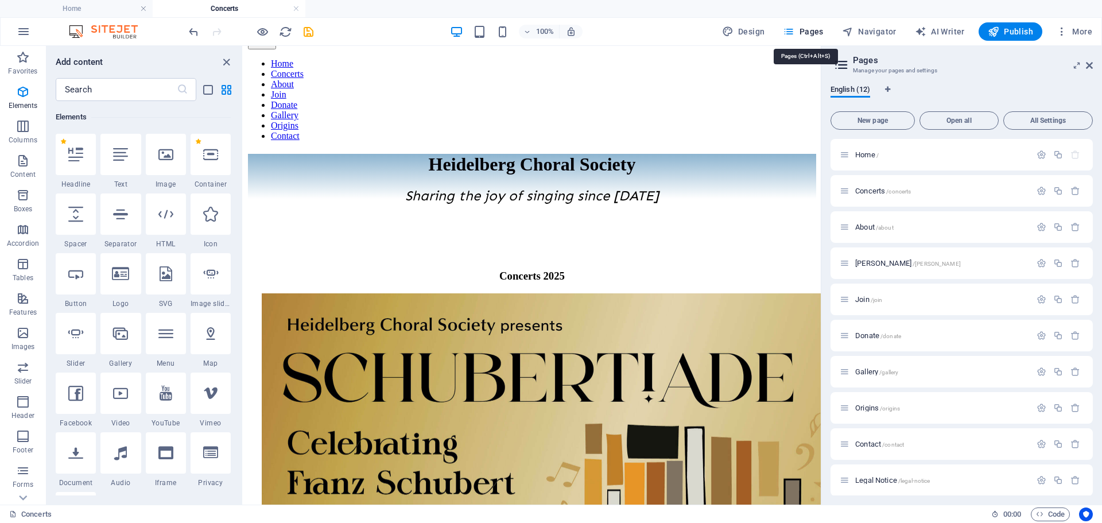
scroll to position [815, 0]
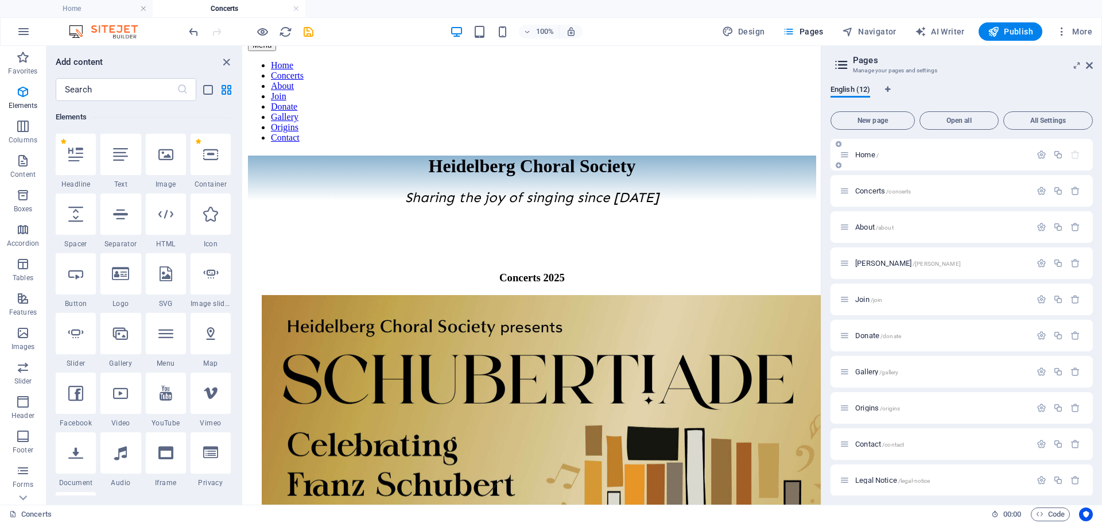
click at [865, 154] on span "Home /" at bounding box center [867, 154] width 24 height 9
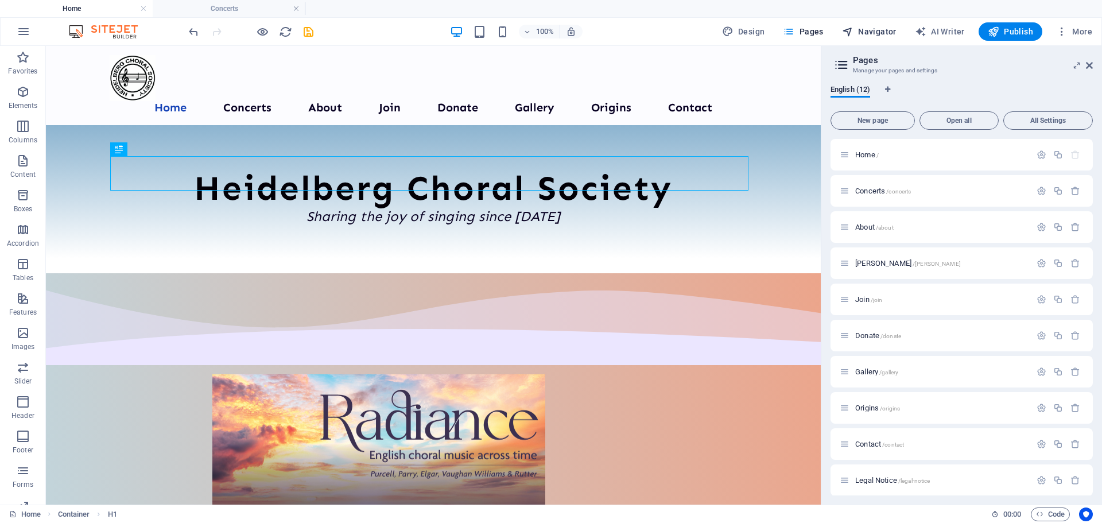
click at [872, 29] on span "Navigator" at bounding box center [869, 31] width 55 height 11
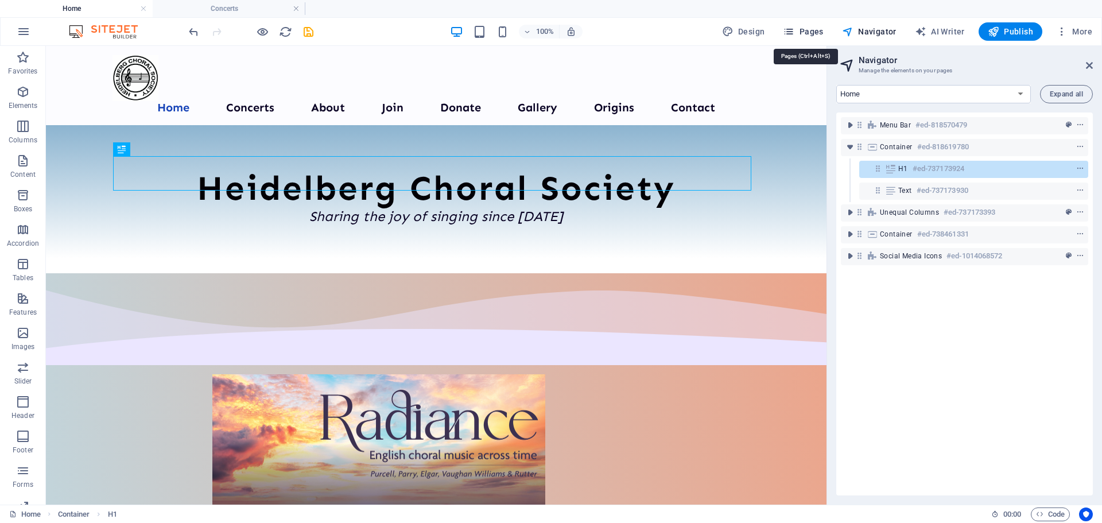
click at [815, 34] on span "Pages" at bounding box center [803, 31] width 40 height 11
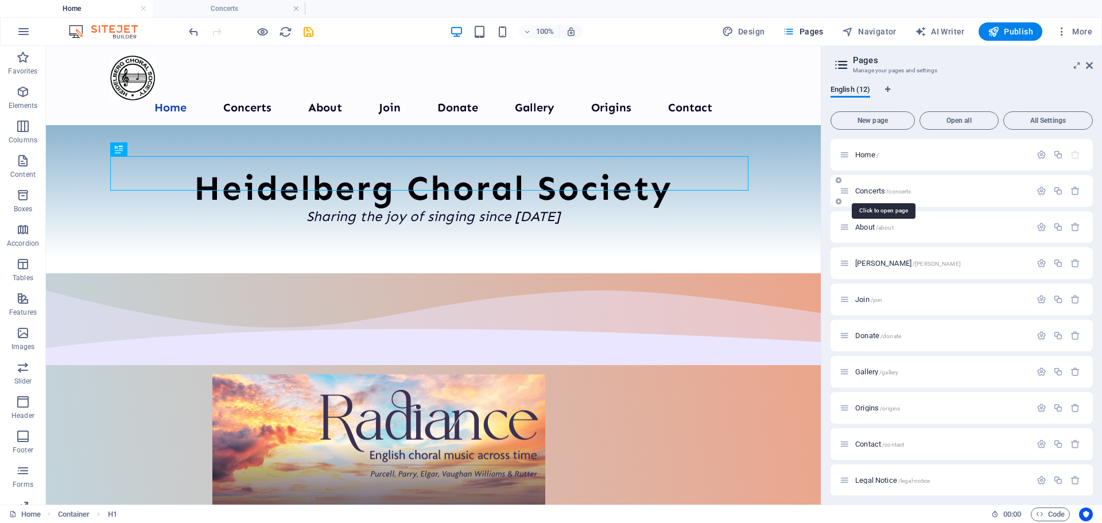
click at [878, 190] on span "Concerts /concerts" at bounding box center [883, 191] width 56 height 9
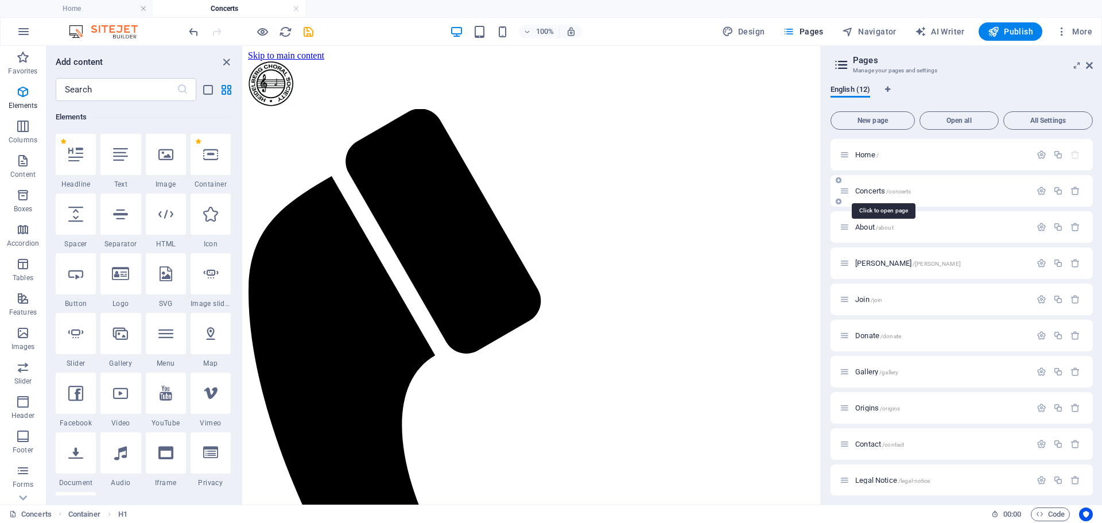
scroll to position [815, 0]
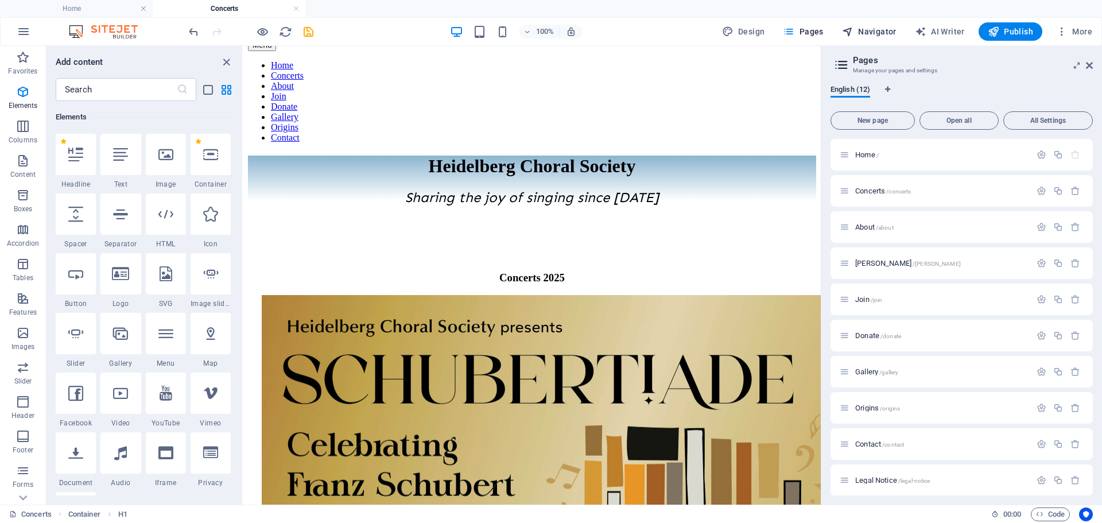
click at [871, 29] on span "Navigator" at bounding box center [869, 31] width 55 height 11
select select "14320597-en"
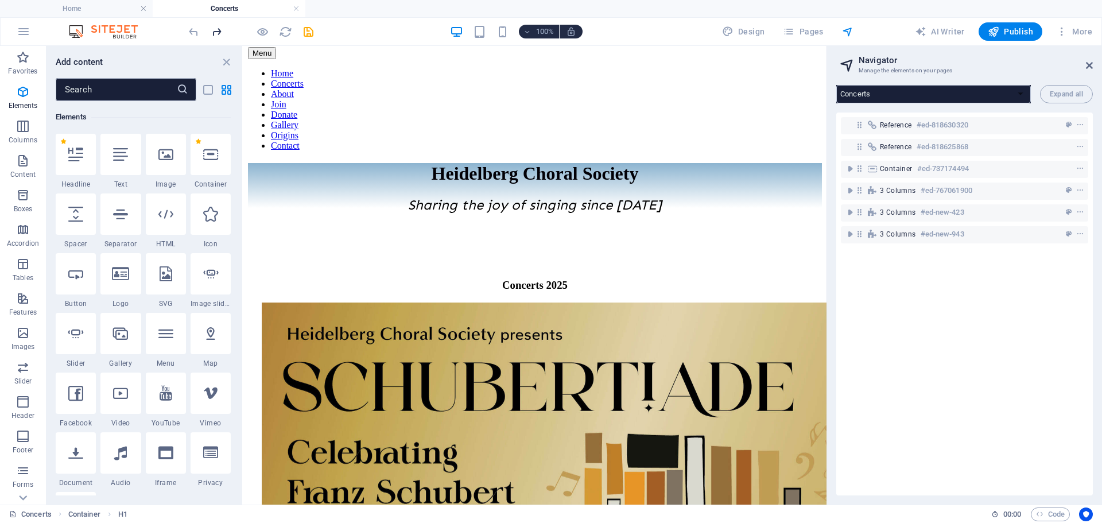
scroll to position [816, 0]
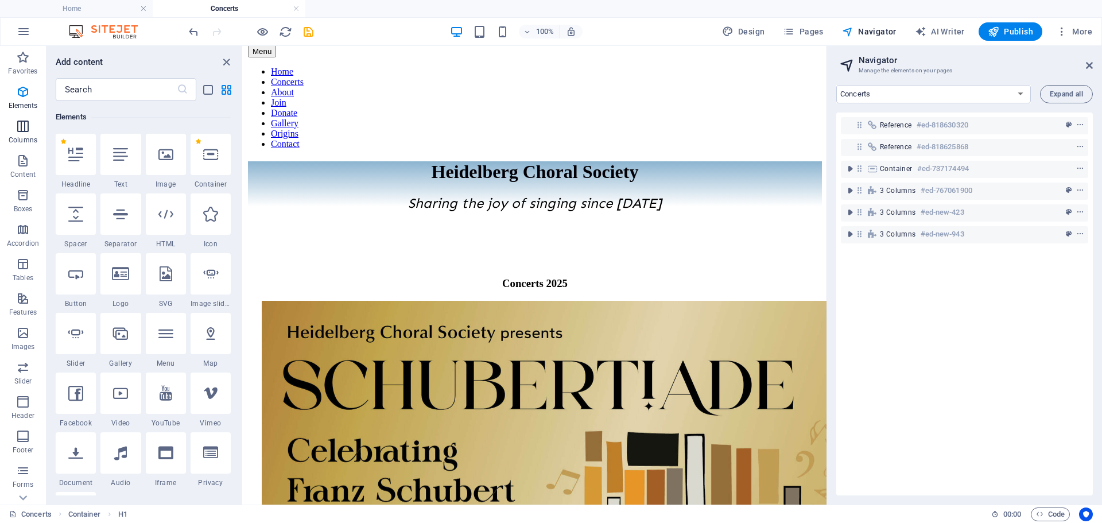
click at [26, 126] on icon "button" at bounding box center [23, 126] width 14 height 14
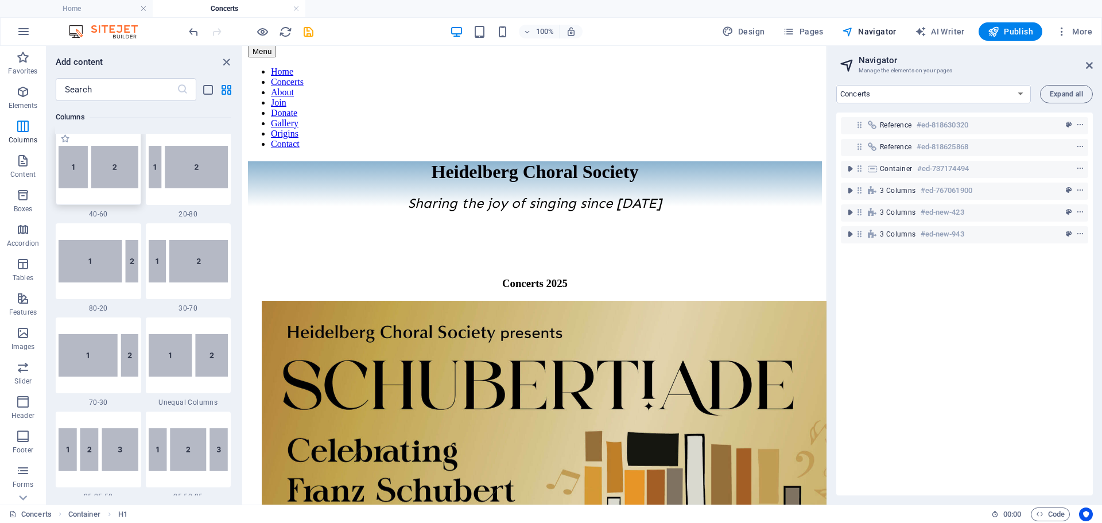
scroll to position [913, 0]
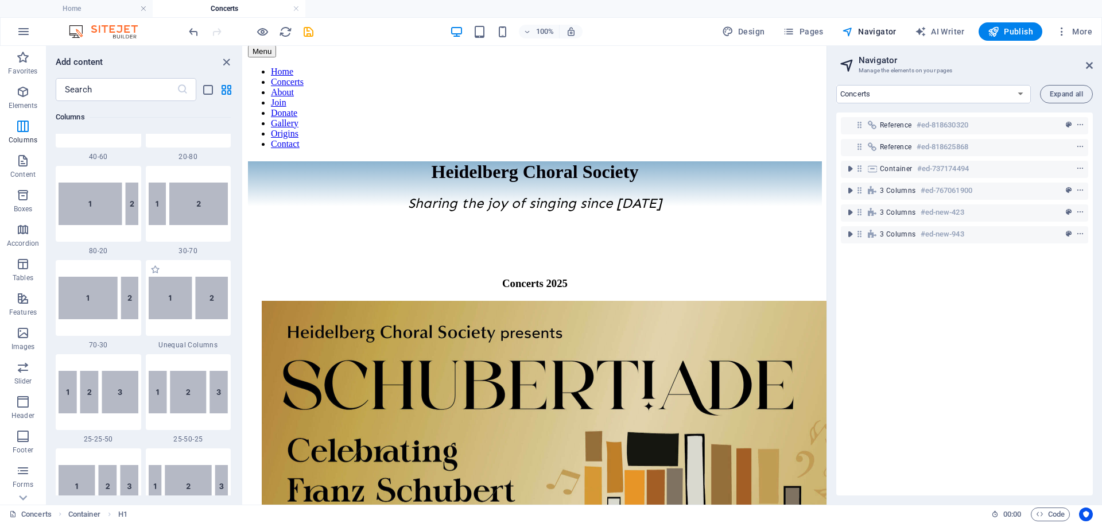
click at [196, 344] on span "Unequal Columns" at bounding box center [189, 344] width 86 height 9
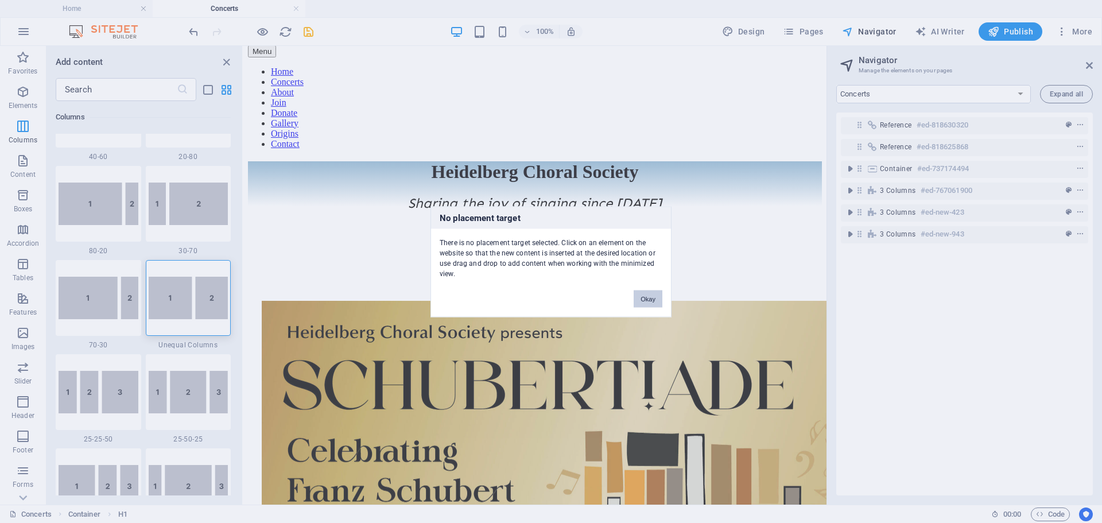
click at [902, 243] on div "No placement target There is no placement target selected. Click on an element …" at bounding box center [551, 261] width 1102 height 523
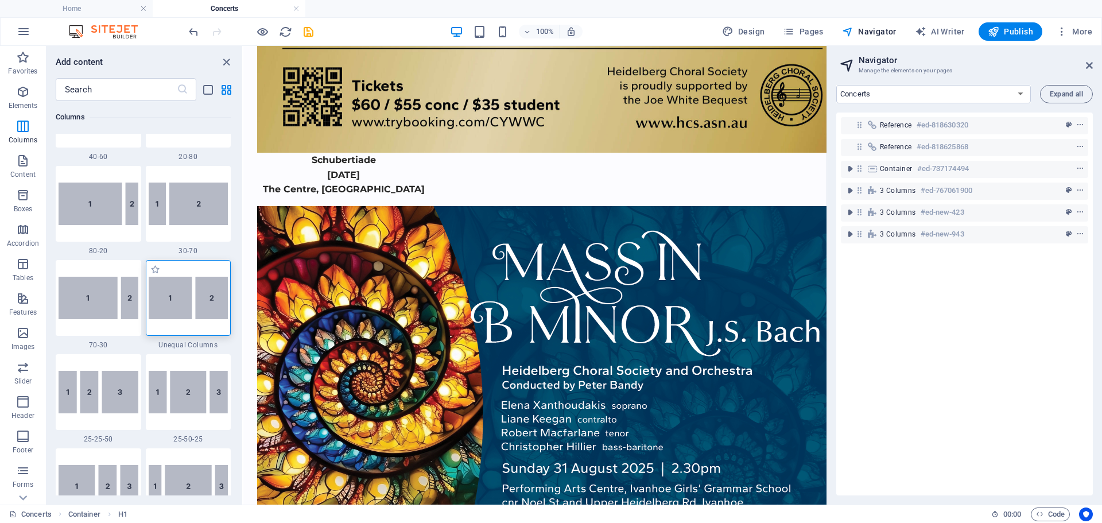
drag, startPoint x: 179, startPoint y: 301, endPoint x: 181, endPoint y: 288, distance: 12.7
click at [181, 288] on div at bounding box center [189, 298] width 86 height 76
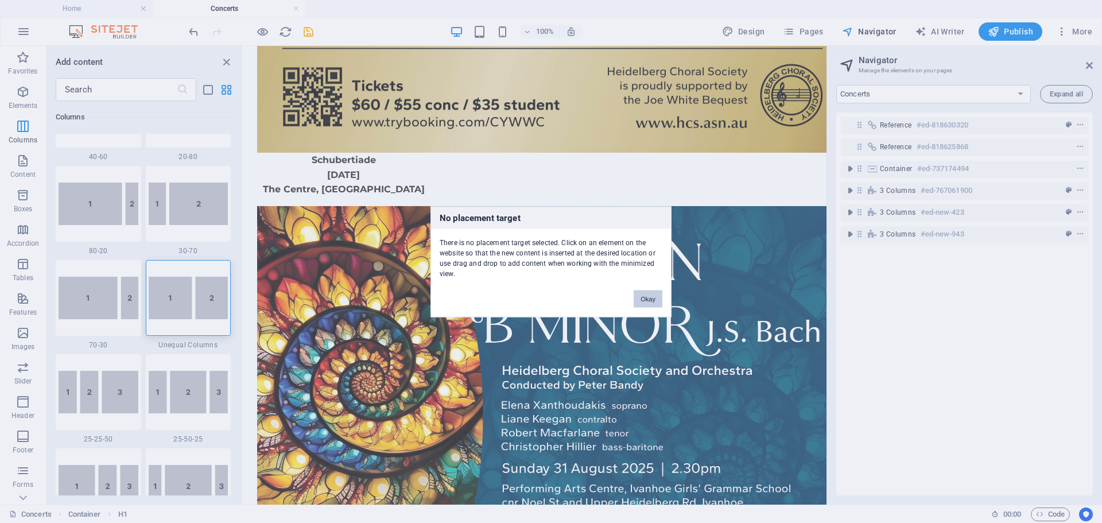
click at [518, 300] on div "No placement target There is no placement target selected. Click on an element …" at bounding box center [551, 261] width 1102 height 523
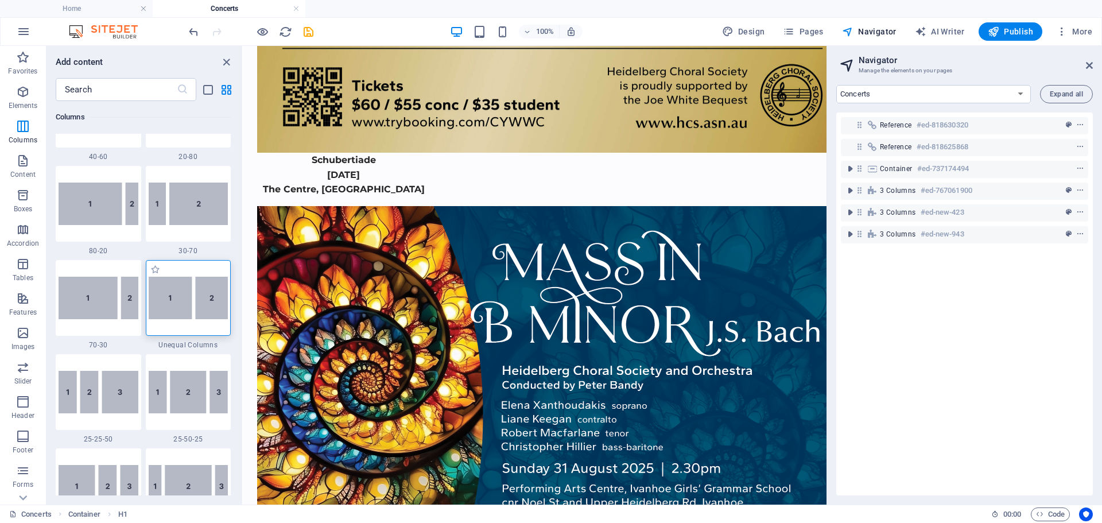
click at [196, 305] on div at bounding box center [189, 298] width 86 height 76
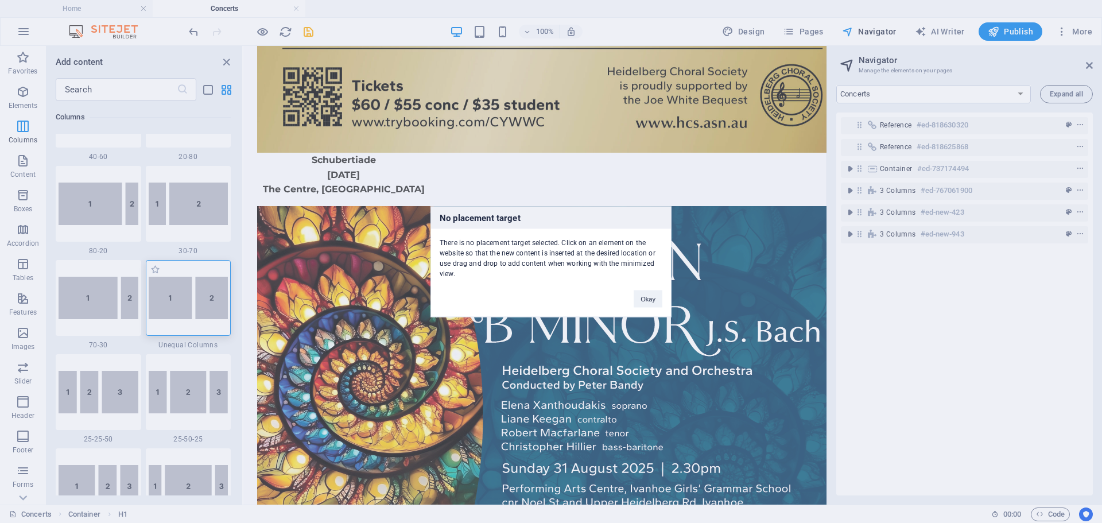
click at [192, 303] on div "No placement target There is no placement target selected. Click on an element …" at bounding box center [551, 261] width 1102 height 523
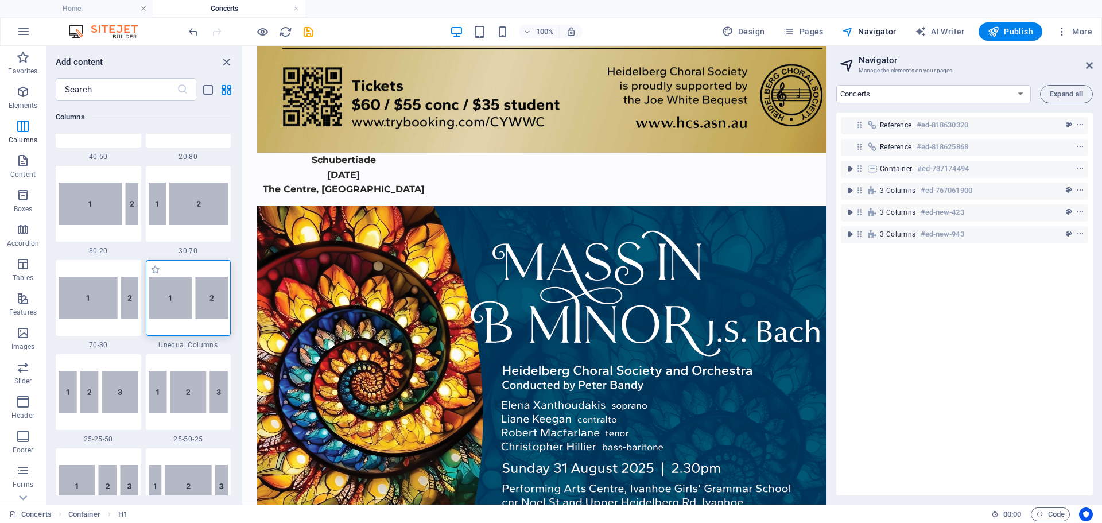
click at [192, 303] on div at bounding box center [189, 298] width 86 height 76
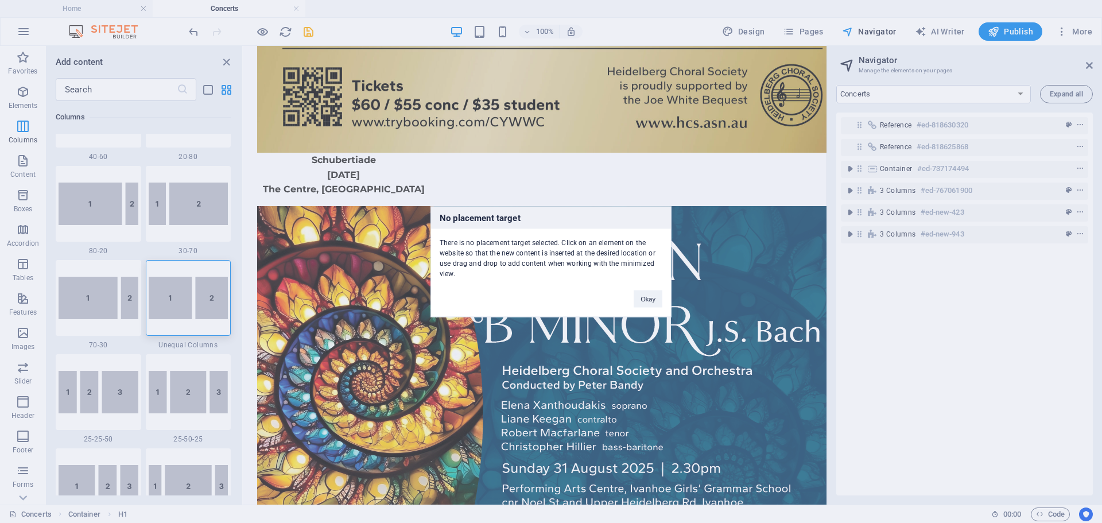
click at [931, 277] on div "No placement target There is no placement target selected. Click on an element …" at bounding box center [551, 261] width 1102 height 523
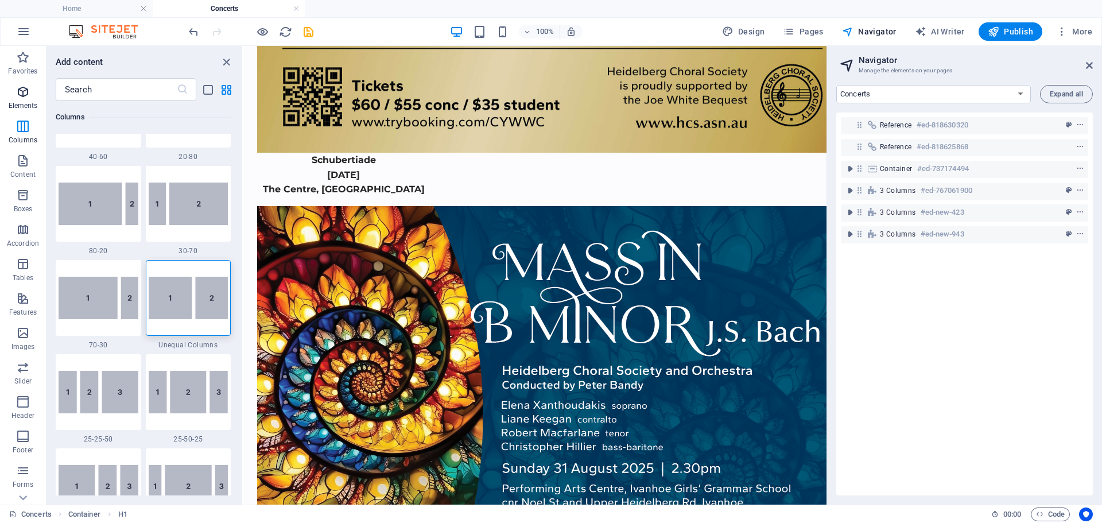
click at [20, 93] on icon "button" at bounding box center [23, 92] width 14 height 14
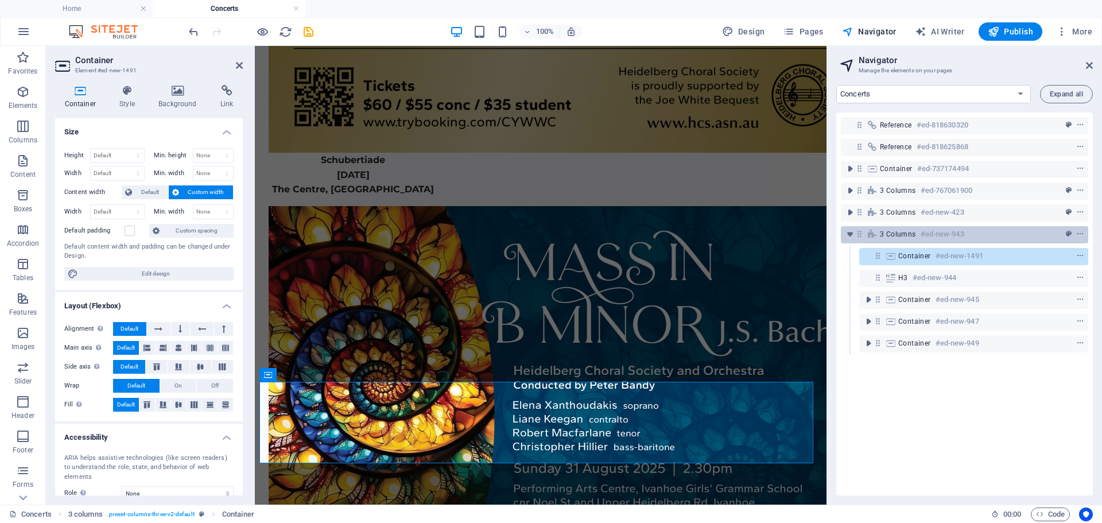
scroll to position [812, 0]
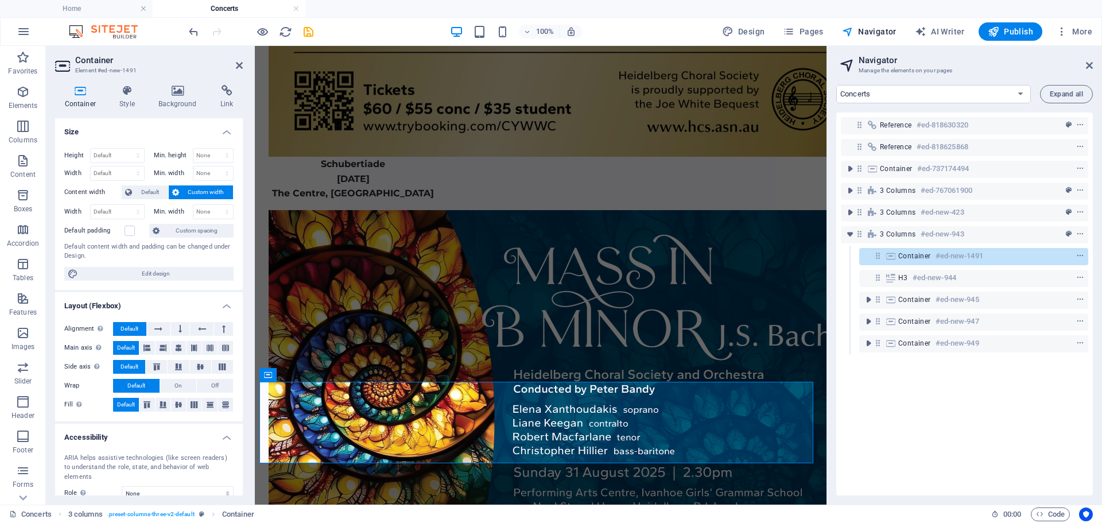
drag, startPoint x: 913, startPoint y: 256, endPoint x: 881, endPoint y: 257, distance: 32.2
click at [881, 257] on div "Container #ed-new-1491" at bounding box center [973, 256] width 229 height 17
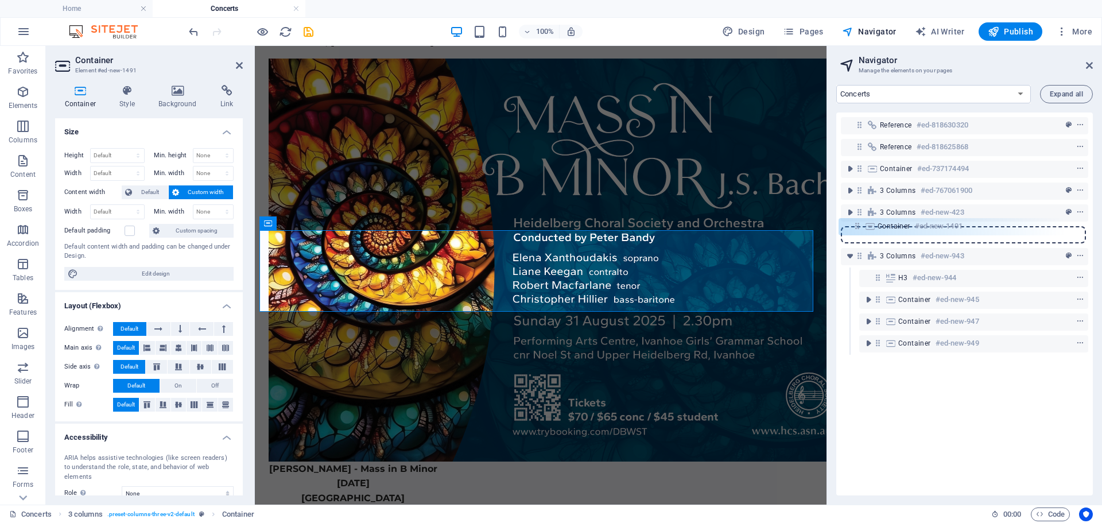
drag, startPoint x: 879, startPoint y: 259, endPoint x: 854, endPoint y: 228, distance: 40.4
click at [854, 228] on div "Reference #ed-818630320 Reference #ed-818625868 Container #ed-737174494 3 colum…" at bounding box center [964, 304] width 257 height 383
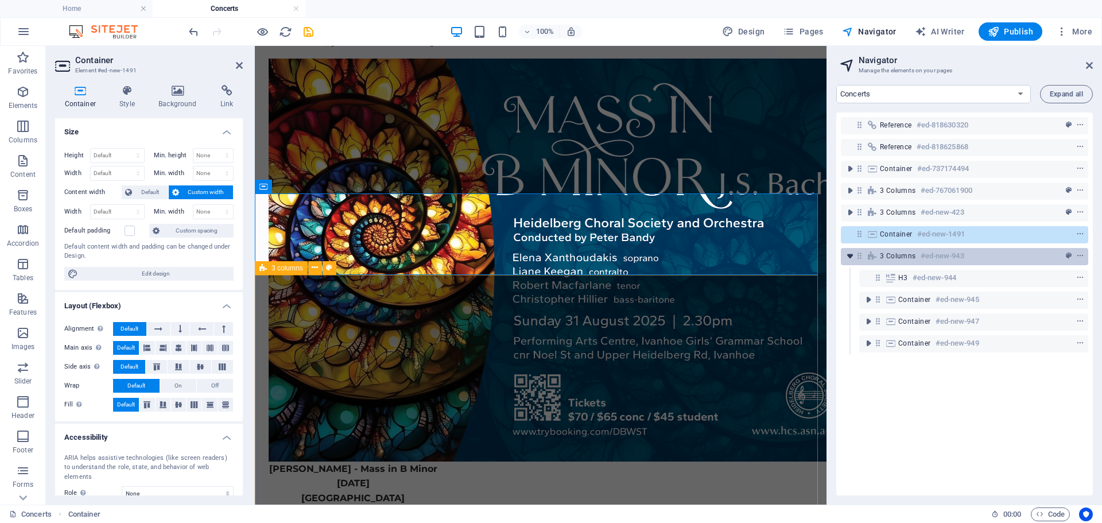
click at [852, 258] on icon "toggle-expand" at bounding box center [849, 255] width 11 height 11
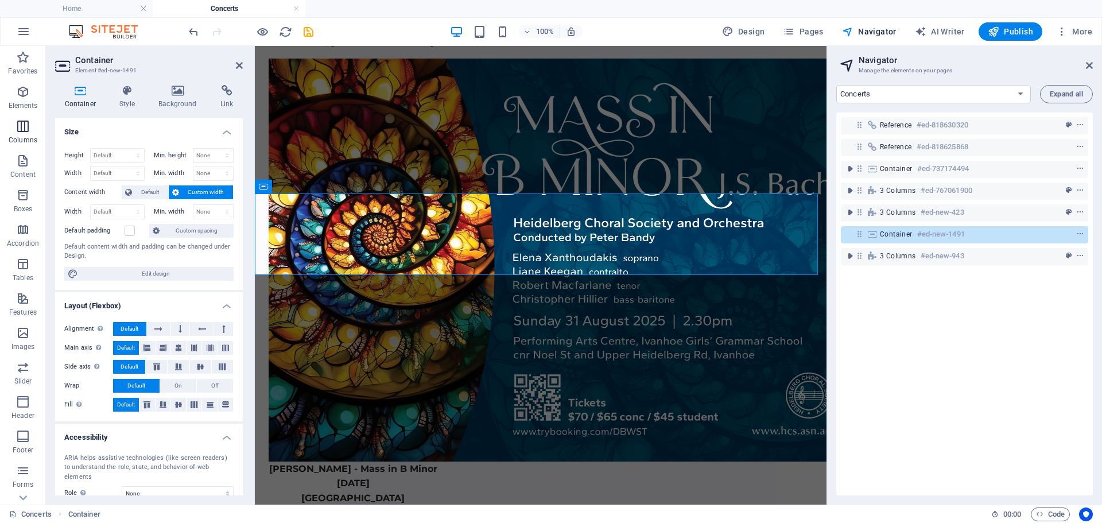
click at [19, 127] on icon "button" at bounding box center [23, 126] width 14 height 14
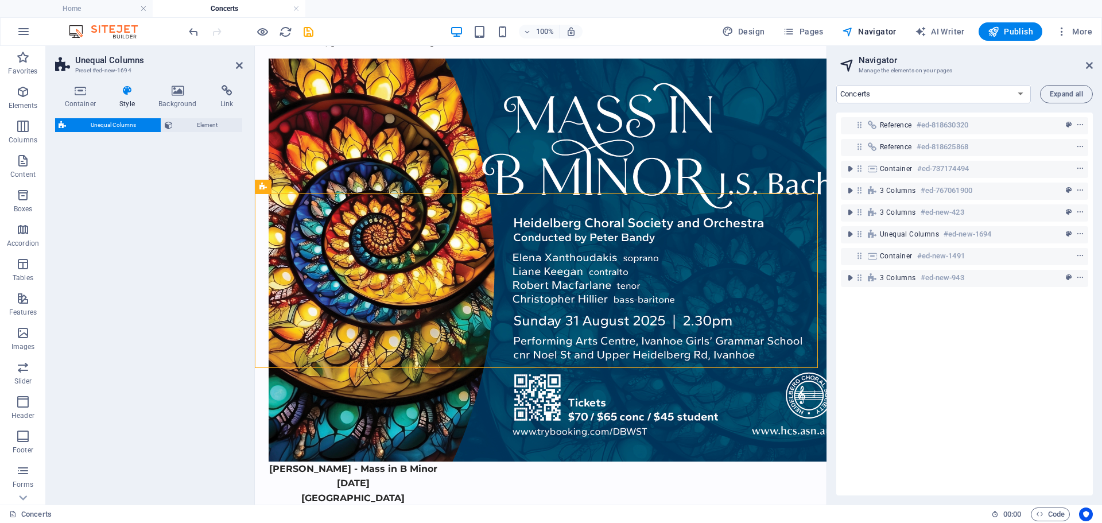
select select "%"
select select "rem"
select select "preset-unequal-columns-v2-default"
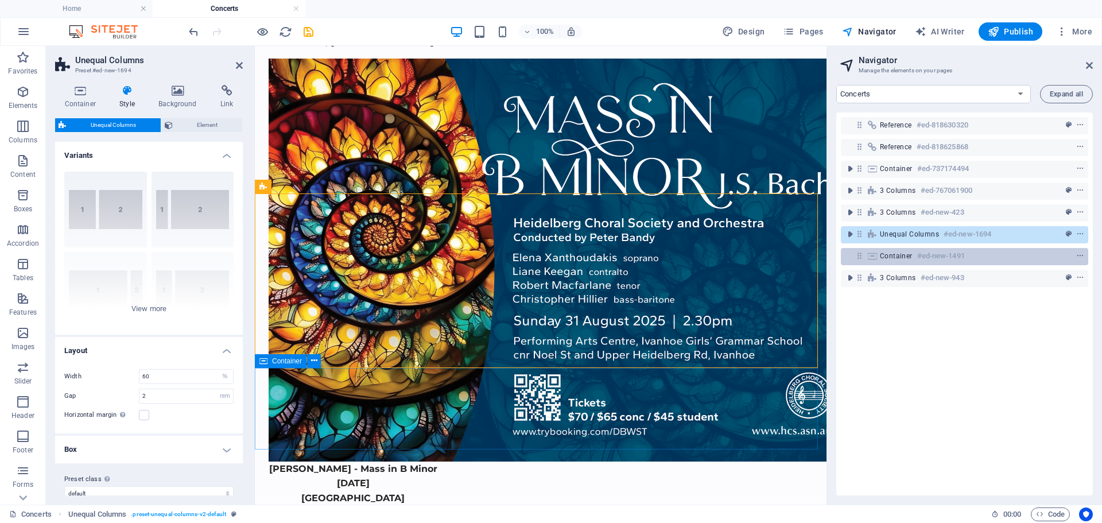
drag, startPoint x: 894, startPoint y: 234, endPoint x: 914, endPoint y: 253, distance: 27.6
click at [914, 253] on div "Reference #ed-818630320 Reference #ed-818625868 Container #ed-737174494 3 colum…" at bounding box center [964, 304] width 257 height 383
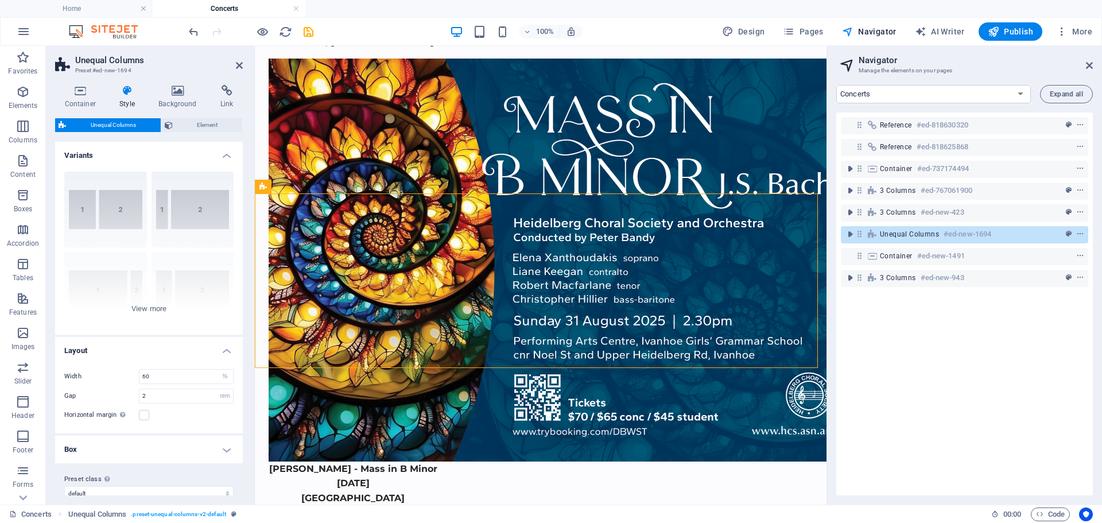
click at [931, 335] on div "Reference #ed-818630320 Reference #ed-818625868 Container #ed-737174494 3 colum…" at bounding box center [964, 304] width 257 height 383
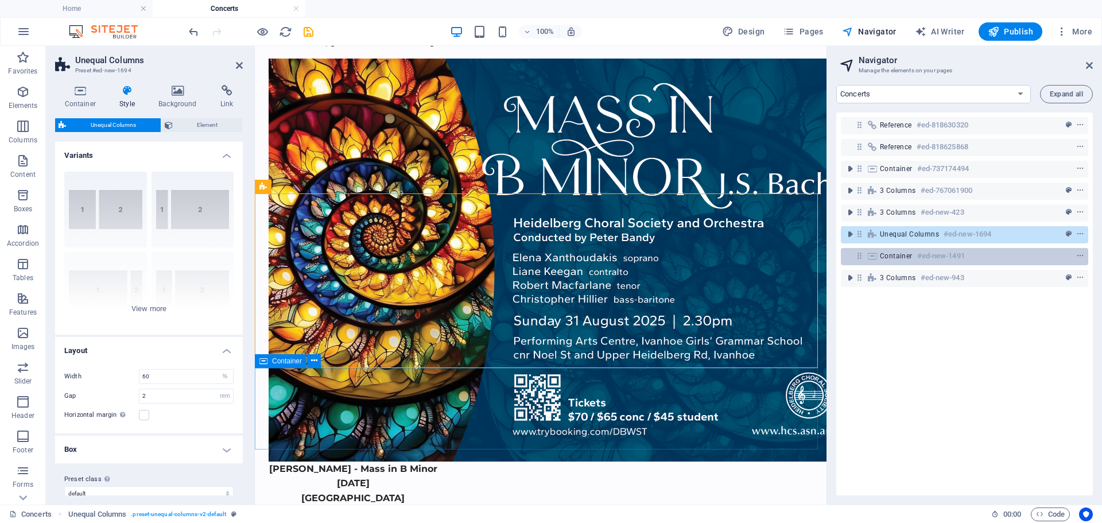
drag, startPoint x: 896, startPoint y: 235, endPoint x: 899, endPoint y: 257, distance: 21.4
click at [910, 265] on div "Reference #ed-818630320 Reference #ed-818625868 Container #ed-737174494 3 colum…" at bounding box center [964, 304] width 257 height 383
click at [890, 255] on span "Container" at bounding box center [896, 255] width 33 height 9
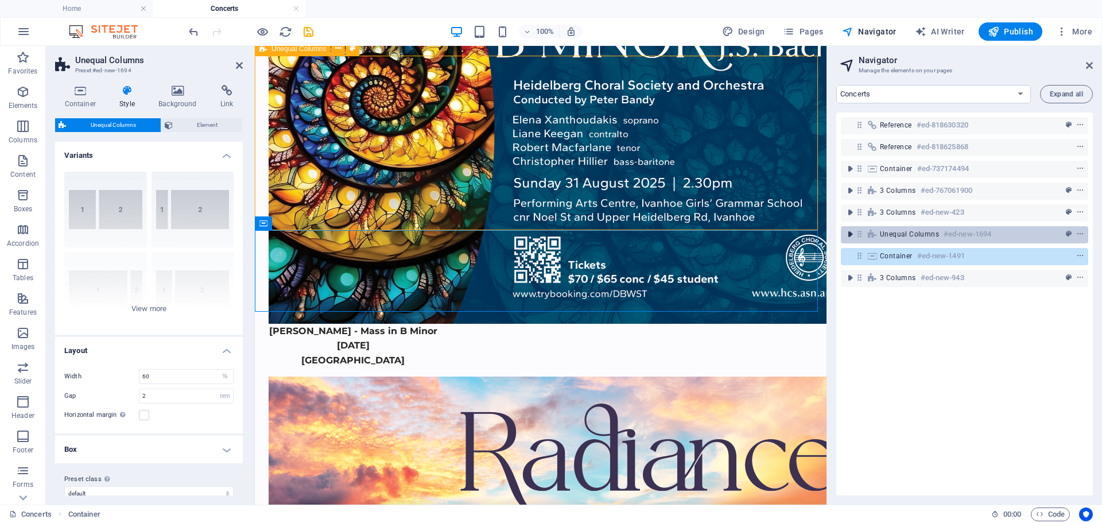
scroll to position [1164, 0]
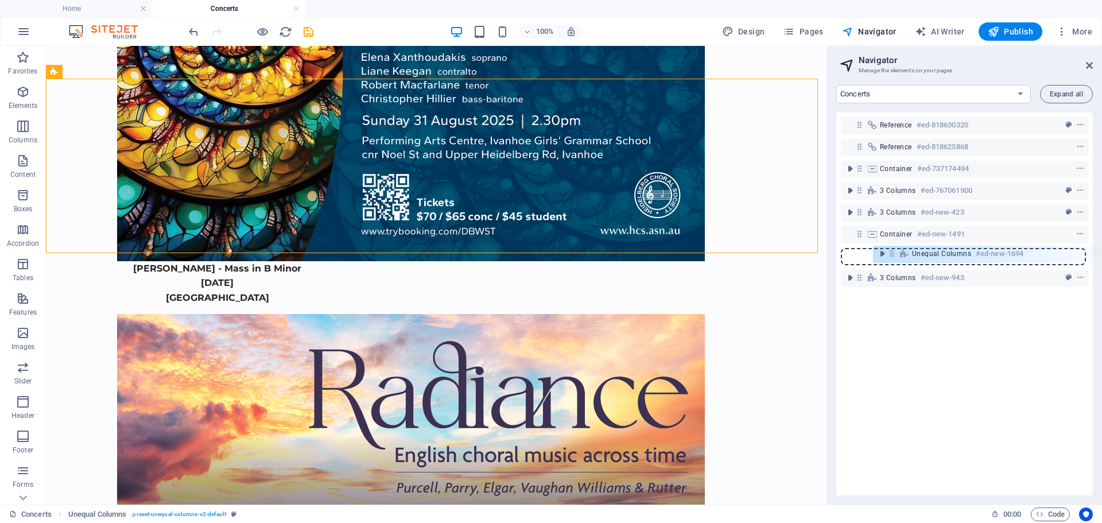
drag, startPoint x: 858, startPoint y: 235, endPoint x: 894, endPoint y: 257, distance: 41.4
click at [894, 257] on div "Reference #ed-818630320 Reference #ed-818625868 Container #ed-737174494 3 colum…" at bounding box center [964, 304] width 257 height 383
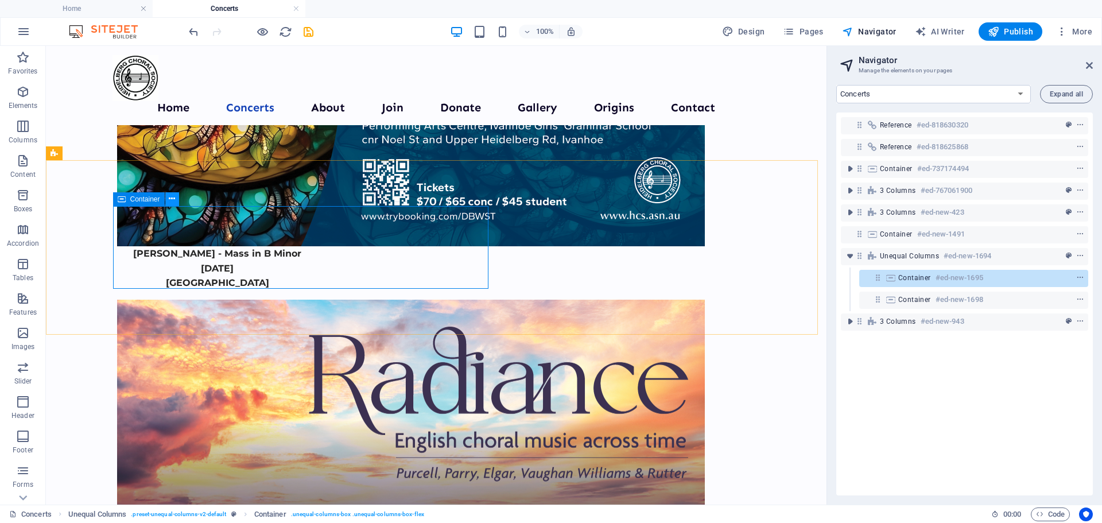
click at [172, 199] on icon at bounding box center [172, 199] width 6 height 12
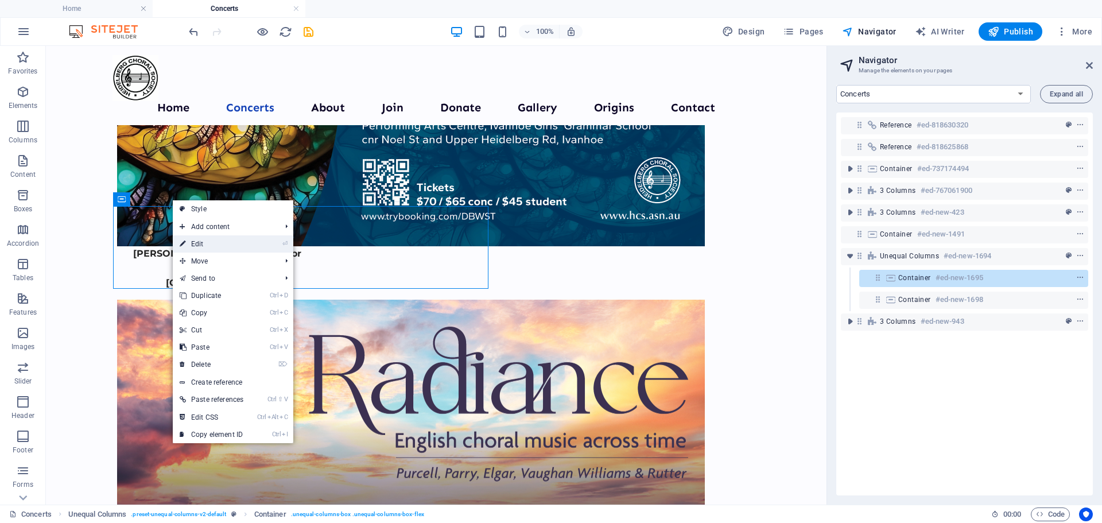
click at [196, 243] on link "⏎ Edit" at bounding box center [211, 243] width 77 height 17
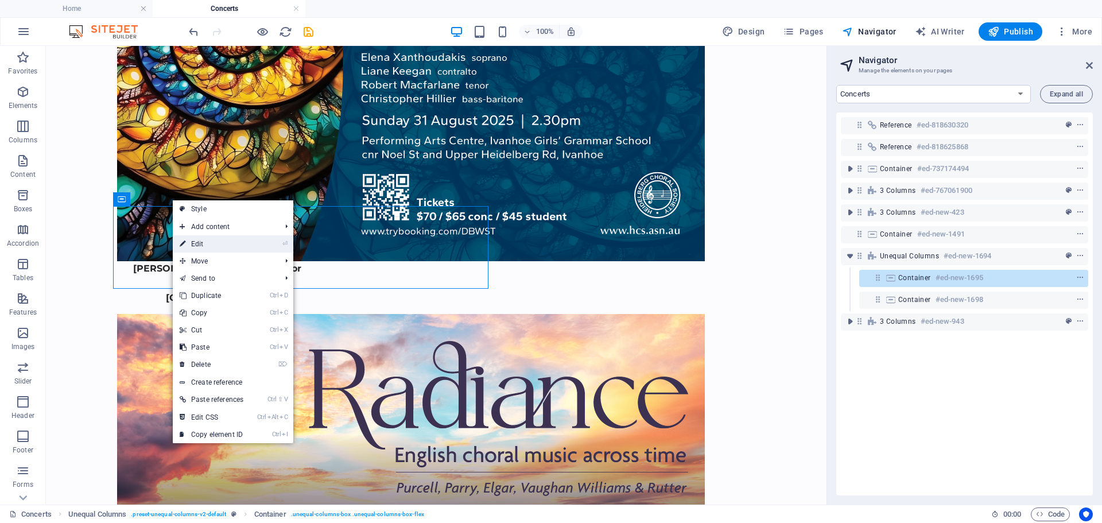
scroll to position [1102, 0]
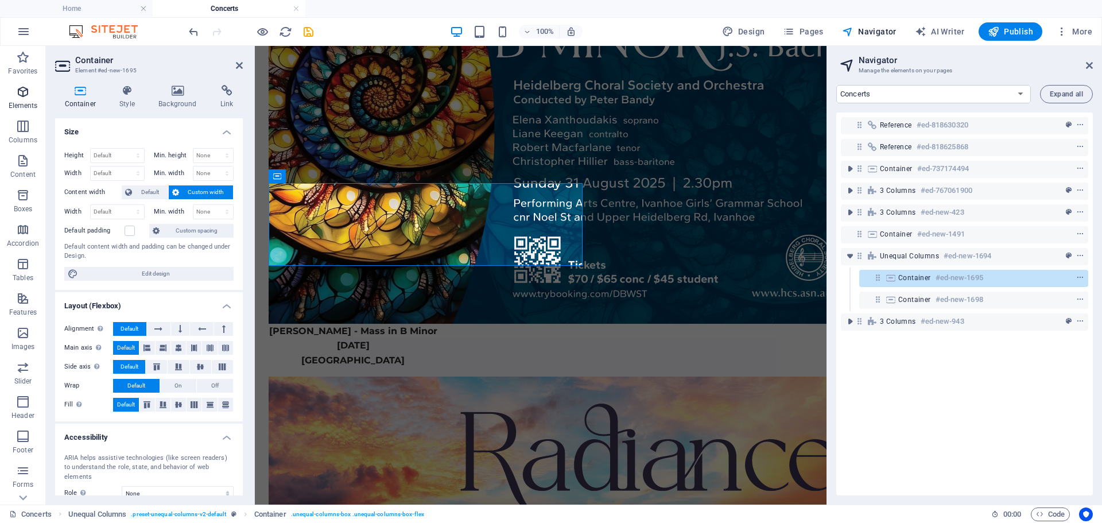
click at [25, 93] on icon "button" at bounding box center [23, 92] width 14 height 14
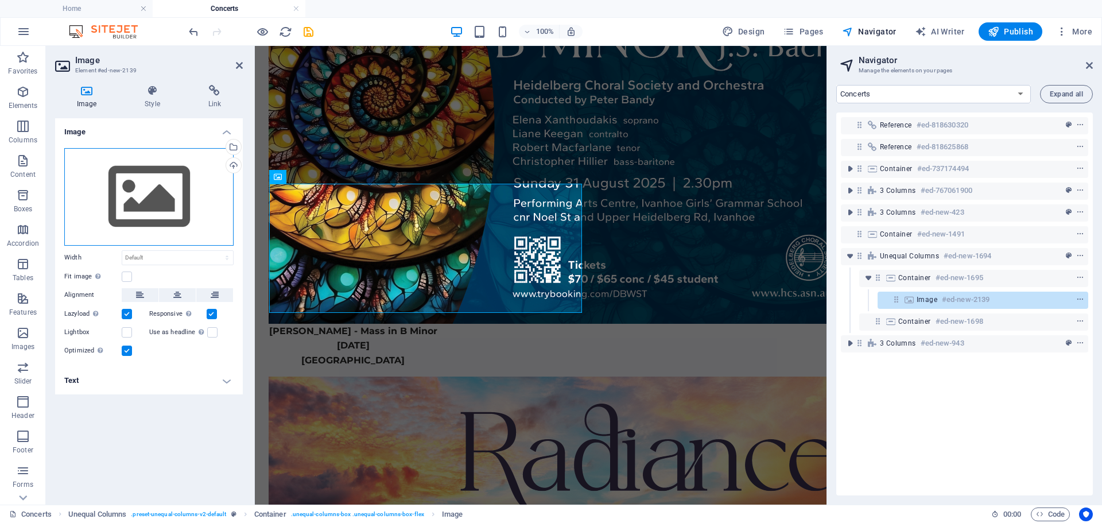
click at [149, 200] on div "Drag files here, click to choose files or select files from Files or our free s…" at bounding box center [148, 197] width 169 height 98
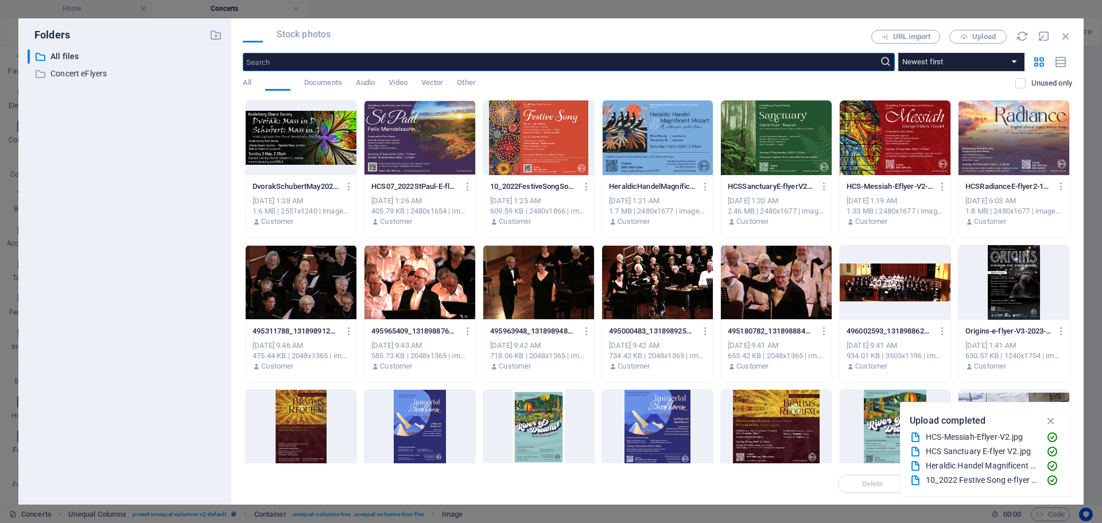
scroll to position [751, 0]
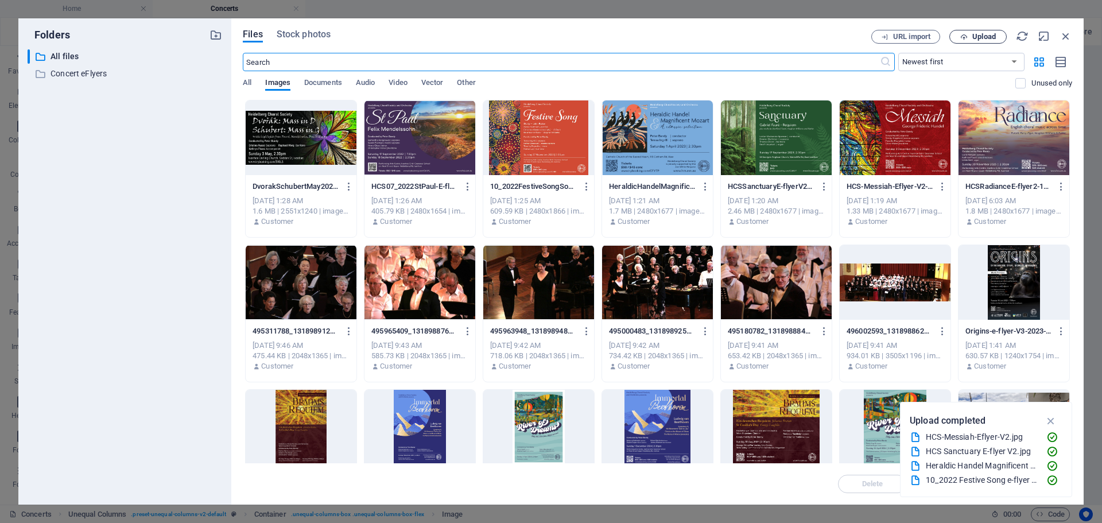
click at [982, 39] on span "Upload" at bounding box center [984, 36] width 24 height 7
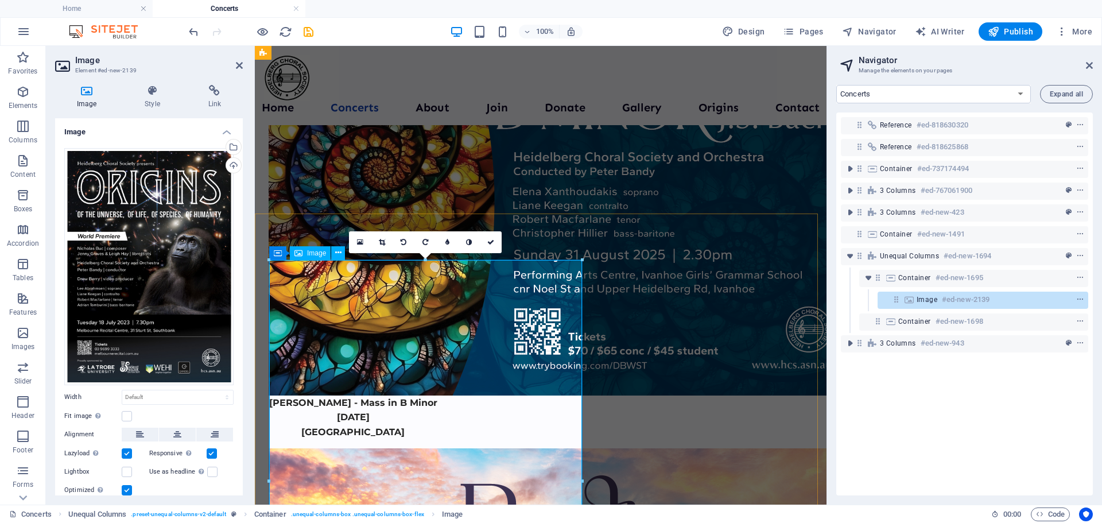
scroll to position [1021, 0]
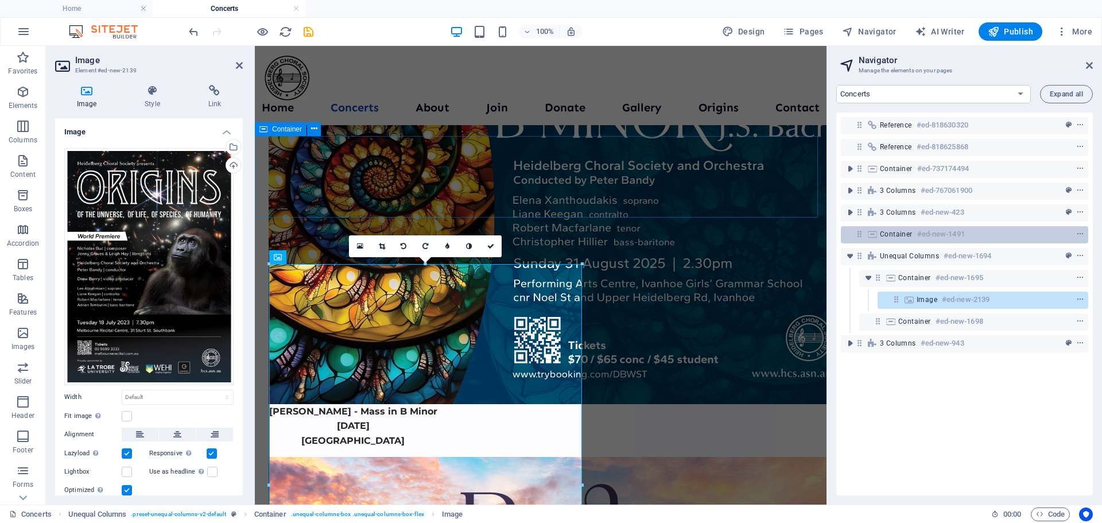
click at [888, 236] on span "Container" at bounding box center [896, 234] width 33 height 9
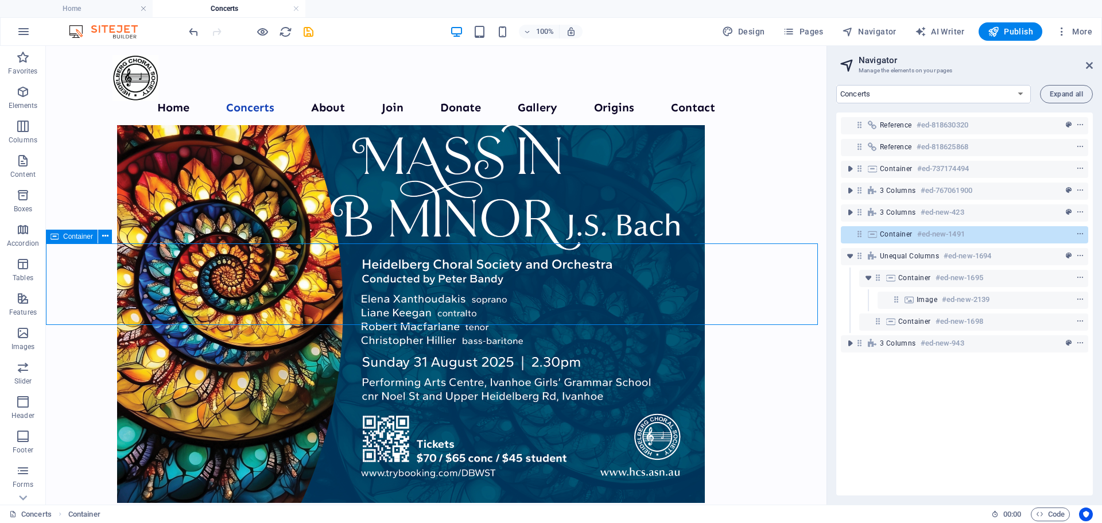
scroll to position [999, 0]
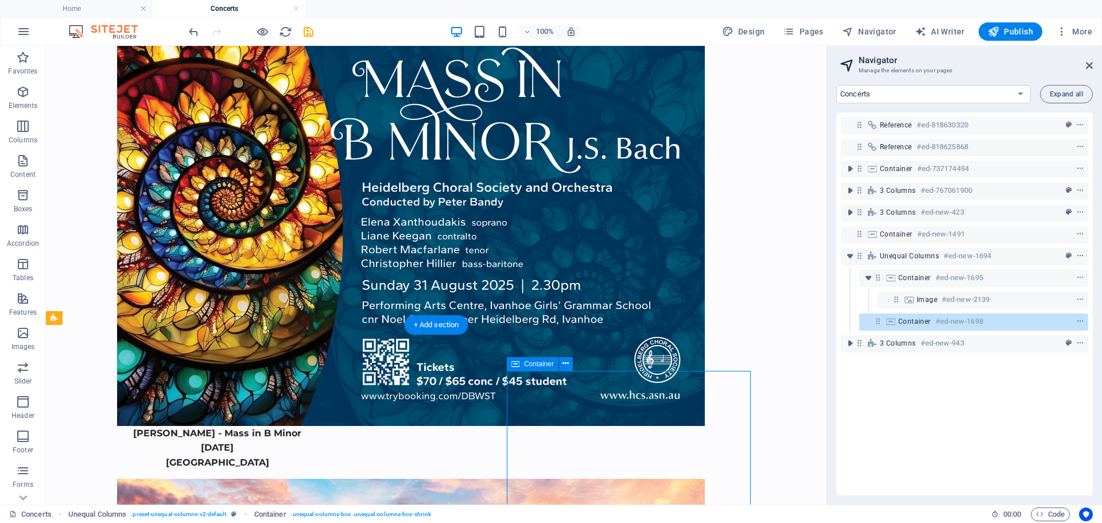
click at [24, 95] on icon "button" at bounding box center [23, 92] width 14 height 14
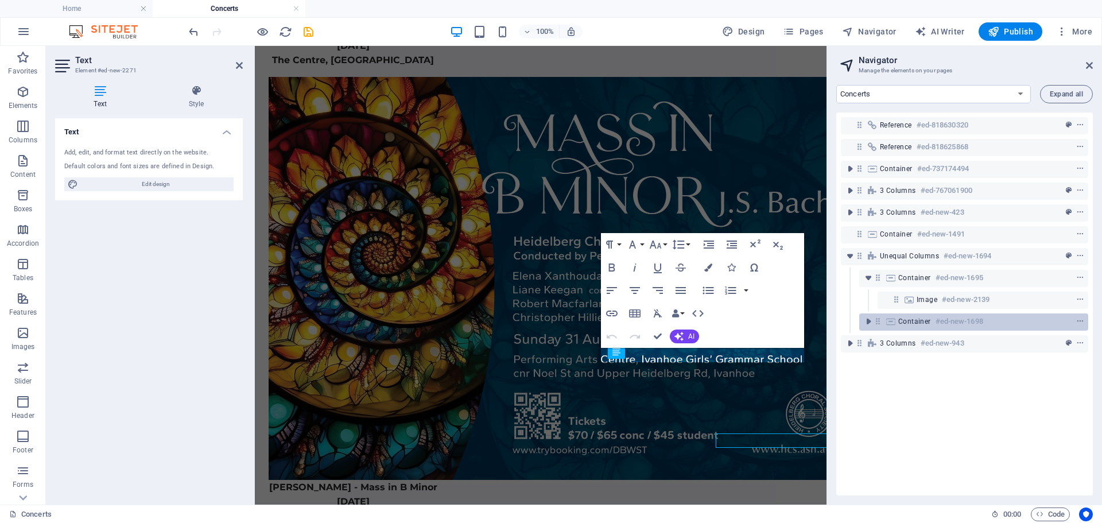
scroll to position [937, 0]
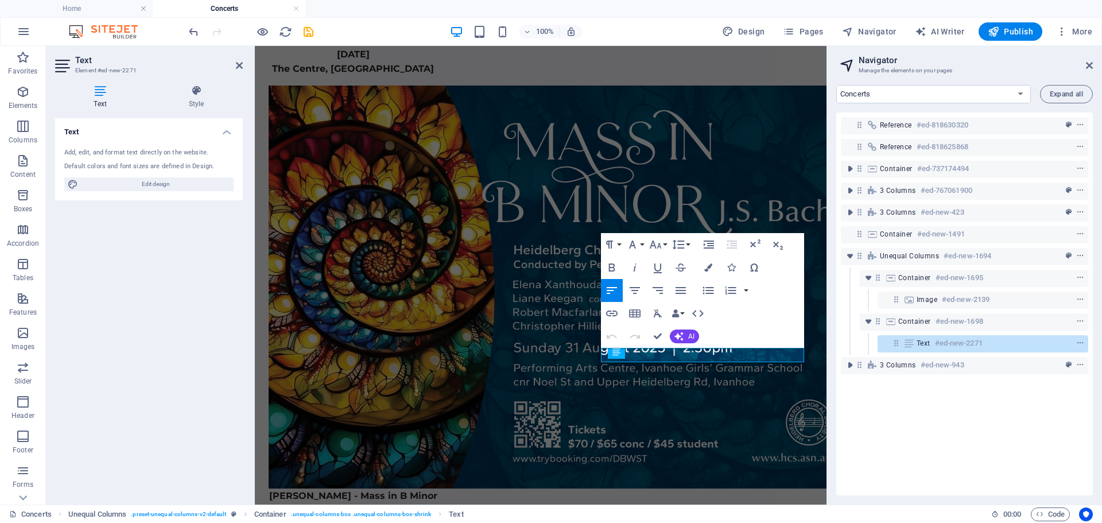
click at [910, 342] on icon at bounding box center [909, 343] width 13 height 9
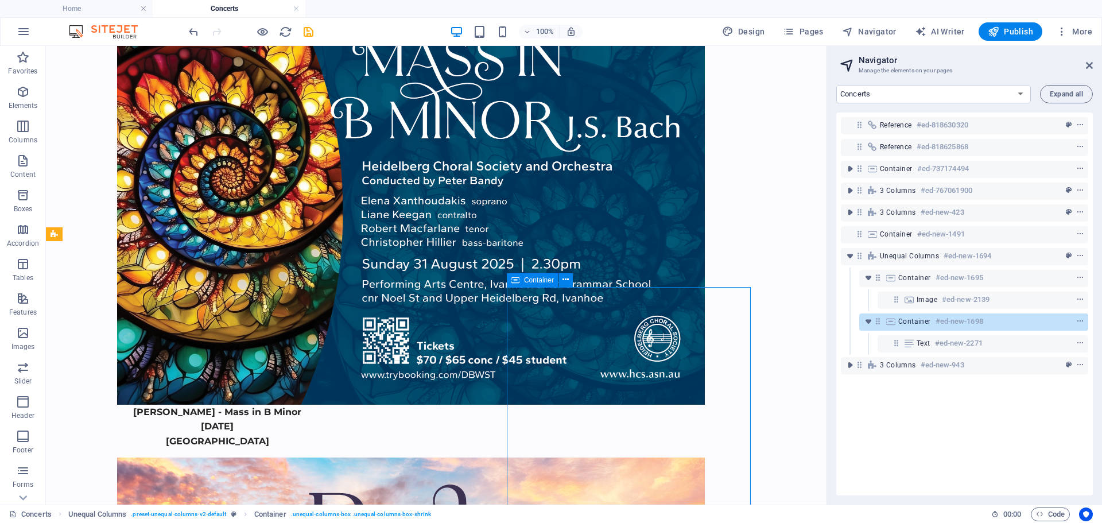
scroll to position [1083, 0]
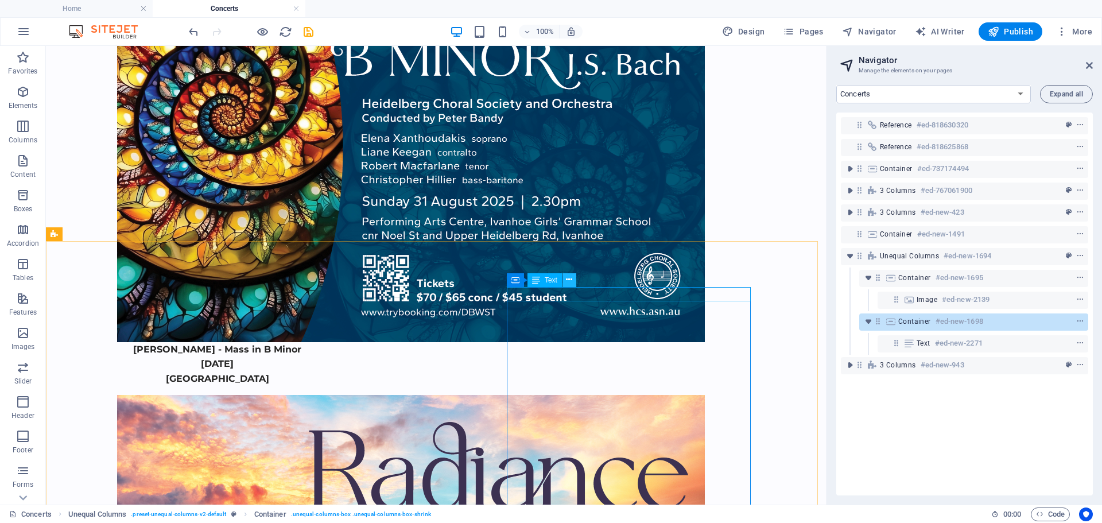
click at [569, 277] on icon at bounding box center [569, 280] width 6 height 12
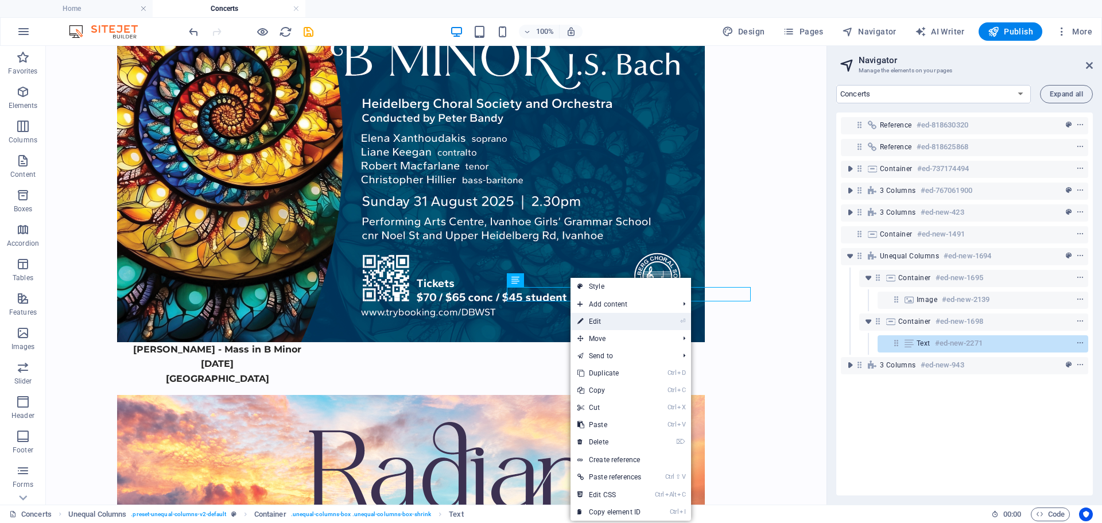
click at [599, 324] on link "⏎ Edit" at bounding box center [609, 321] width 77 height 17
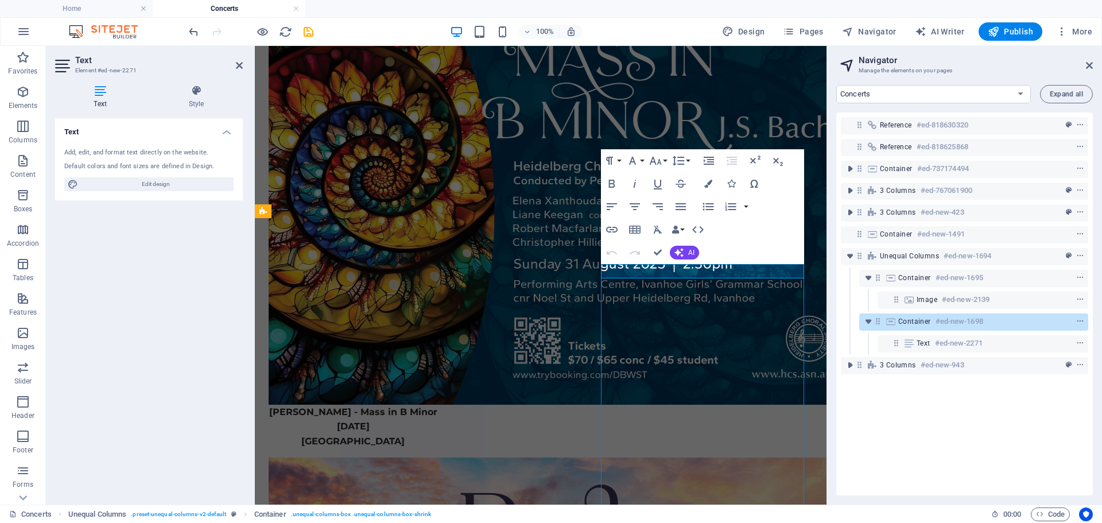
scroll to position [1083, 0]
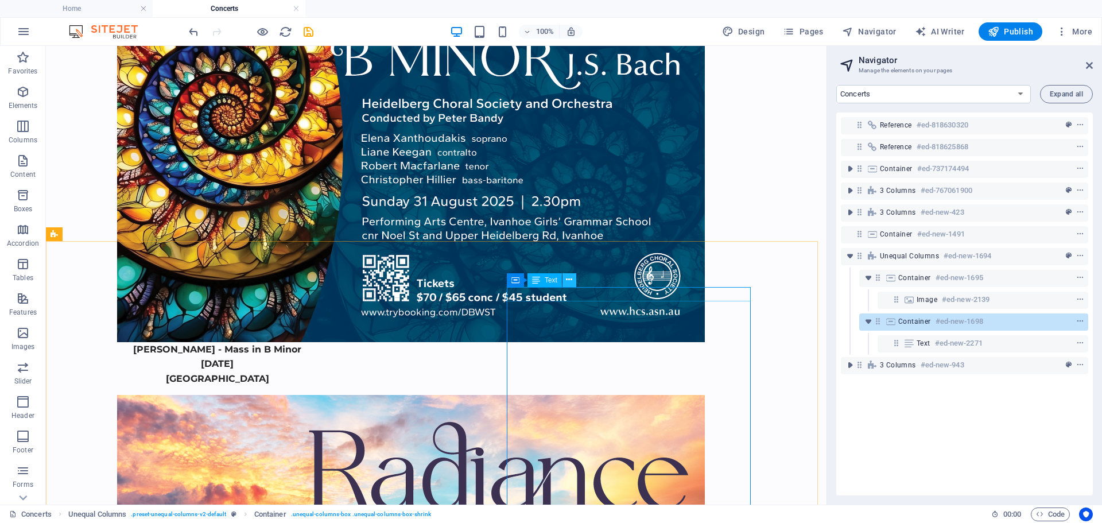
click at [569, 279] on icon at bounding box center [569, 280] width 6 height 12
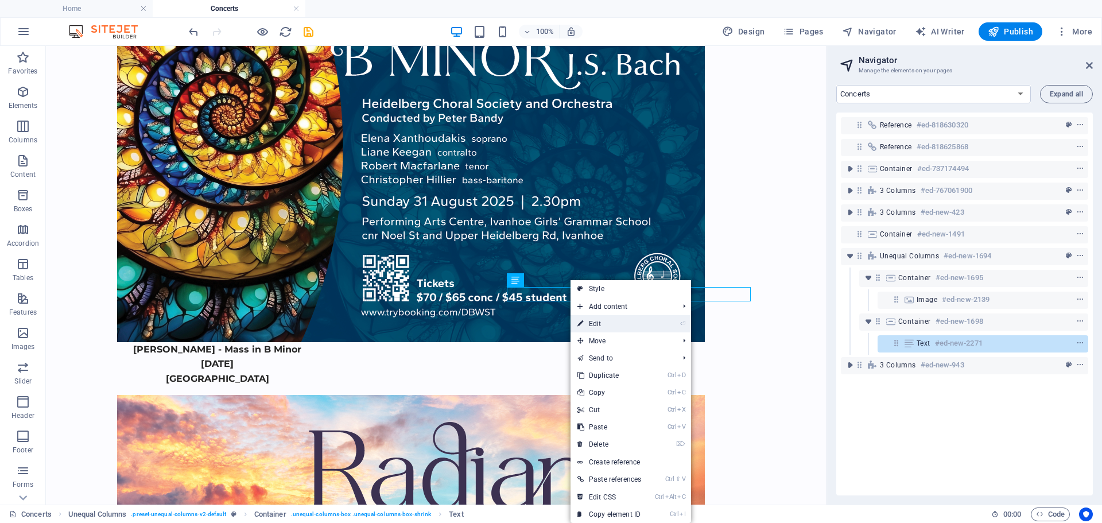
click at [595, 328] on link "⏎ Edit" at bounding box center [609, 323] width 77 height 17
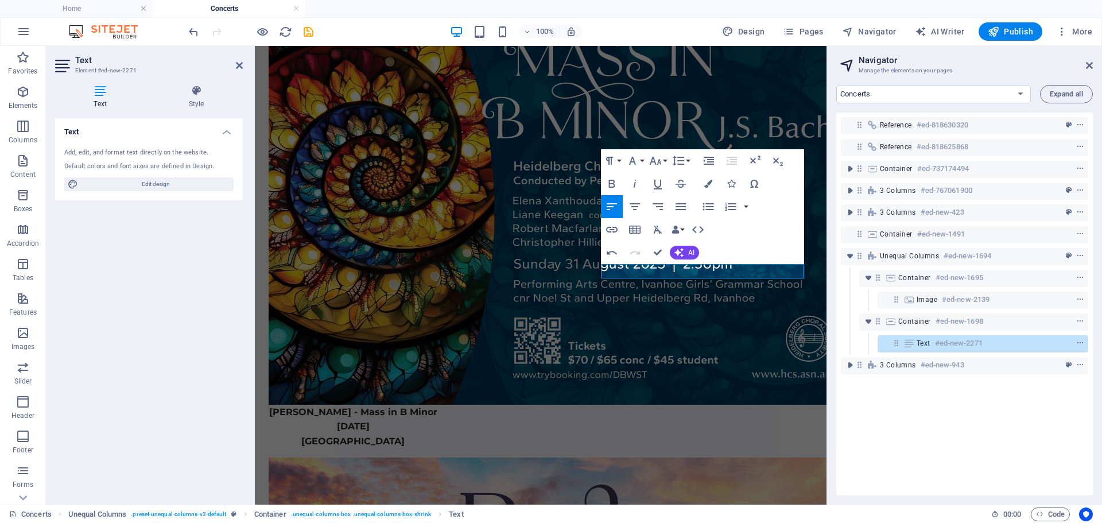
click at [945, 431] on div "Reference #ed-818630320 Reference #ed-818625868 Container #ed-737174494 3 colum…" at bounding box center [964, 304] width 257 height 383
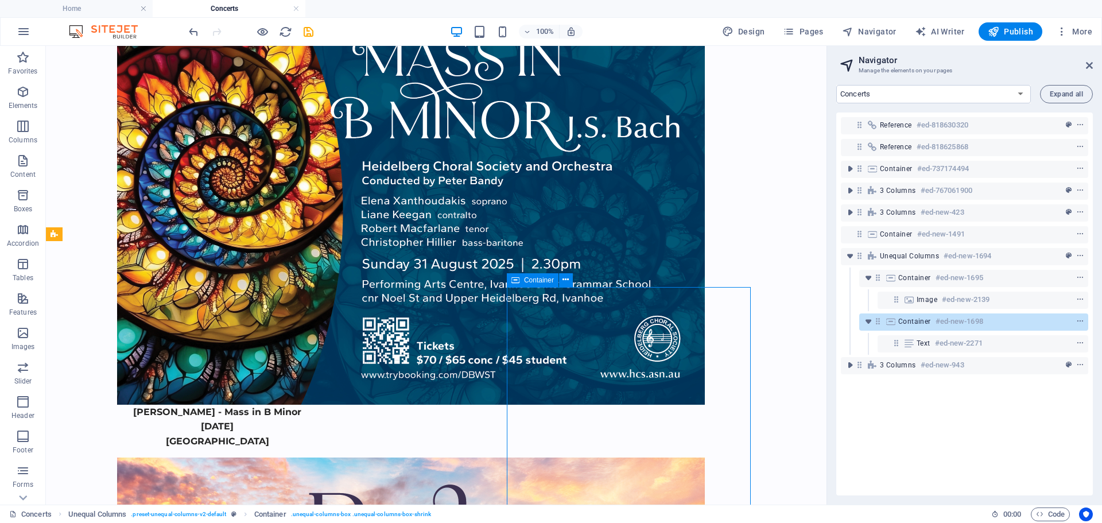
scroll to position [1083, 0]
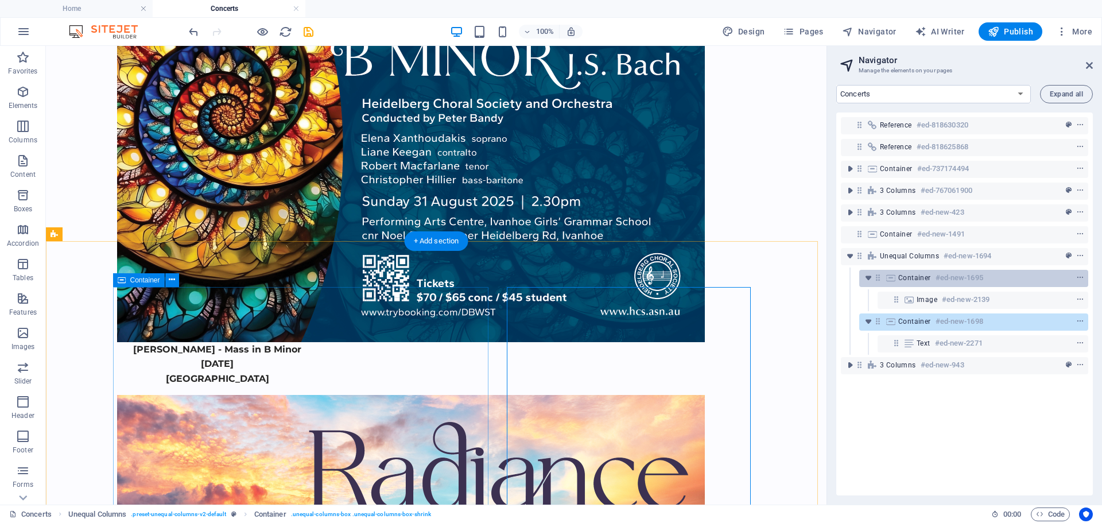
drag, startPoint x: 928, startPoint y: 299, endPoint x: 965, endPoint y: 280, distance: 41.3
click at [965, 280] on div "Reference #ed-818630320 Reference #ed-818625868 Container #ed-737174494 3 colum…" at bounding box center [964, 304] width 257 height 383
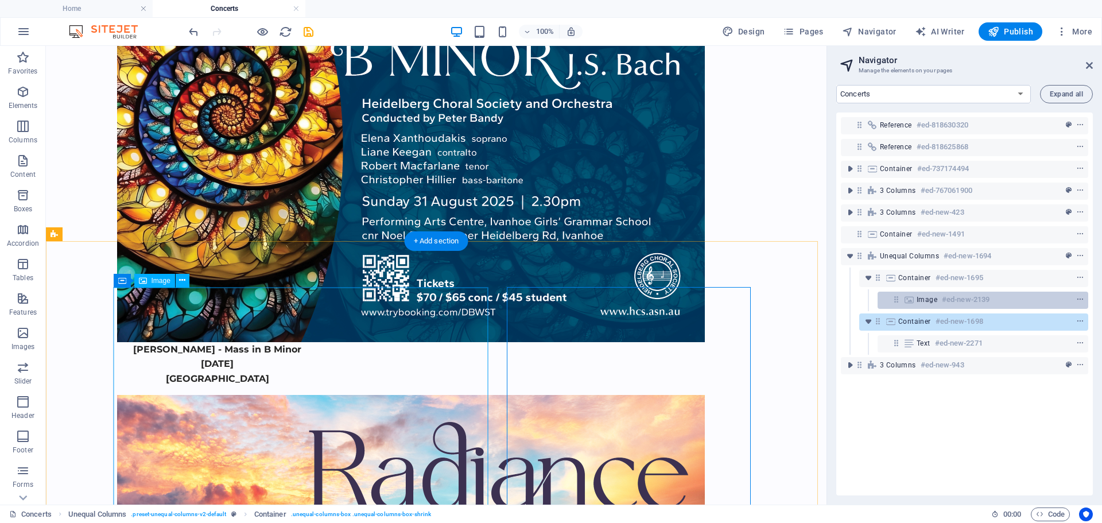
click at [958, 299] on h6 "#ed-new-2139" at bounding box center [966, 300] width 48 height 14
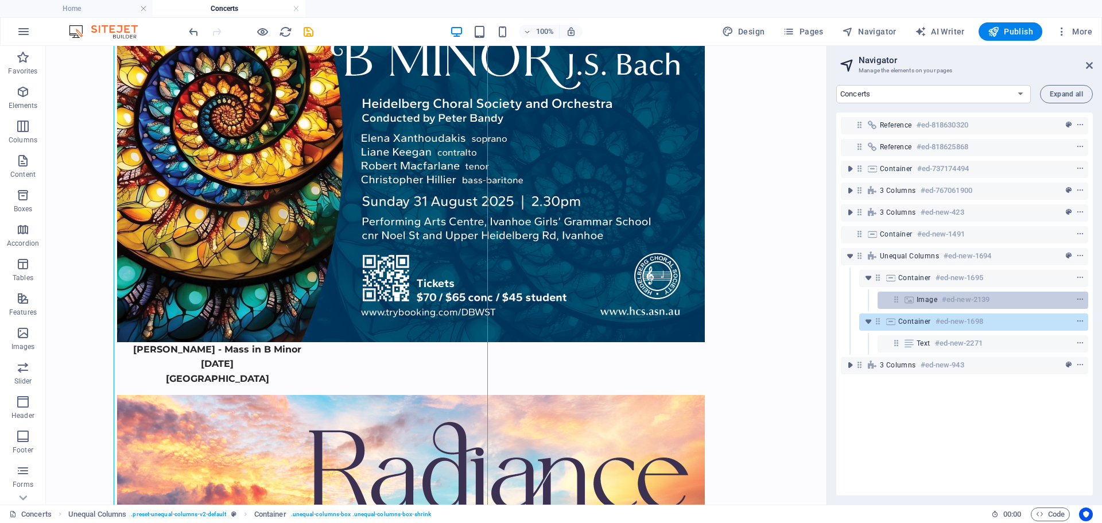
scroll to position [1361, 0]
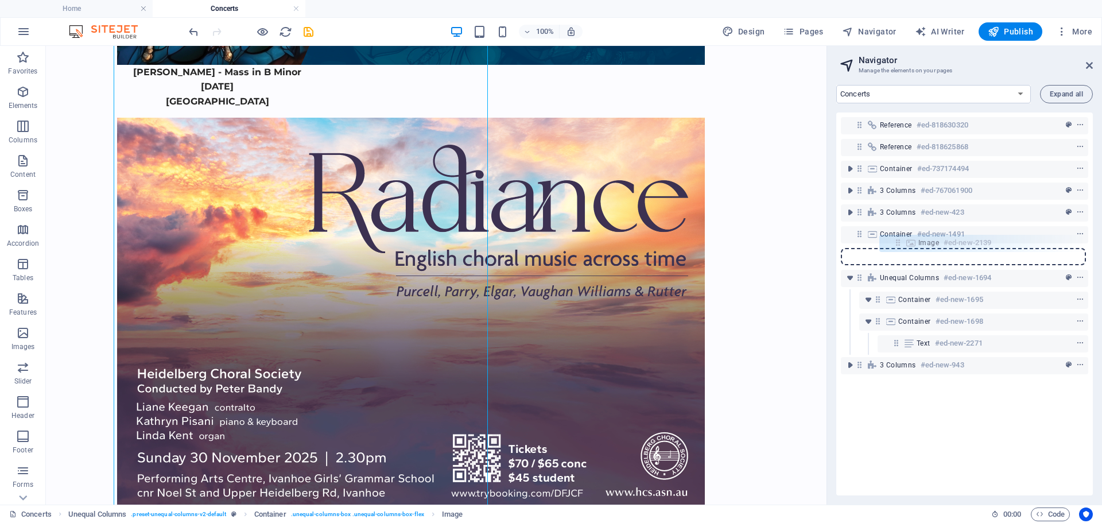
drag, startPoint x: 896, startPoint y: 304, endPoint x: 898, endPoint y: 244, distance: 59.7
click at [898, 244] on div "Reference #ed-818630320 Reference #ed-818625868 Container #ed-737174494 3 colum…" at bounding box center [964, 304] width 257 height 383
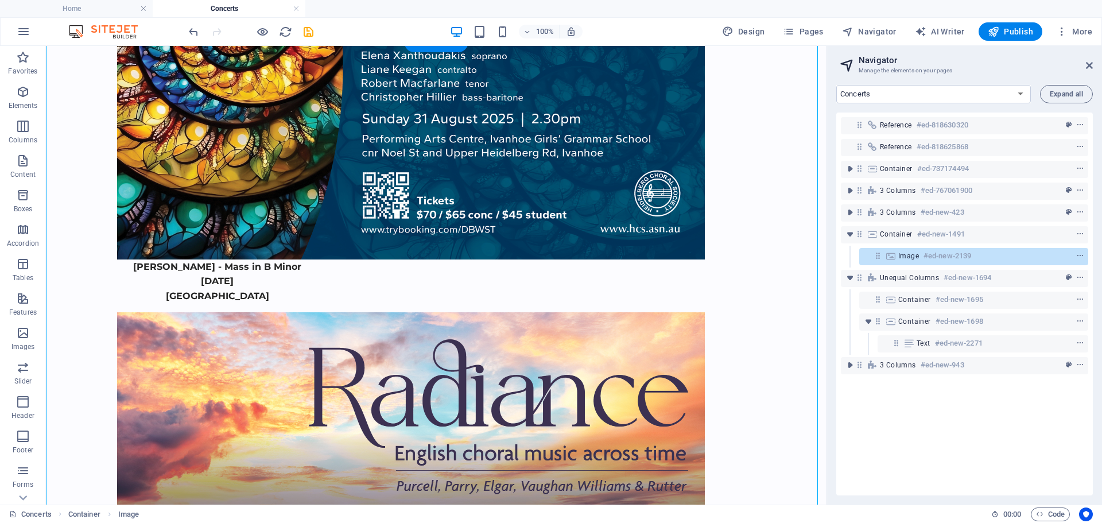
scroll to position [1297, 0]
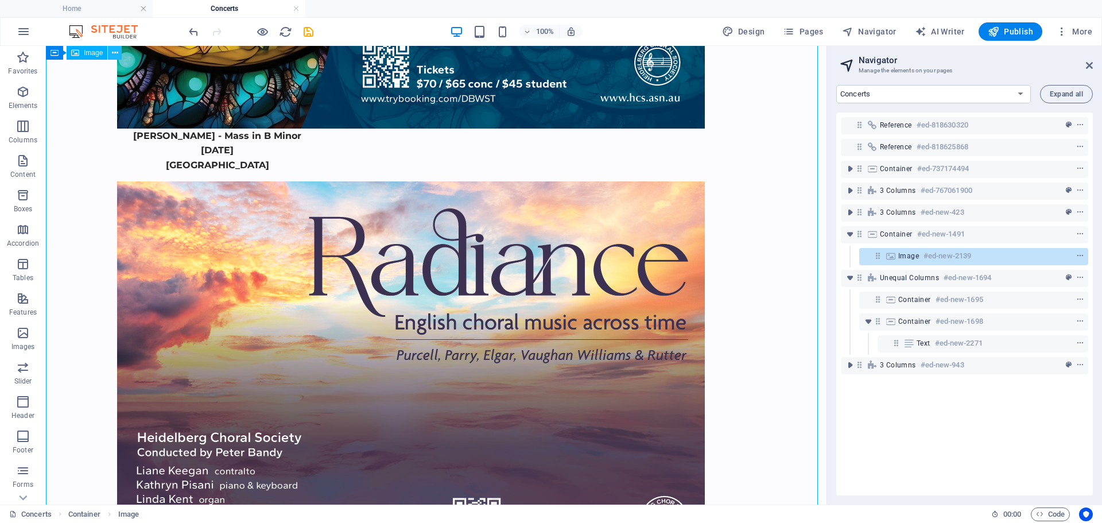
click at [116, 53] on icon at bounding box center [115, 53] width 6 height 12
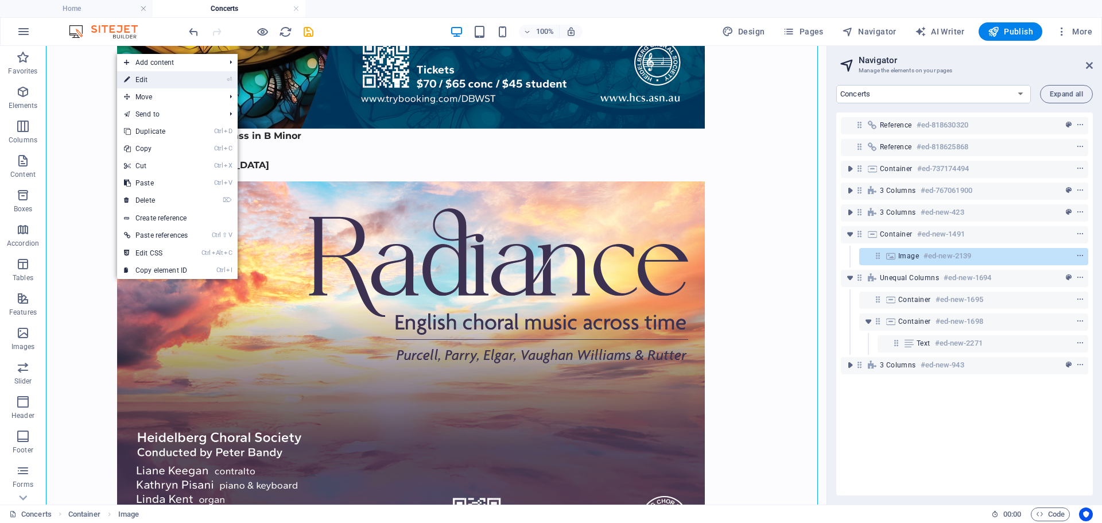
click at [141, 80] on link "⏎ Edit" at bounding box center [155, 79] width 77 height 17
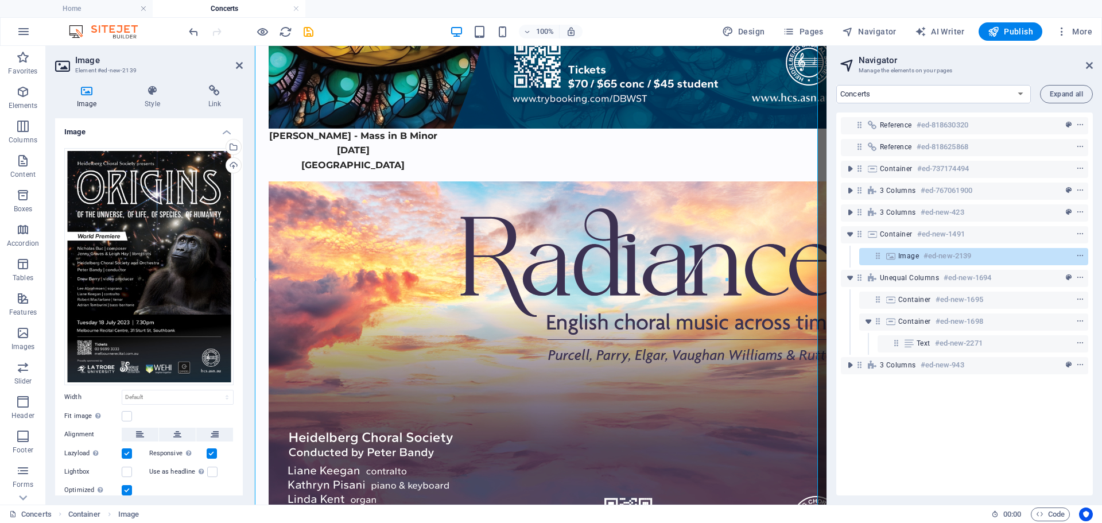
scroll to position [1211, 0]
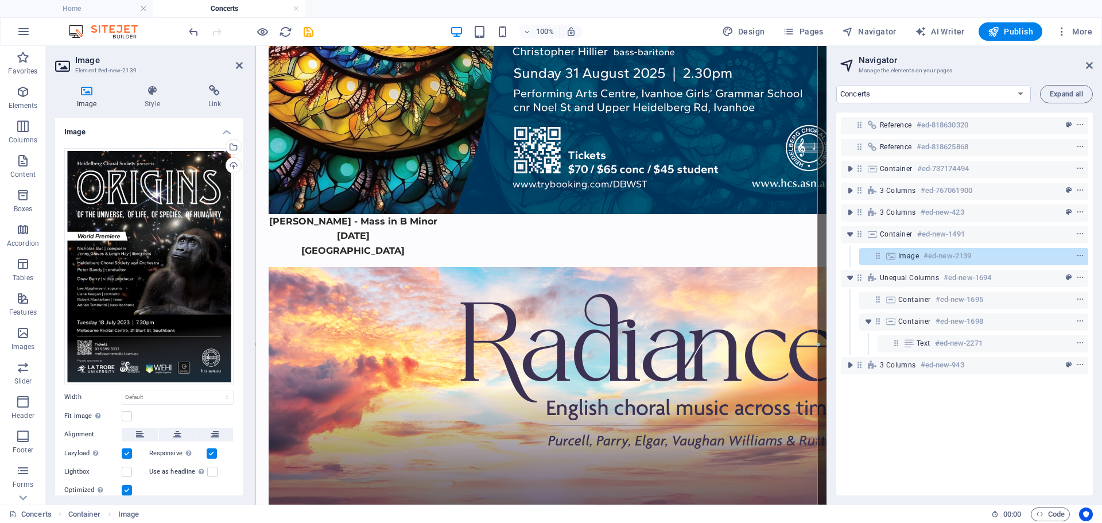
click at [86, 94] on icon at bounding box center [86, 90] width 63 height 11
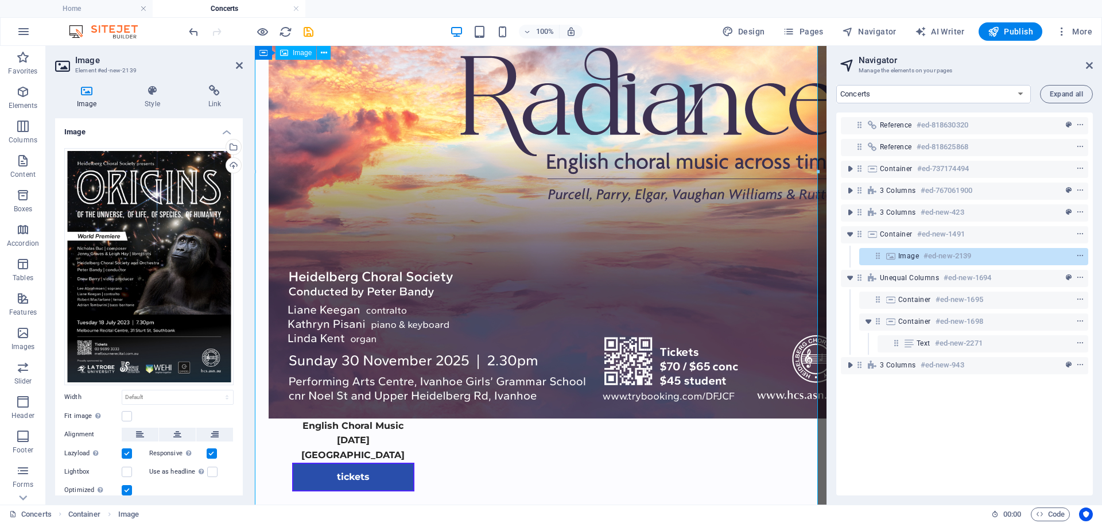
scroll to position [1613, 0]
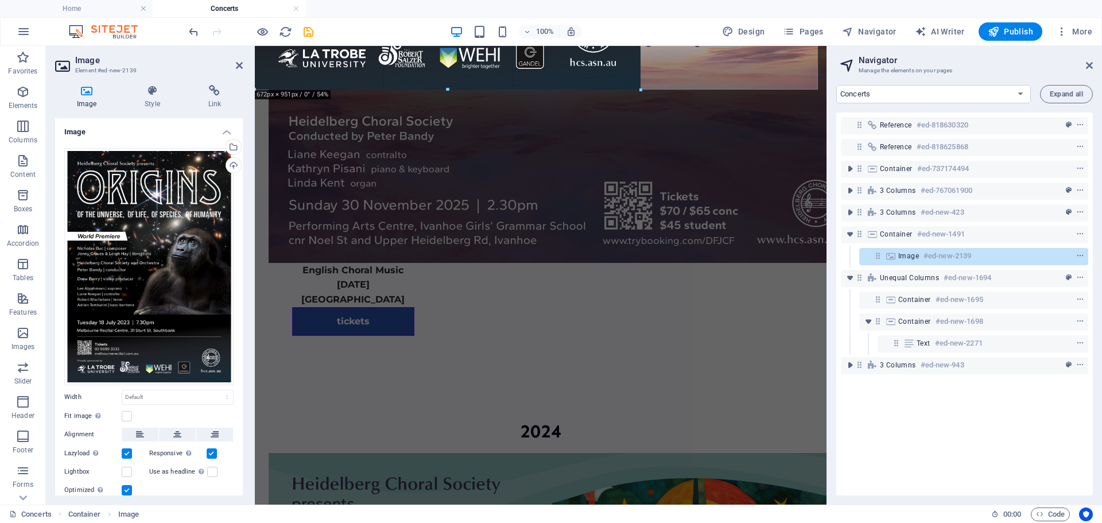
drag, startPoint x: 816, startPoint y: 340, endPoint x: 586, endPoint y: 88, distance: 341.3
type input "671"
select select "px"
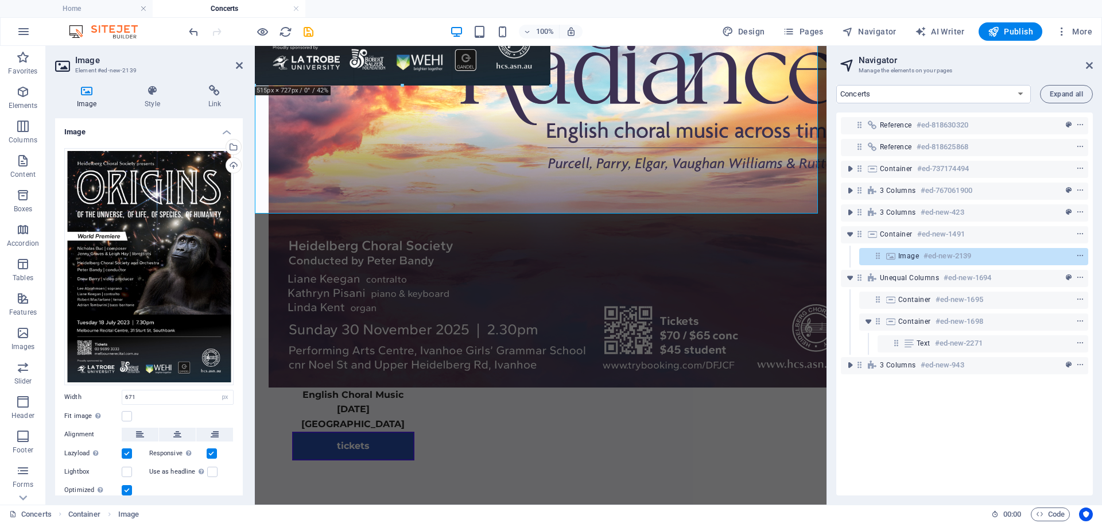
scroll to position [1479, 0]
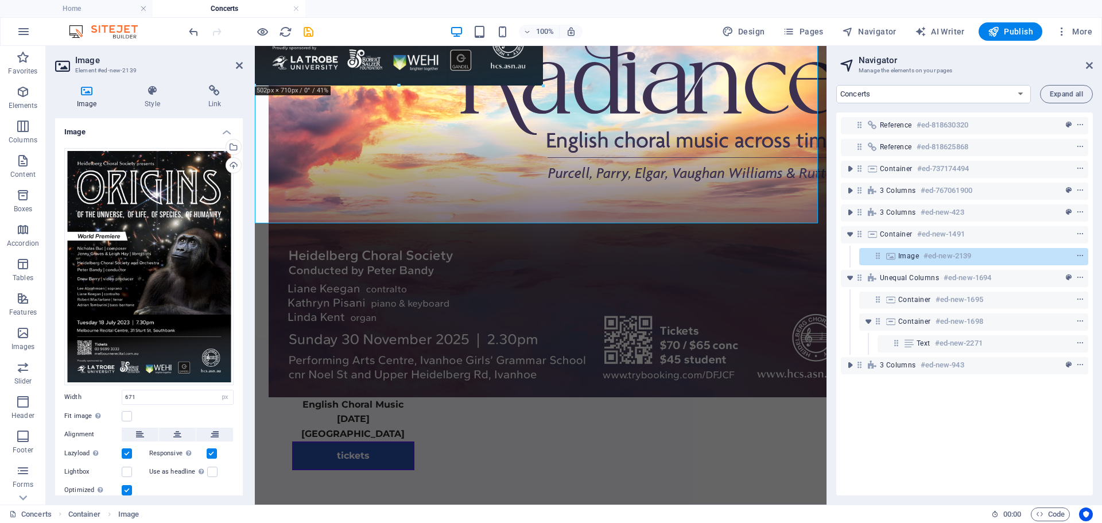
drag, startPoint x: 639, startPoint y: 202, endPoint x: 514, endPoint y: 63, distance: 187.0
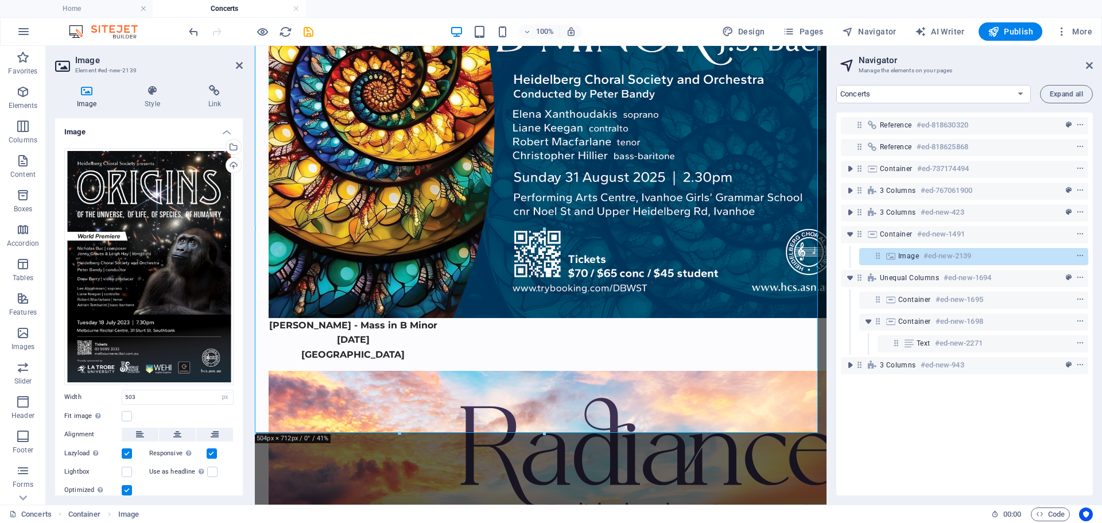
scroll to position [1134, 0]
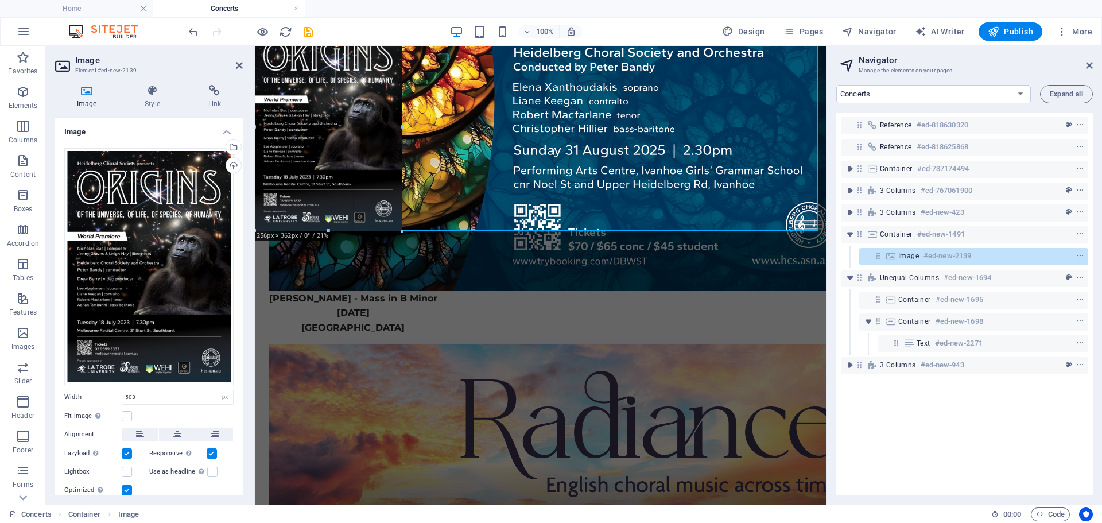
drag, startPoint x: 541, startPoint y: 431, endPoint x: 397, endPoint y: 155, distance: 310.7
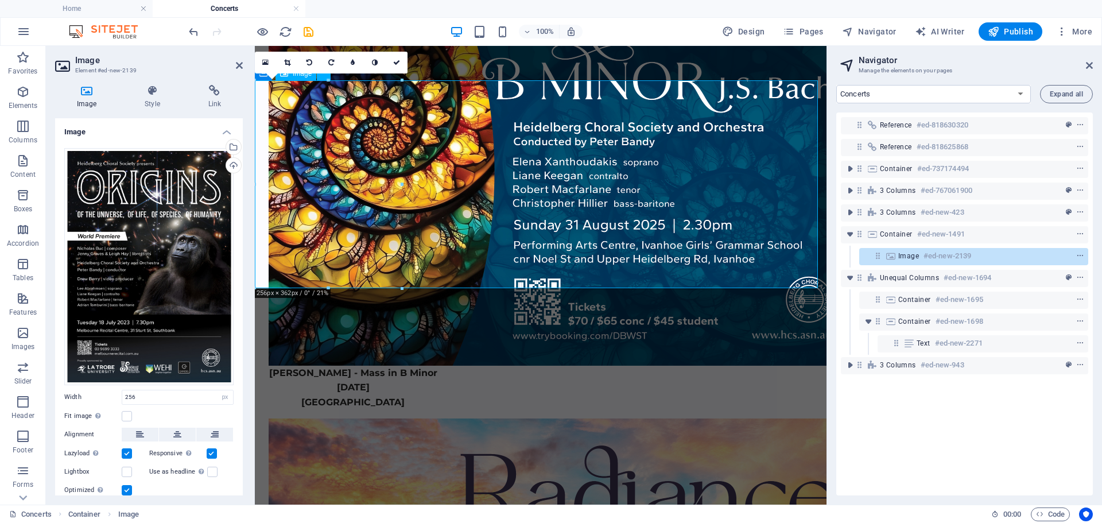
scroll to position [1077, 0]
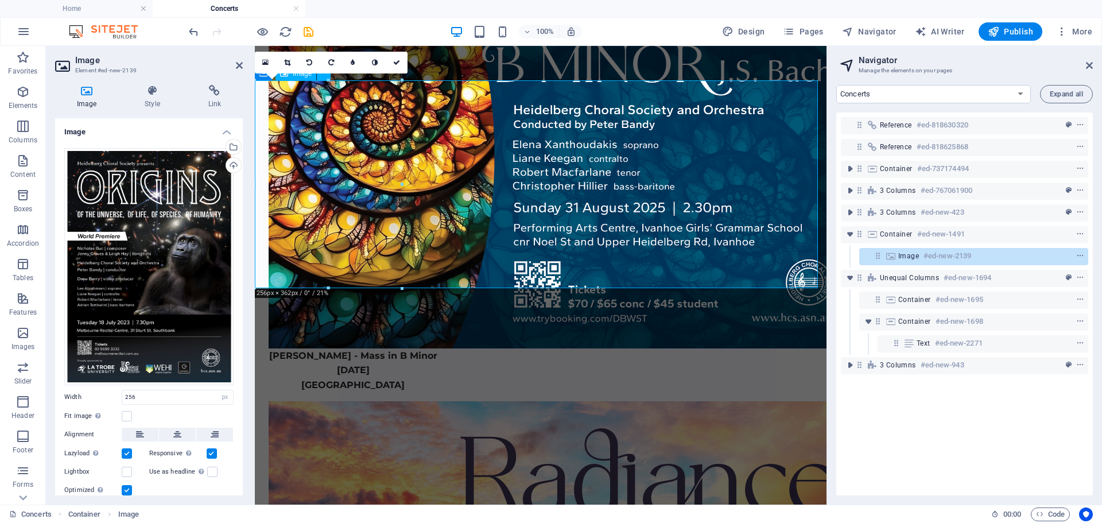
drag, startPoint x: 654, startPoint y: 332, endPoint x: 386, endPoint y: 246, distance: 282.3
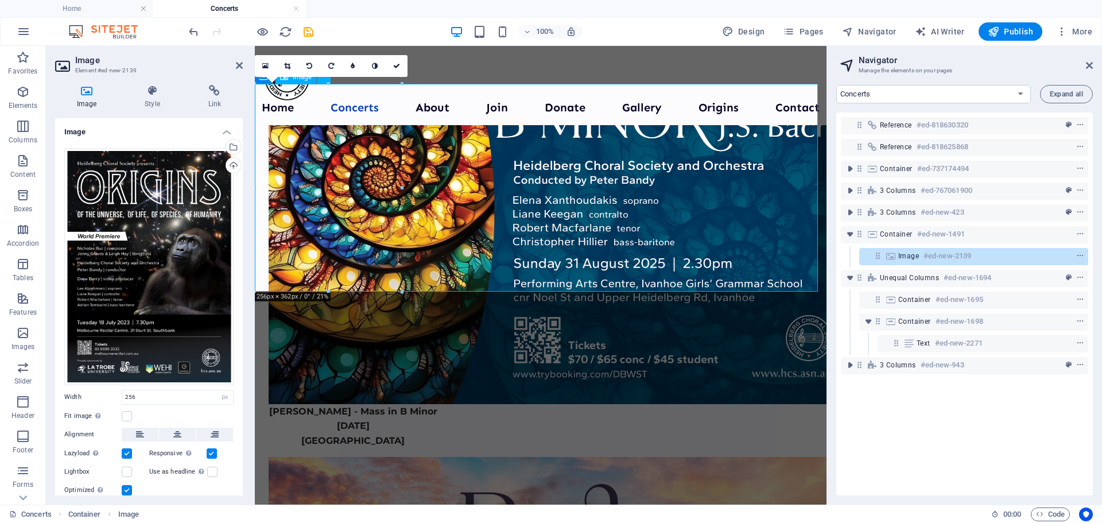
scroll to position [1020, 0]
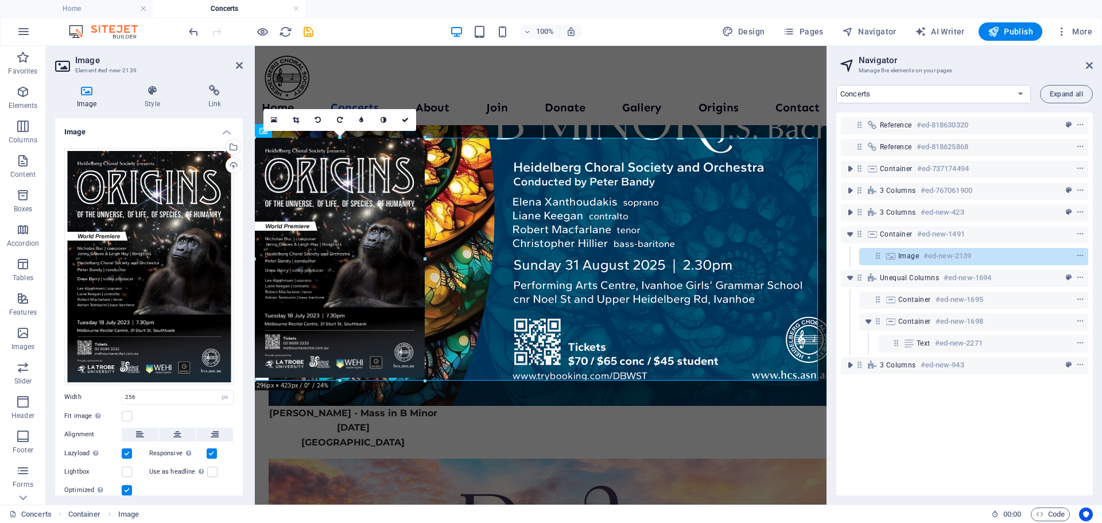
type input "295"
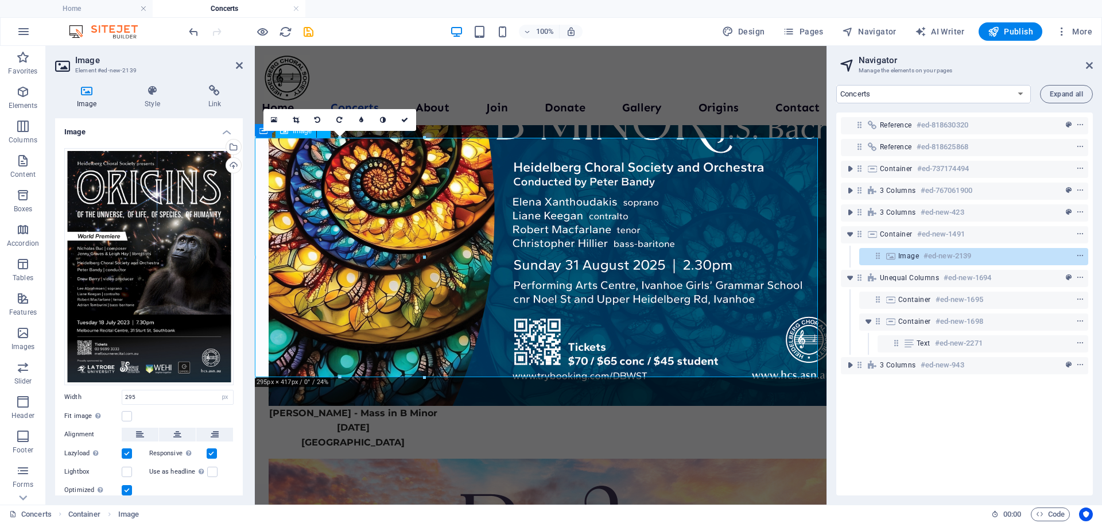
click at [902, 257] on span "Image" at bounding box center [908, 255] width 21 height 9
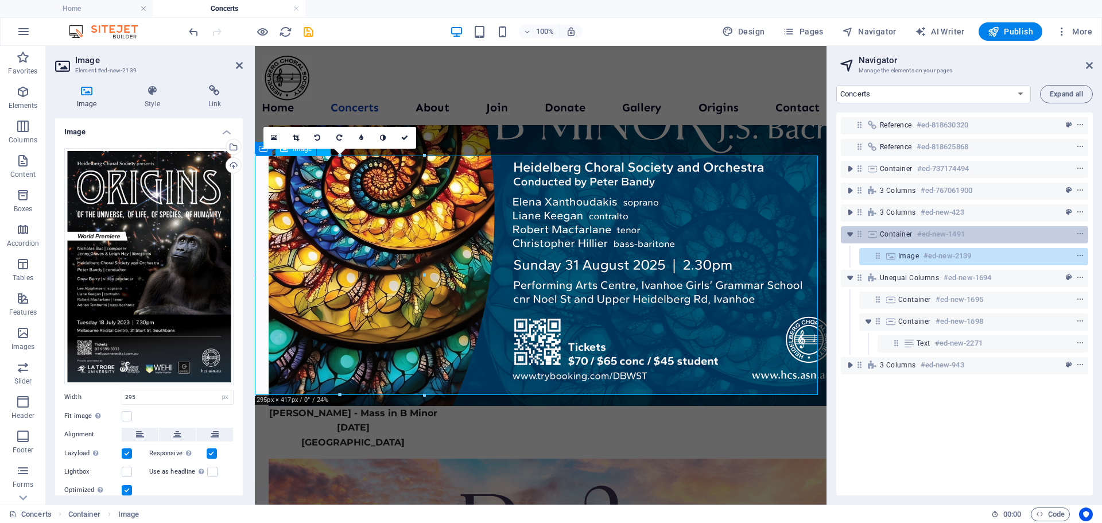
scroll to position [1002, 0]
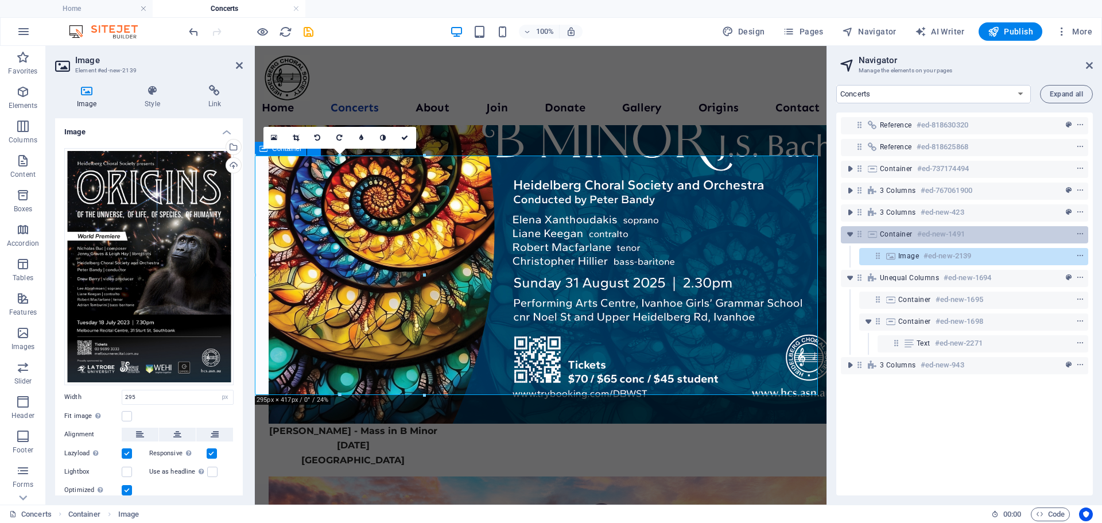
click at [893, 235] on span "Container" at bounding box center [896, 234] width 33 height 9
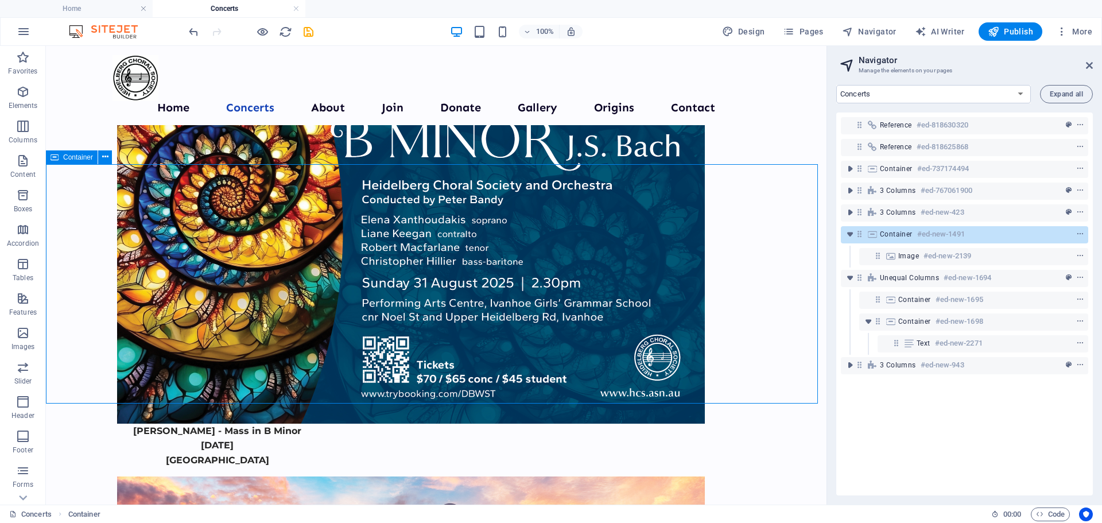
scroll to position [1079, 0]
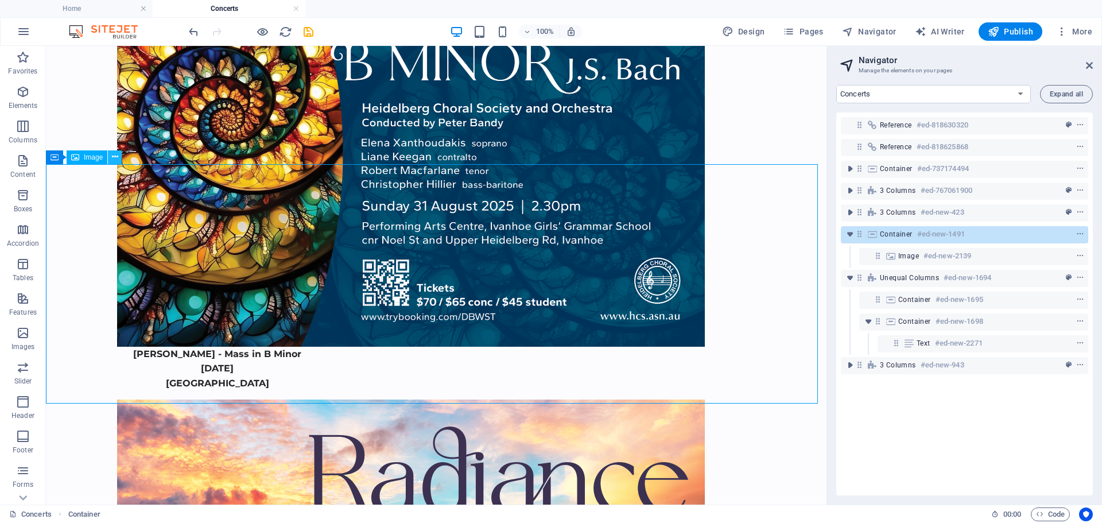
click at [115, 156] on icon at bounding box center [115, 157] width 6 height 12
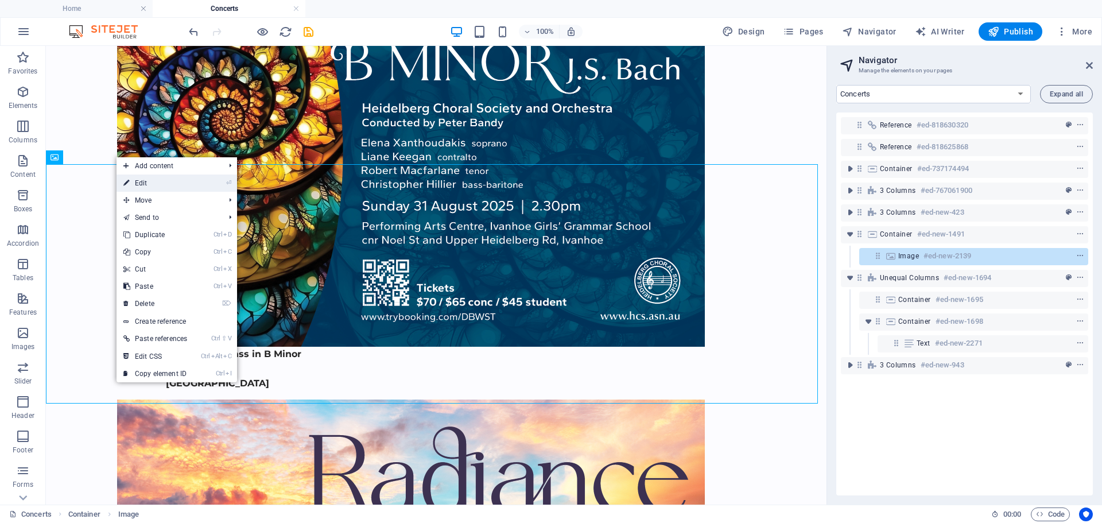
click at [142, 184] on link "⏎ Edit" at bounding box center [155, 183] width 77 height 17
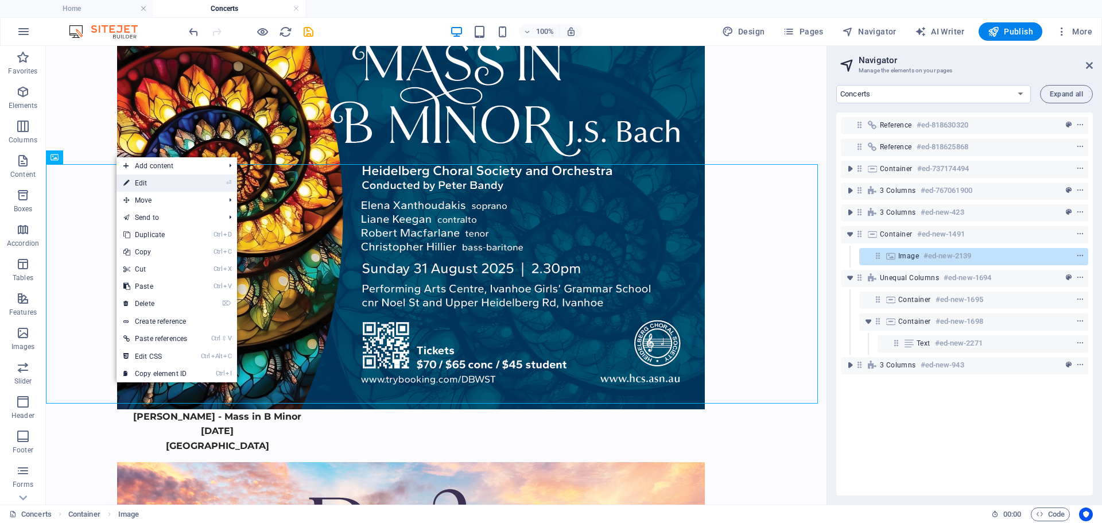
select select "px"
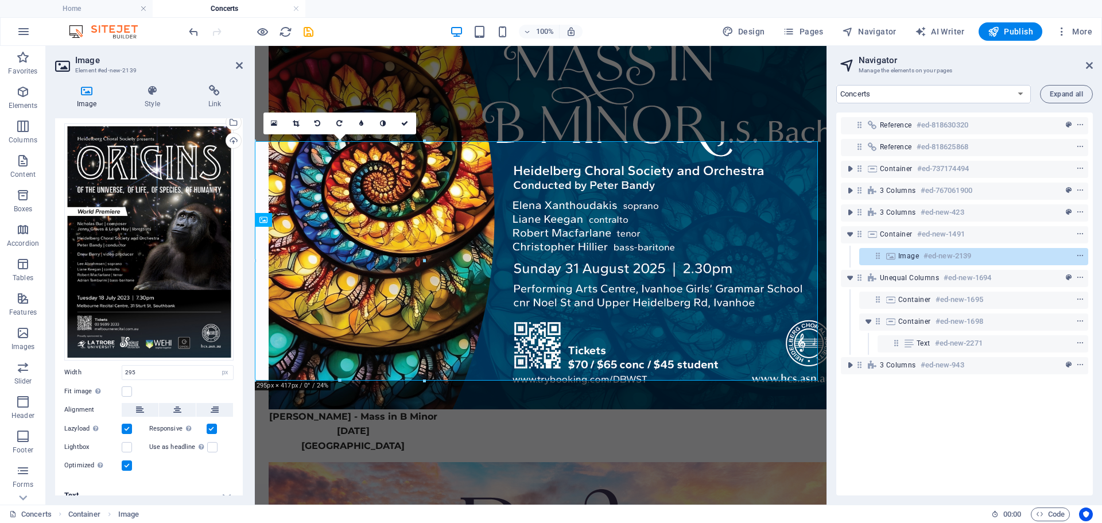
scroll to position [35, 0]
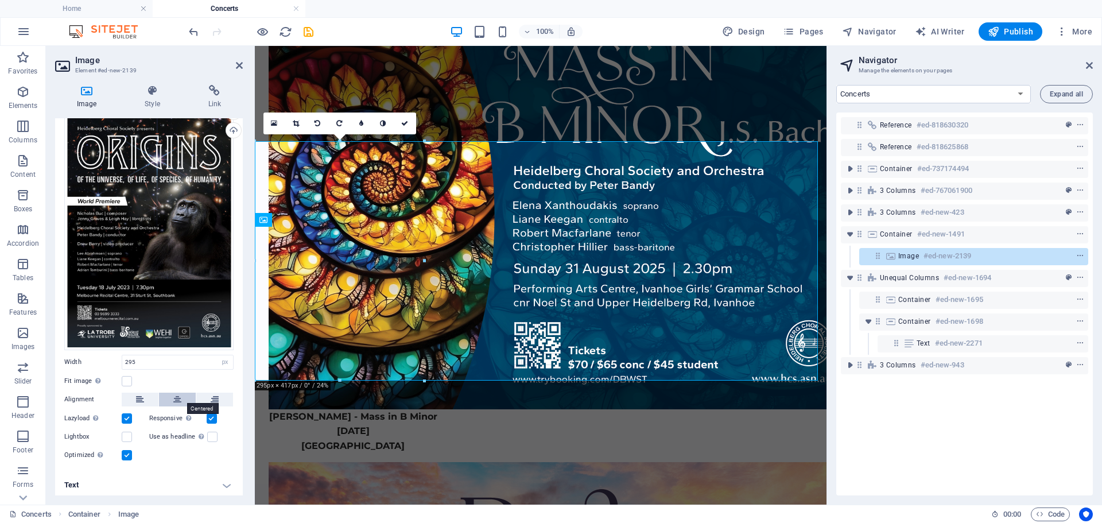
click at [174, 394] on icon at bounding box center [177, 400] width 8 height 14
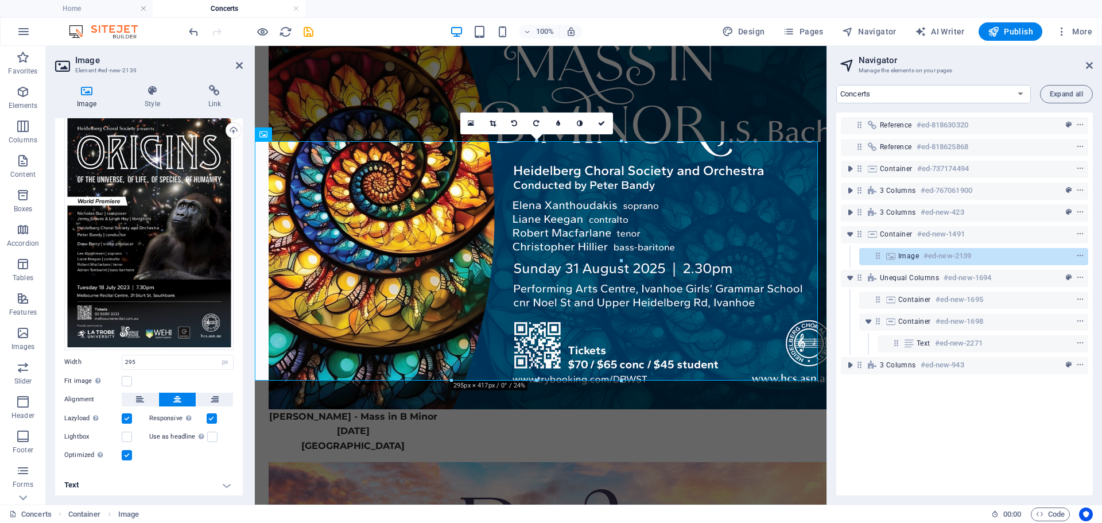
click at [932, 410] on div "Reference #ed-818630320 Reference #ed-818625868 Container #ed-737174494 3 colum…" at bounding box center [964, 304] width 257 height 383
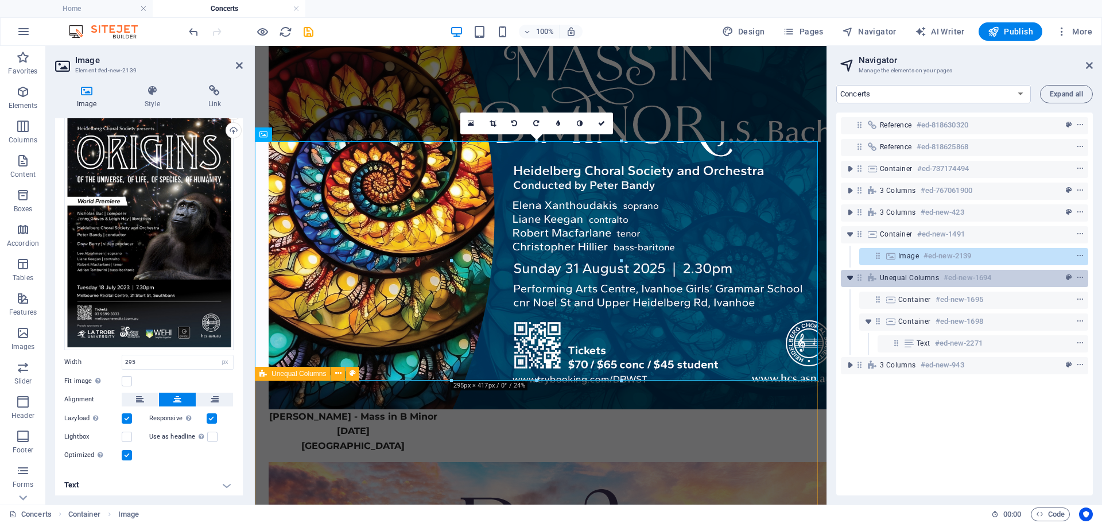
click at [850, 280] on icon "toggle-expand" at bounding box center [849, 277] width 11 height 11
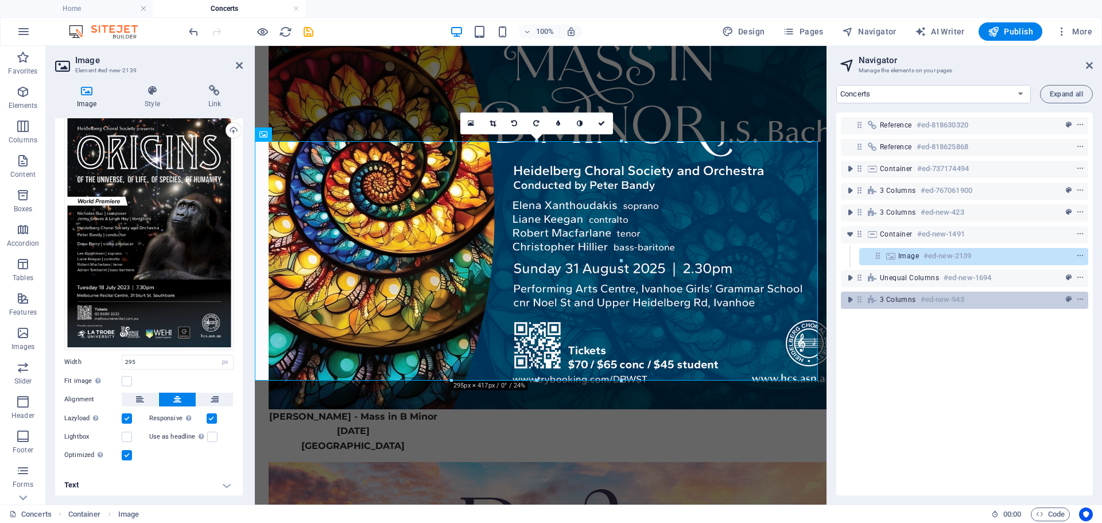
click at [917, 298] on div "3 columns #ed-new-943" at bounding box center [955, 300] width 151 height 14
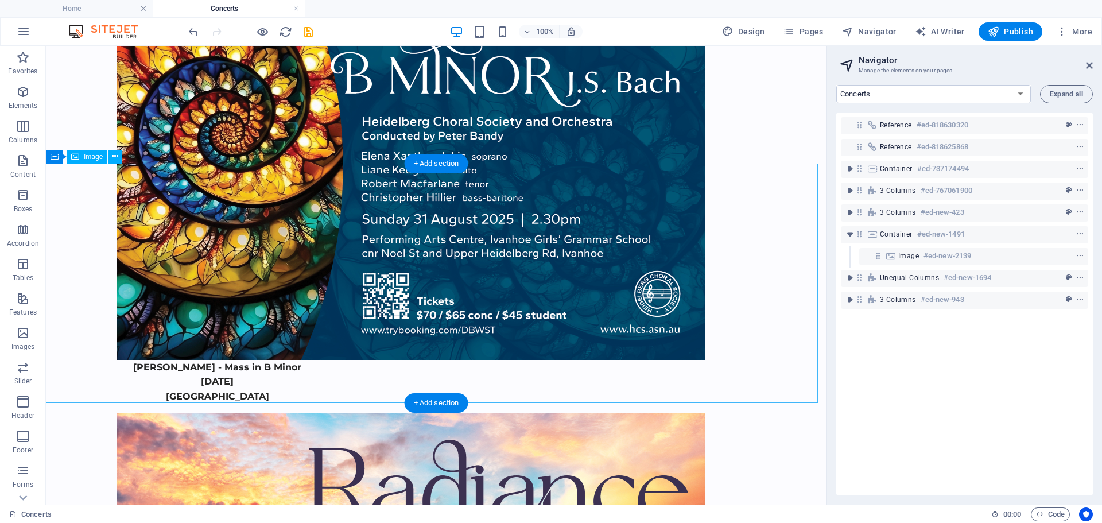
scroll to position [1133, 0]
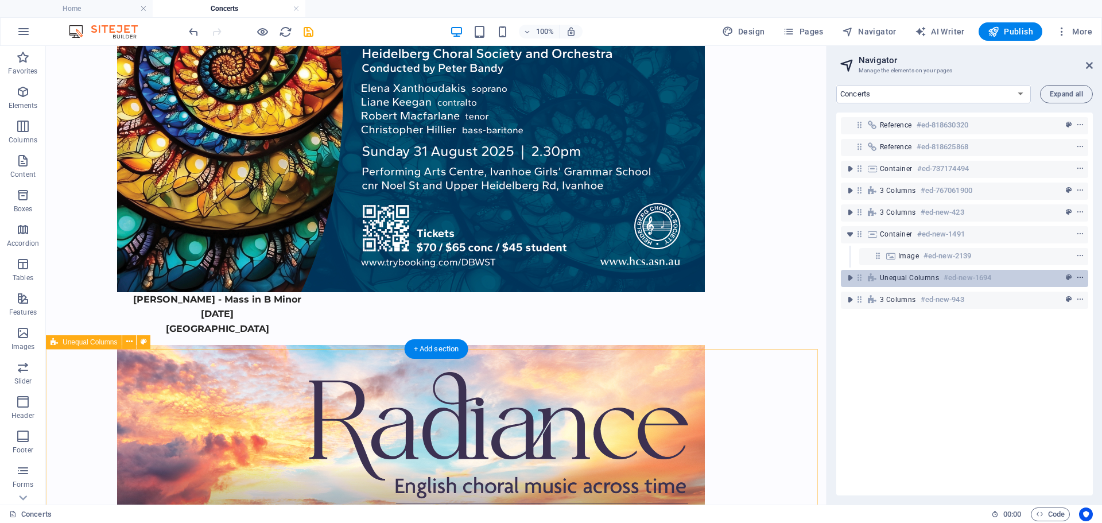
click at [1080, 277] on icon "context-menu" at bounding box center [1080, 278] width 8 height 8
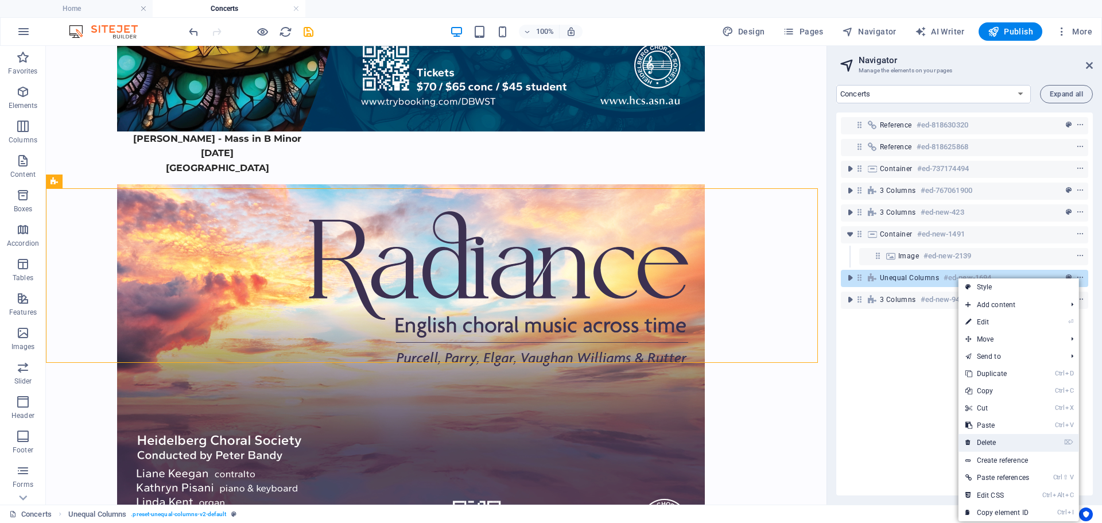
click at [995, 443] on link "⌦ Delete" at bounding box center [997, 442] width 77 height 17
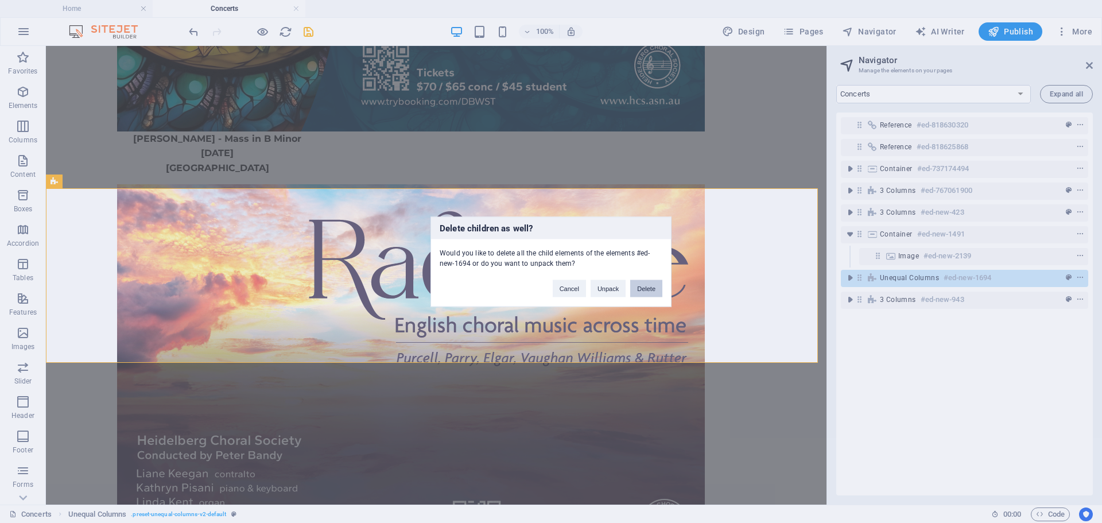
click at [645, 290] on button "Delete" at bounding box center [646, 288] width 32 height 17
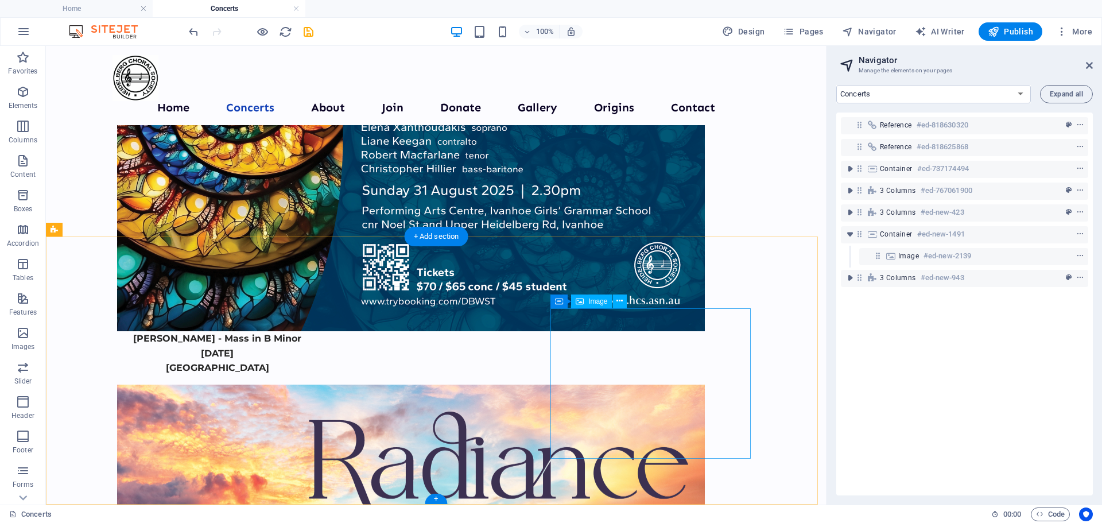
scroll to position [959, 0]
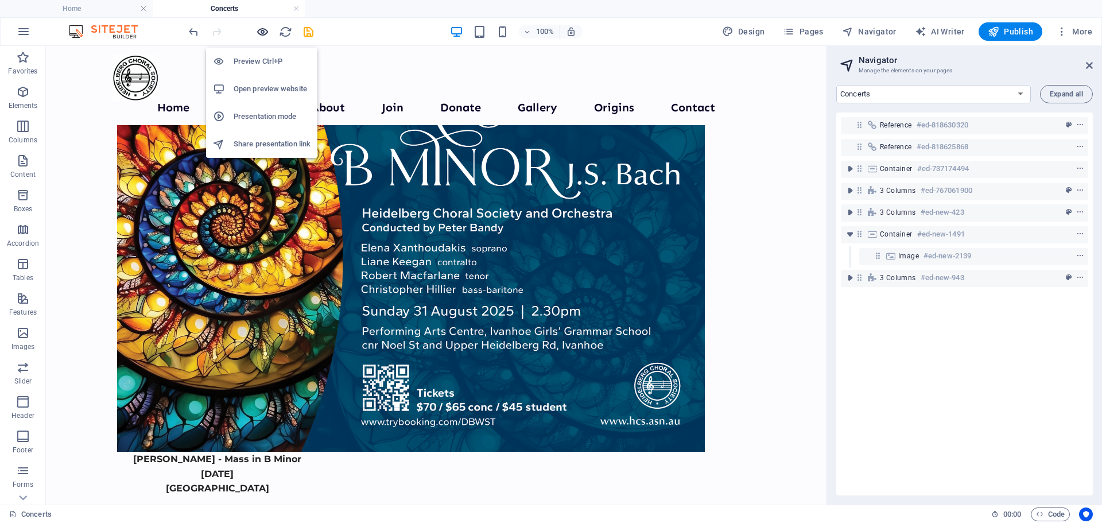
click at [259, 30] on icon "button" at bounding box center [262, 31] width 13 height 13
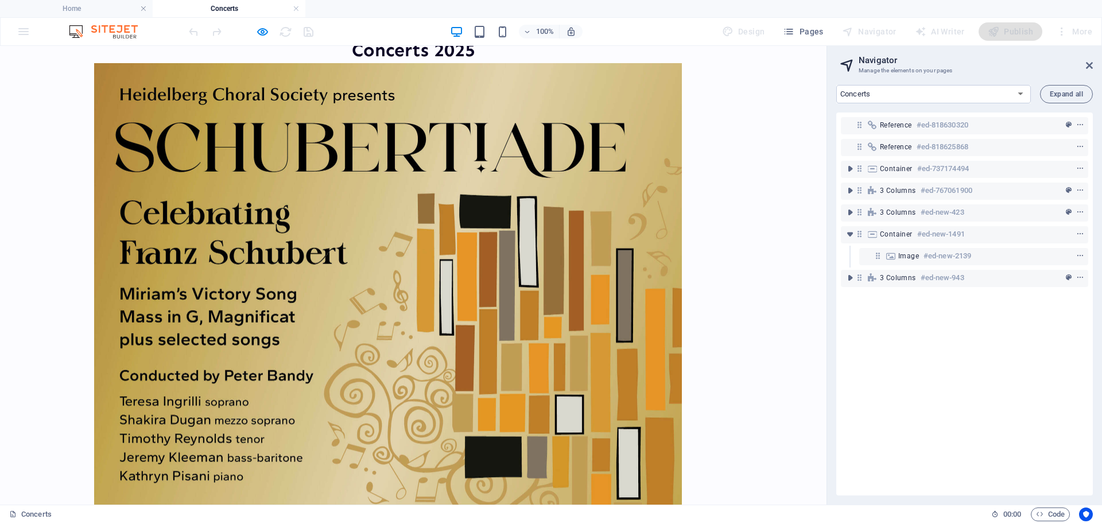
scroll to position [0, 0]
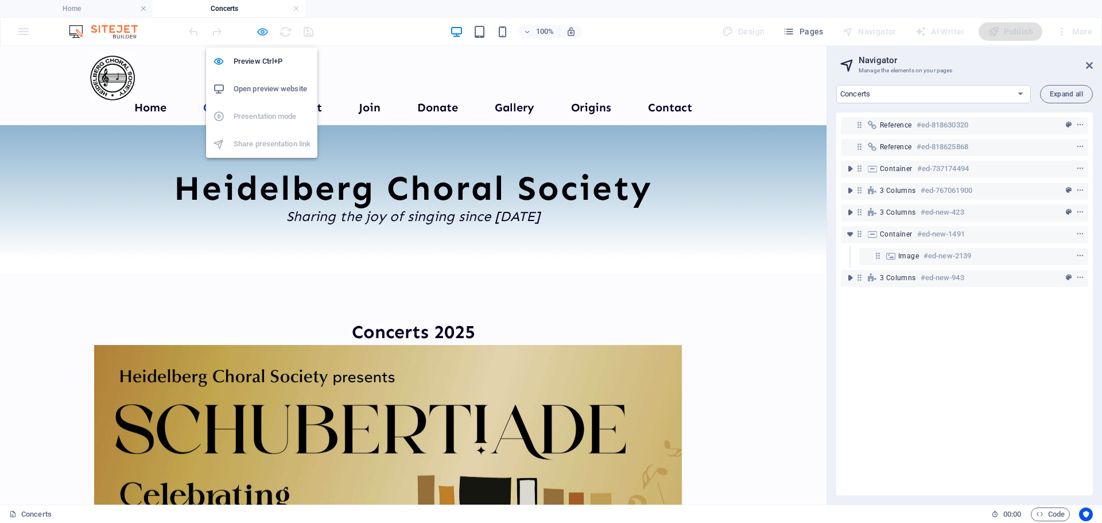
click at [265, 32] on icon "button" at bounding box center [262, 31] width 13 height 13
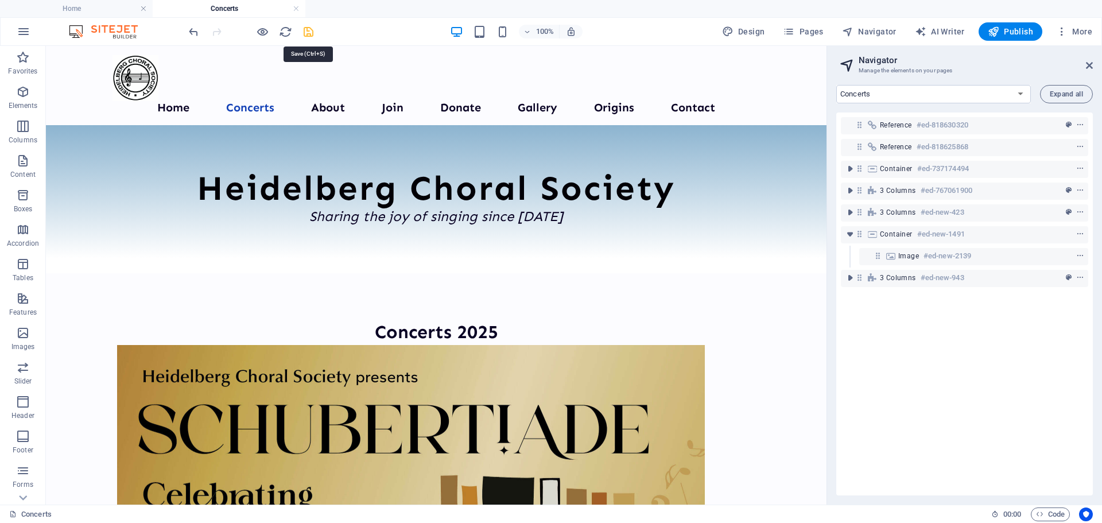
click at [309, 33] on icon "save" at bounding box center [308, 31] width 13 height 13
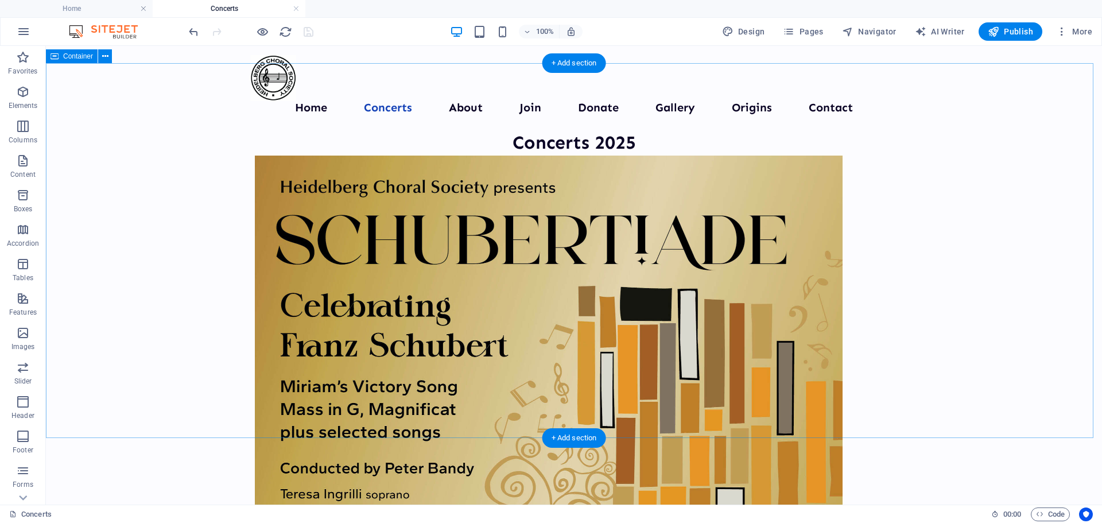
scroll to position [172, 0]
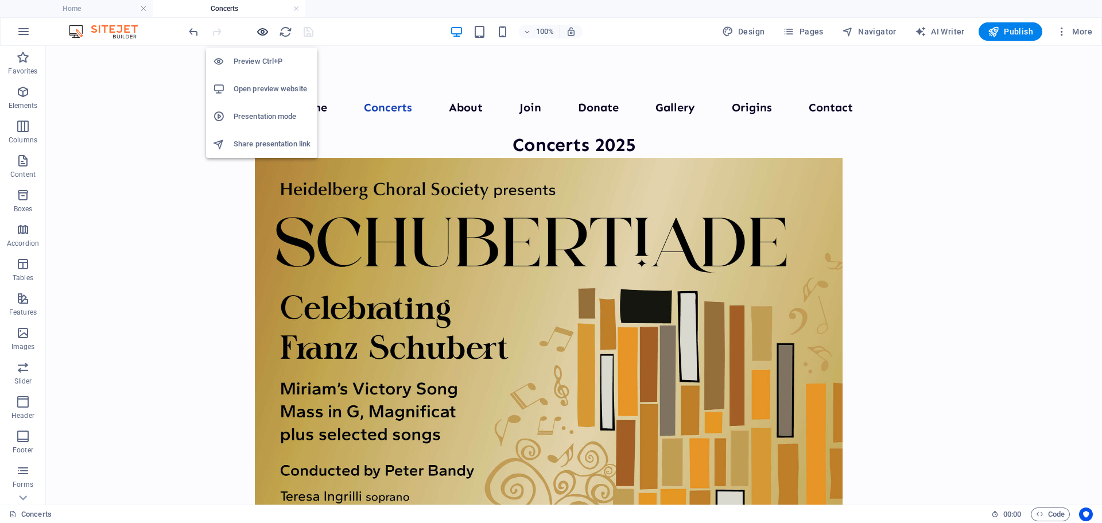
click at [262, 29] on icon "button" at bounding box center [262, 31] width 13 height 13
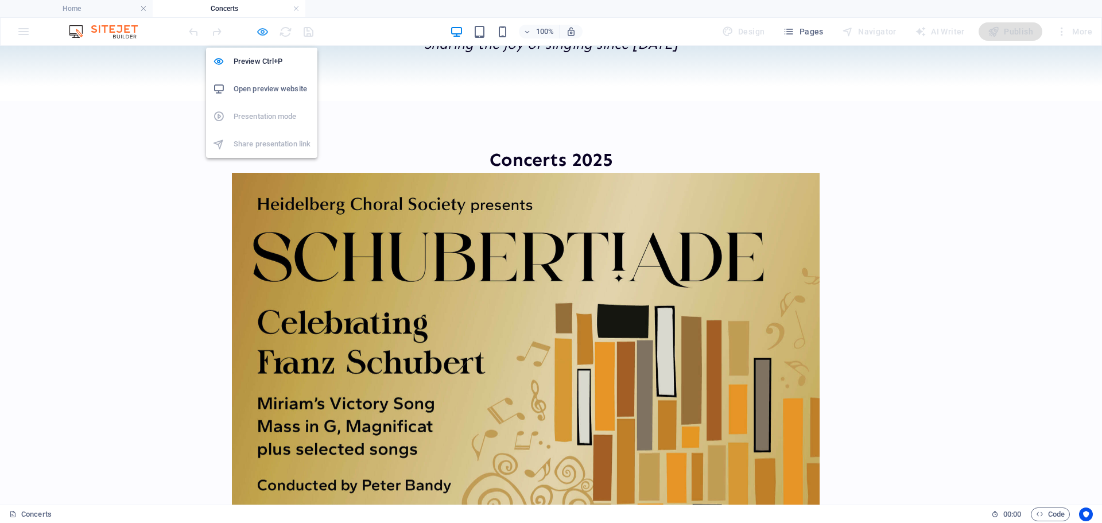
click at [263, 31] on icon "button" at bounding box center [262, 31] width 13 height 13
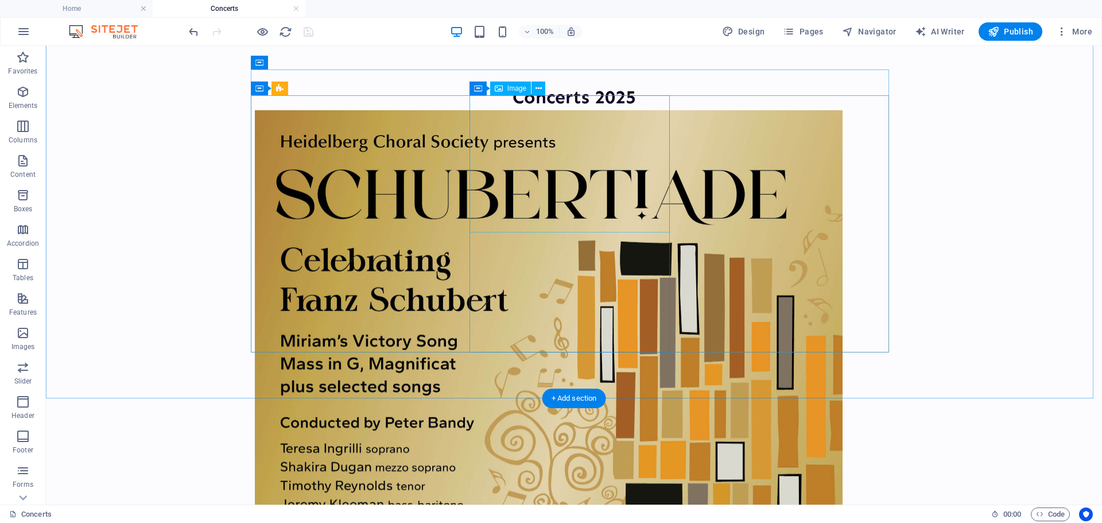
scroll to position [344, 0]
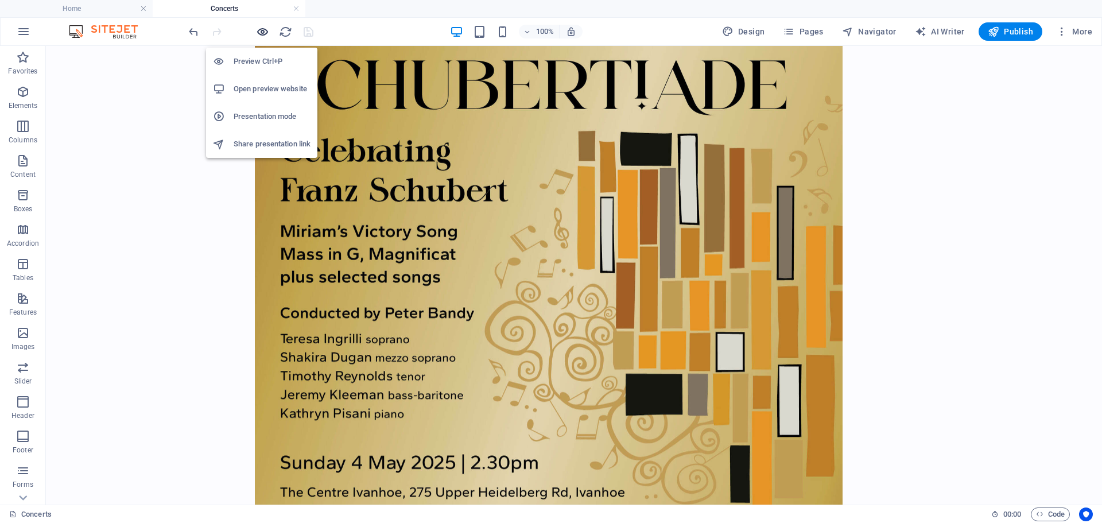
click at [264, 36] on icon "button" at bounding box center [262, 31] width 13 height 13
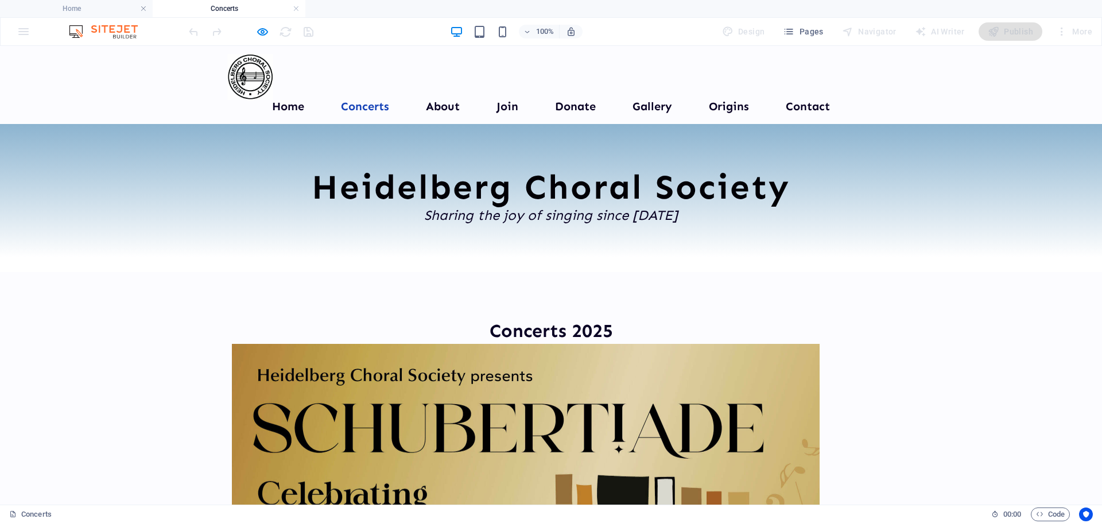
scroll to position [0, 0]
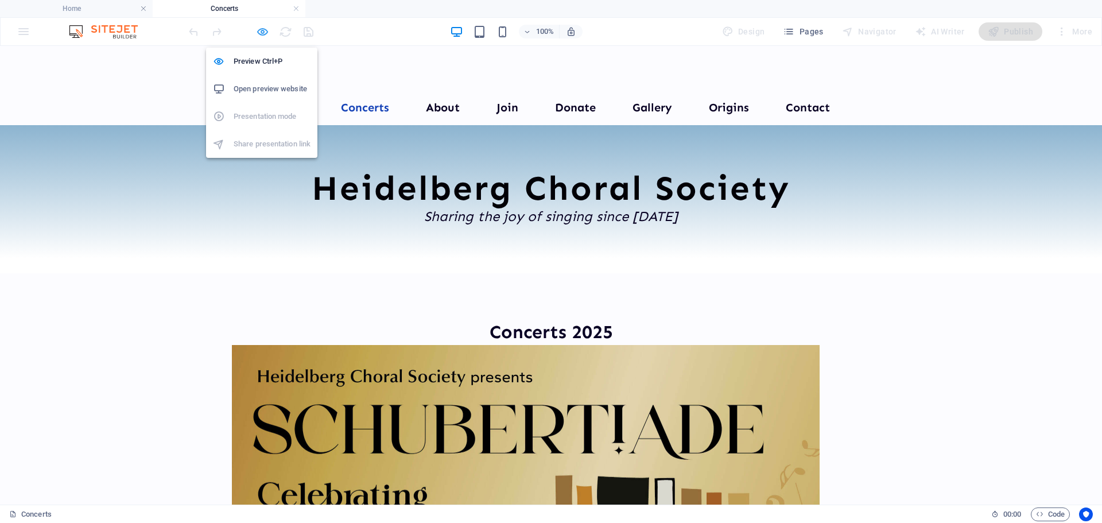
click at [263, 32] on icon "button" at bounding box center [262, 31] width 13 height 13
